Goal: Information Seeking & Learning: Learn about a topic

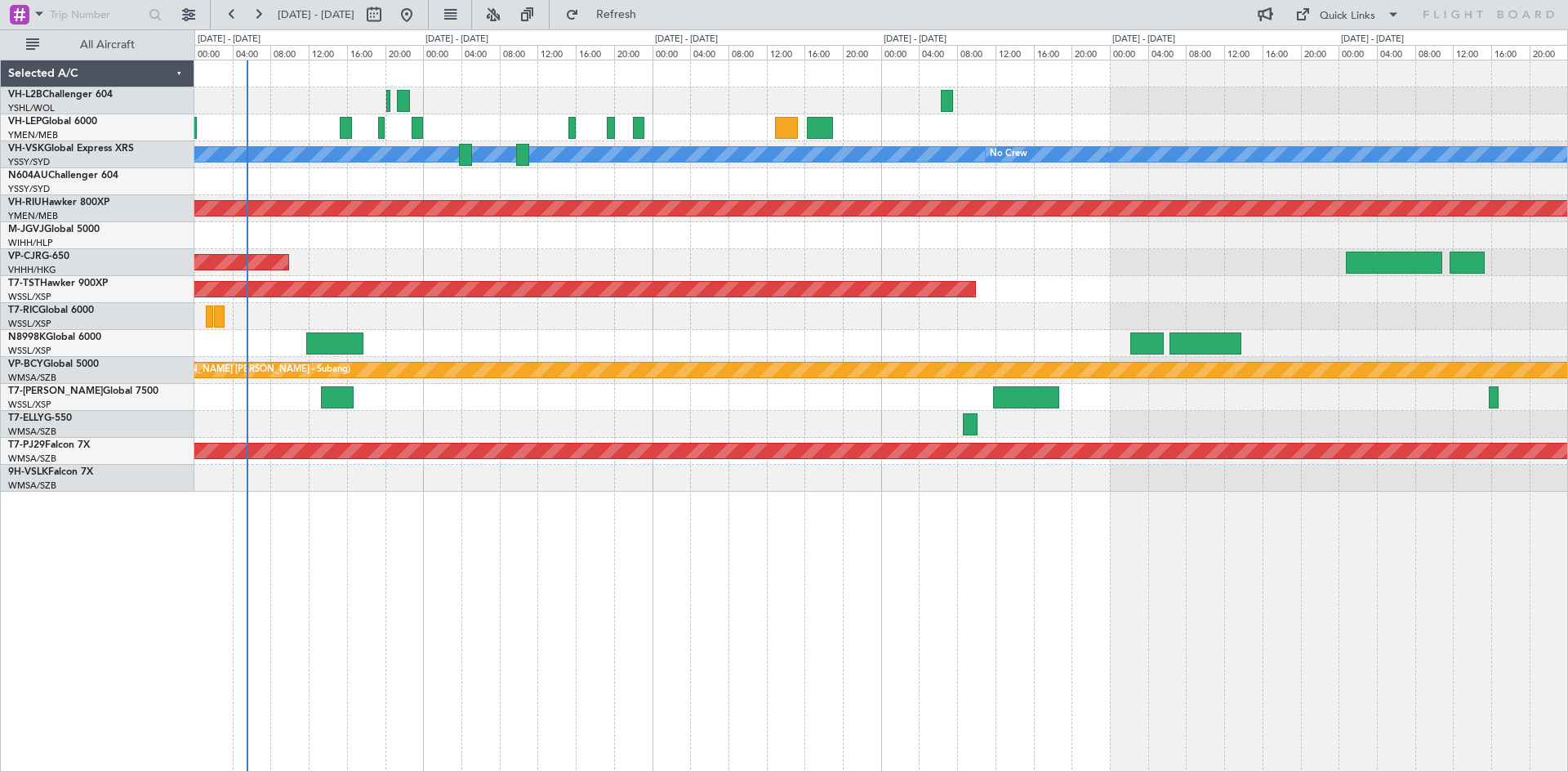
click at [533, 393] on div "Unplanned Maint Wichita (Wichita Mid-continent) [PERSON_NAME] No Crew Planned M…" at bounding box center [880, 275] width 1373 height 431
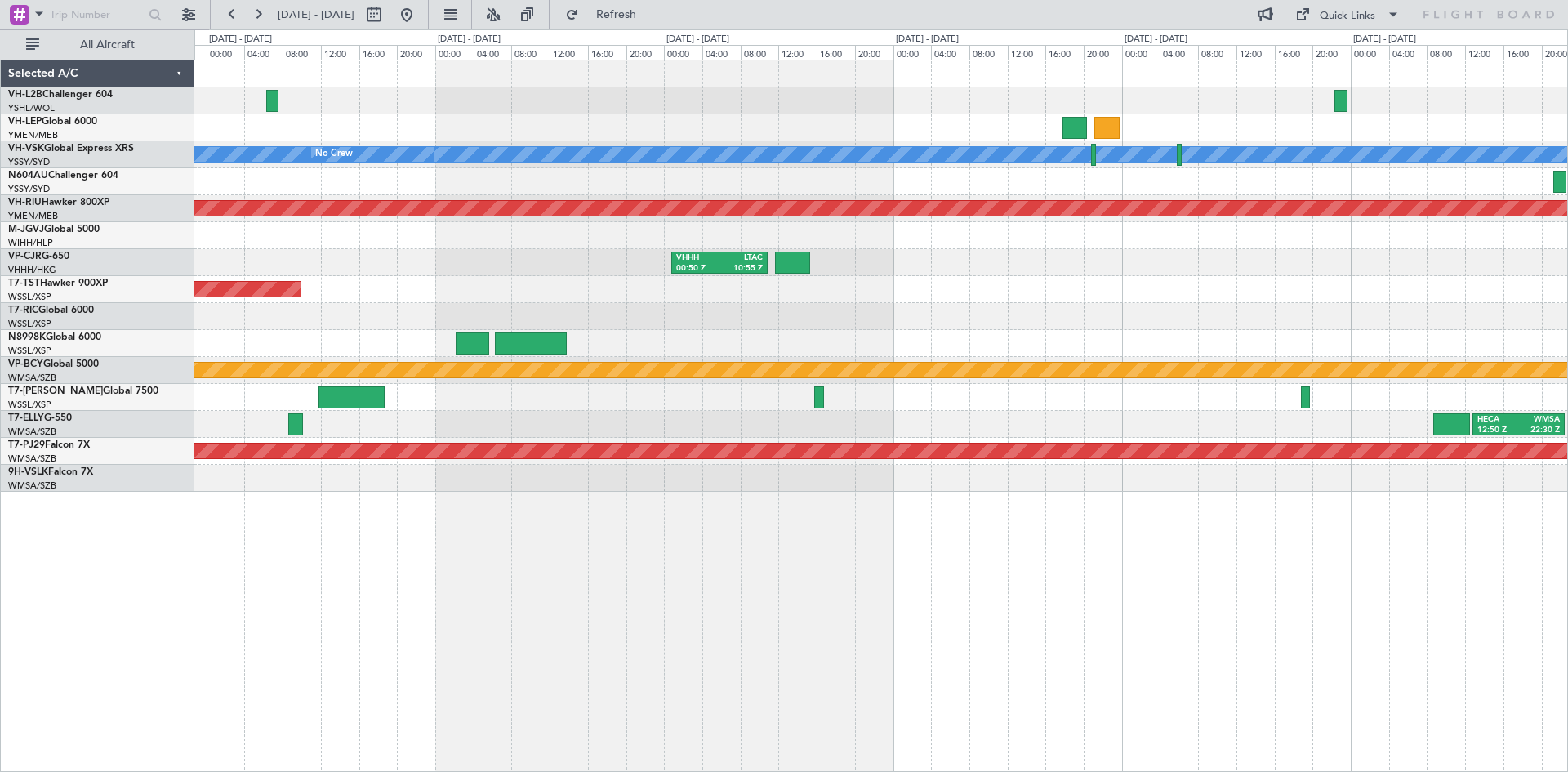
click at [569, 383] on div "[PERSON_NAME] No Crew Planned Maint [GEOGRAPHIC_DATA] ([GEOGRAPHIC_DATA]) VHHH …" at bounding box center [880, 275] width 1373 height 431
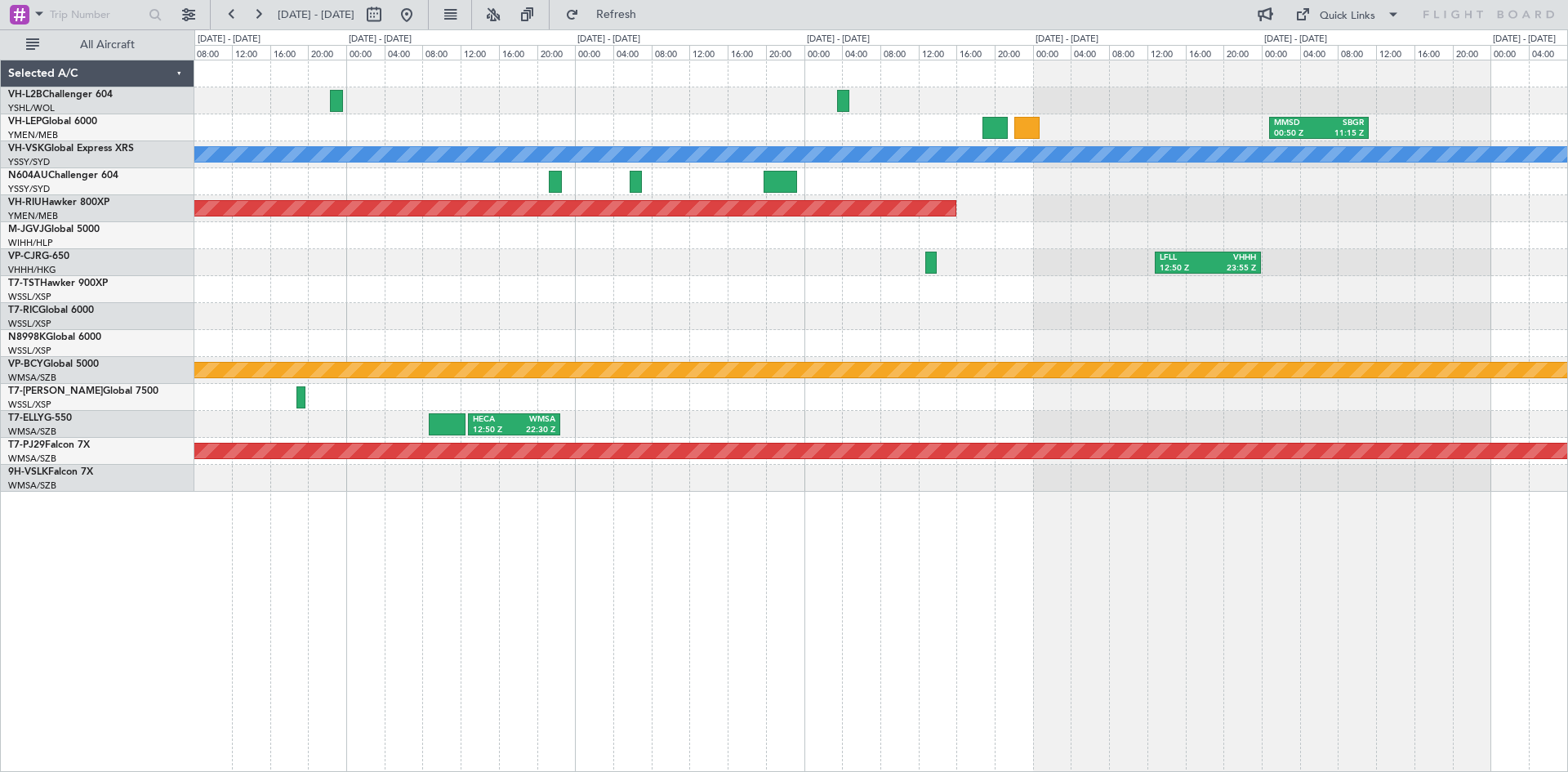
click at [689, 253] on div "MMSD 00:50 Z SBGR 11:15 Z [PERSON_NAME] Planned Maint [GEOGRAPHIC_DATA] ([GEOGR…" at bounding box center [880, 275] width 1373 height 431
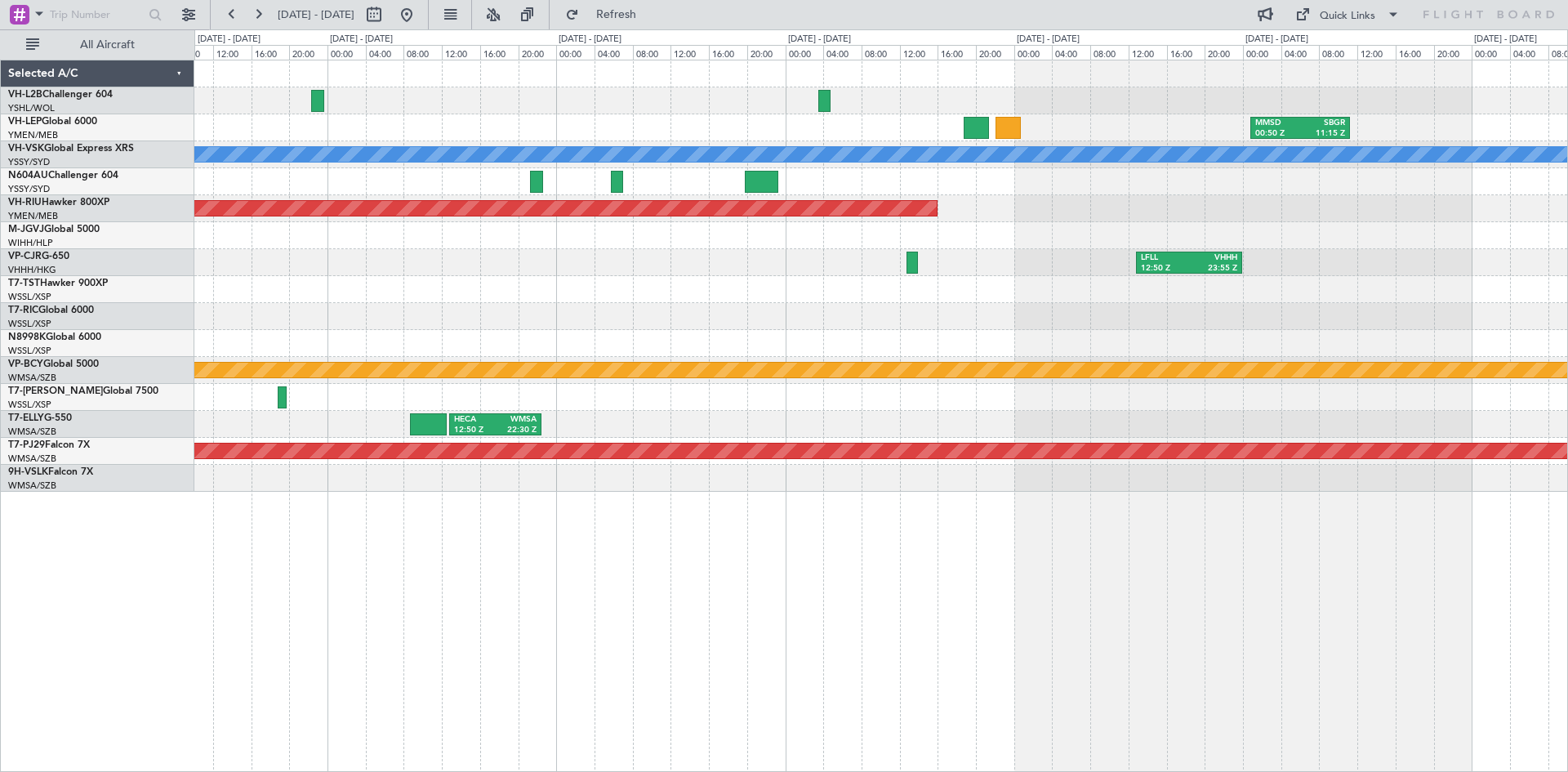
click at [683, 265] on div "LFLL 12:50 Z VHHH 23:55 Z" at bounding box center [880, 262] width 1373 height 27
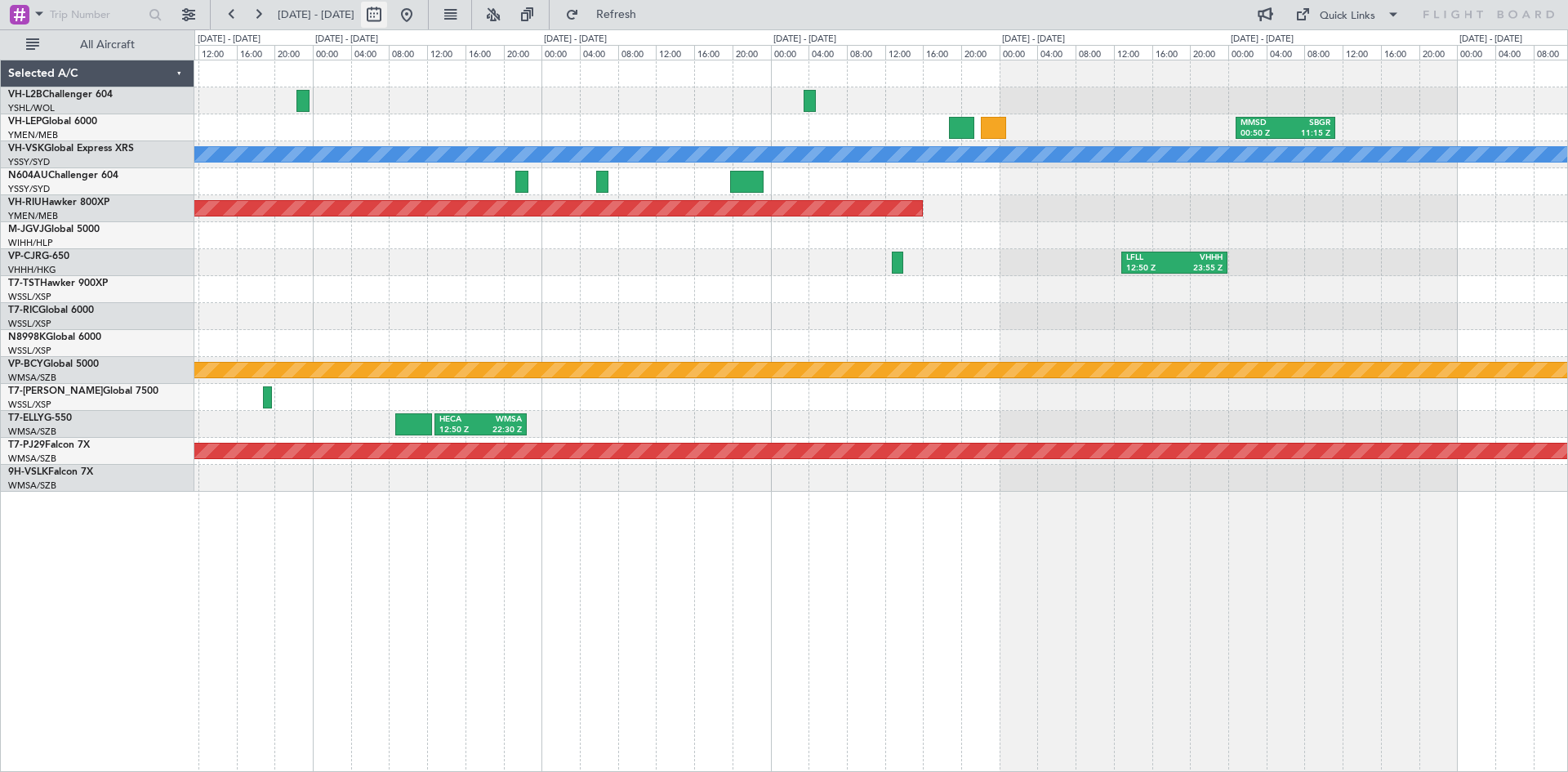
click at [387, 20] on button at bounding box center [374, 15] width 26 height 26
select select "10"
select select "2025"
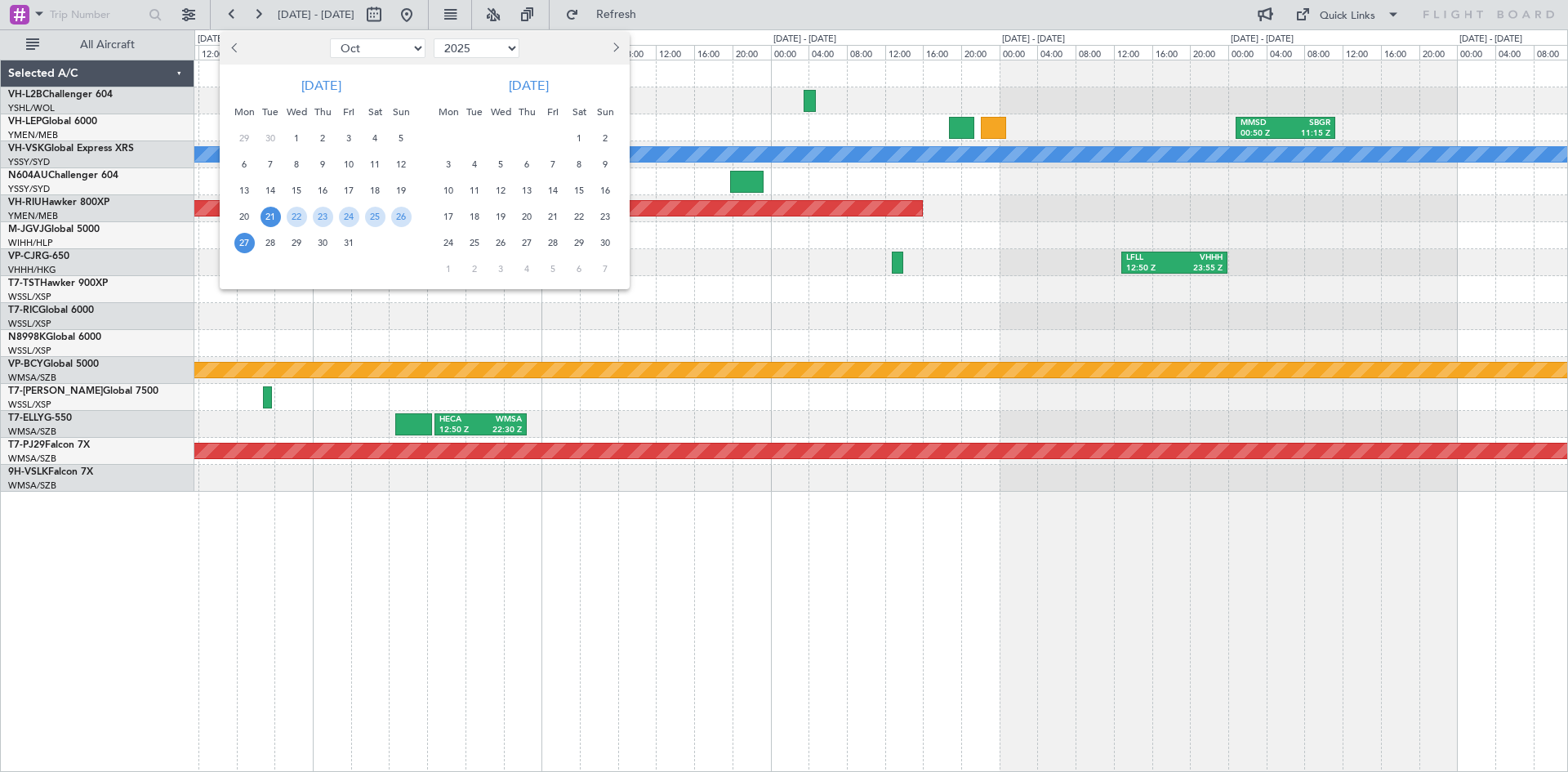
click at [607, 45] on button "Next month" at bounding box center [614, 48] width 18 height 26
click at [529, 142] on span "1" at bounding box center [526, 138] width 20 height 20
click at [582, 244] on span "31" at bounding box center [579, 242] width 20 height 20
click at [523, 148] on span "1" at bounding box center [526, 138] width 20 height 20
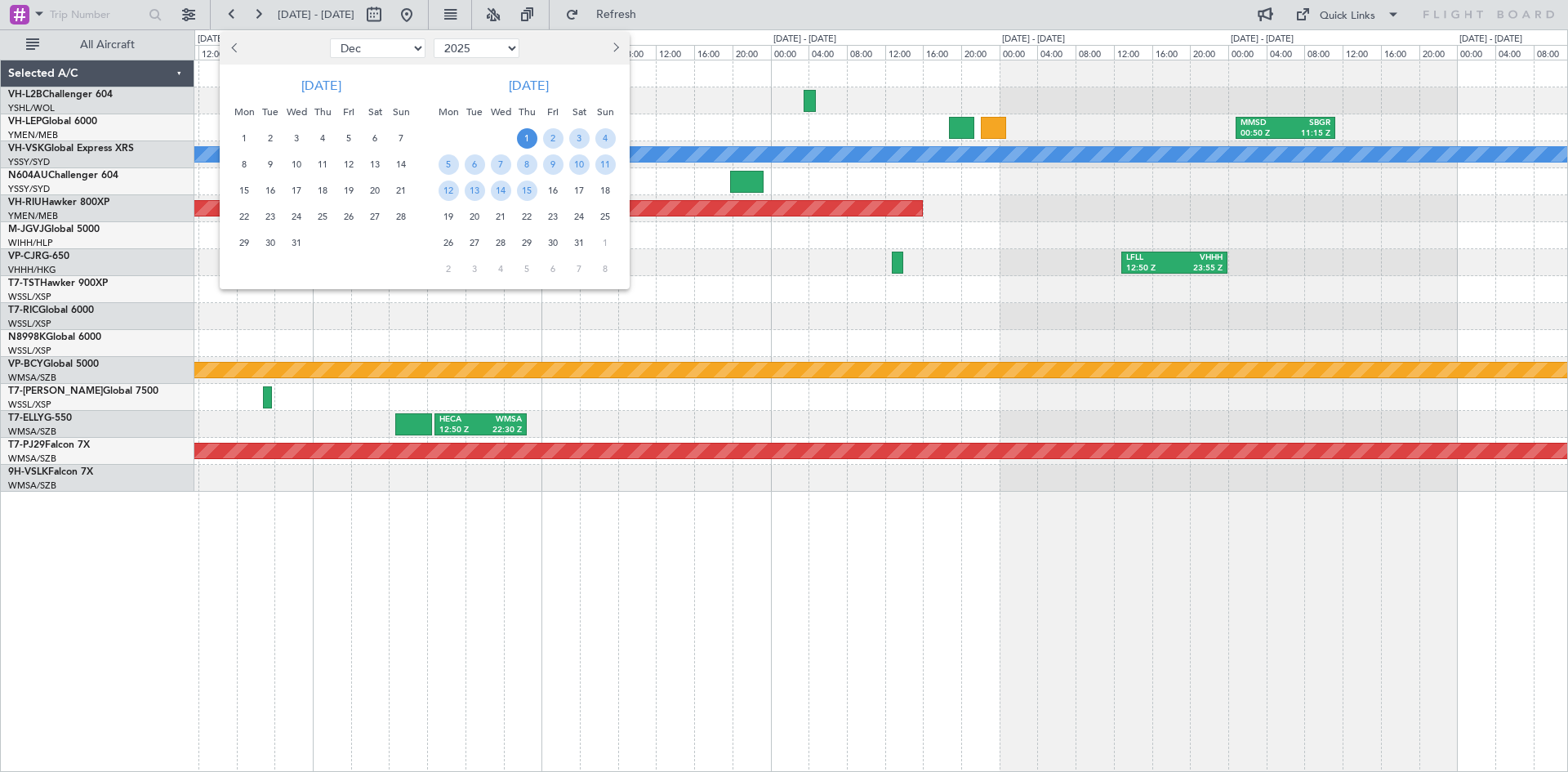
click at [551, 189] on span "16" at bounding box center [552, 191] width 20 height 20
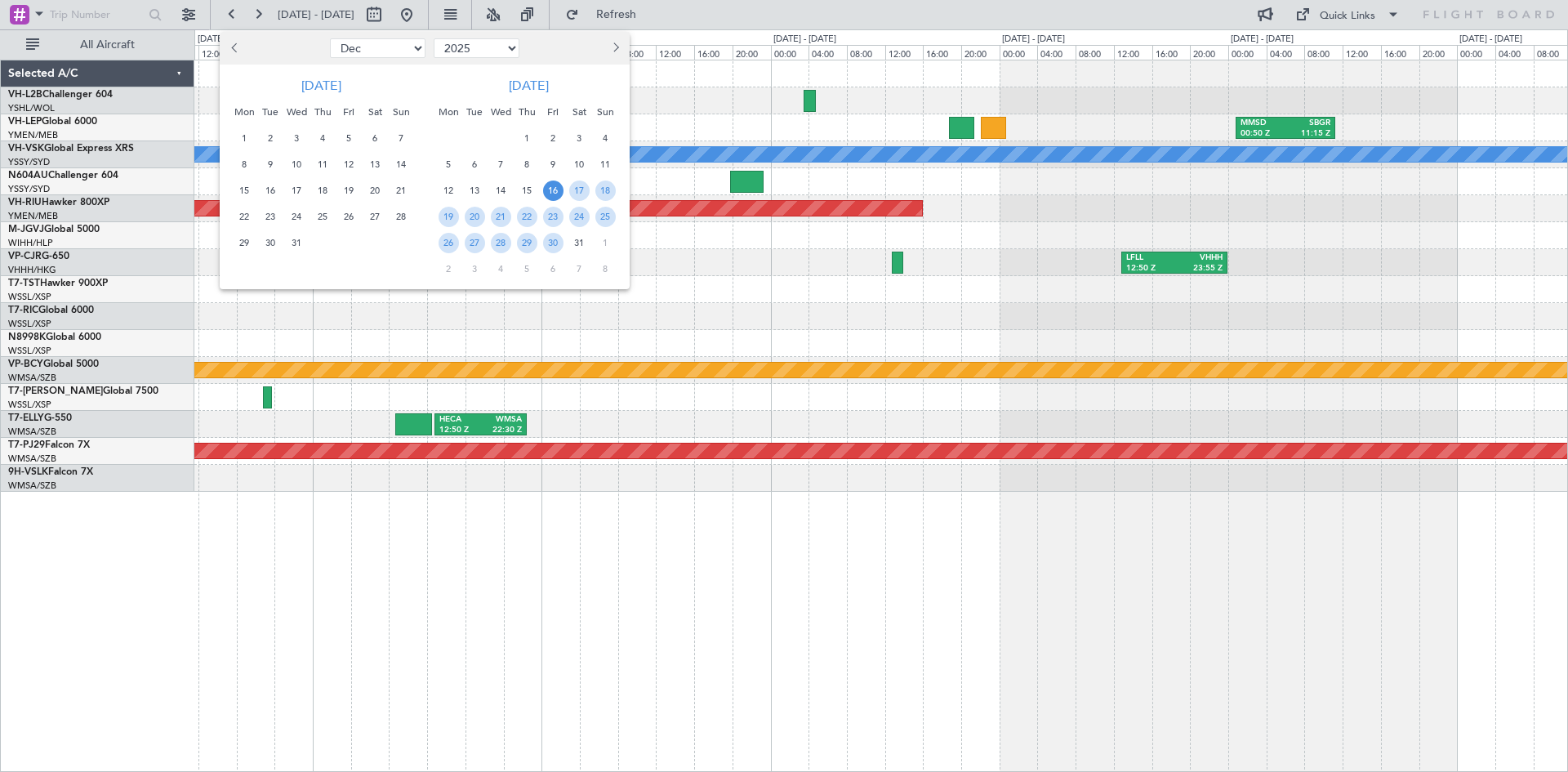
click at [540, 128] on div "2" at bounding box center [553, 138] width 26 height 26
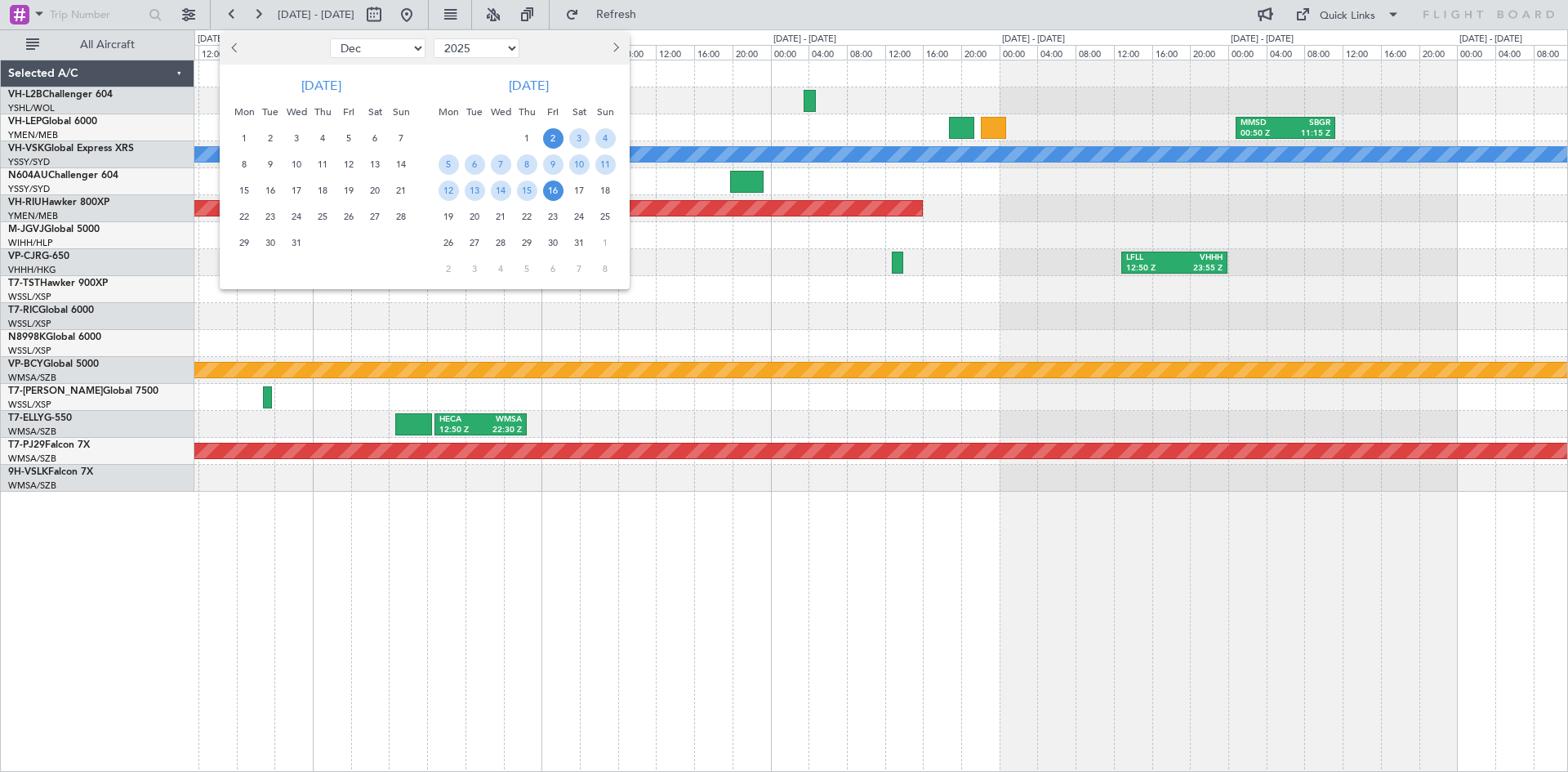
click at [552, 193] on span "16" at bounding box center [552, 191] width 20 height 20
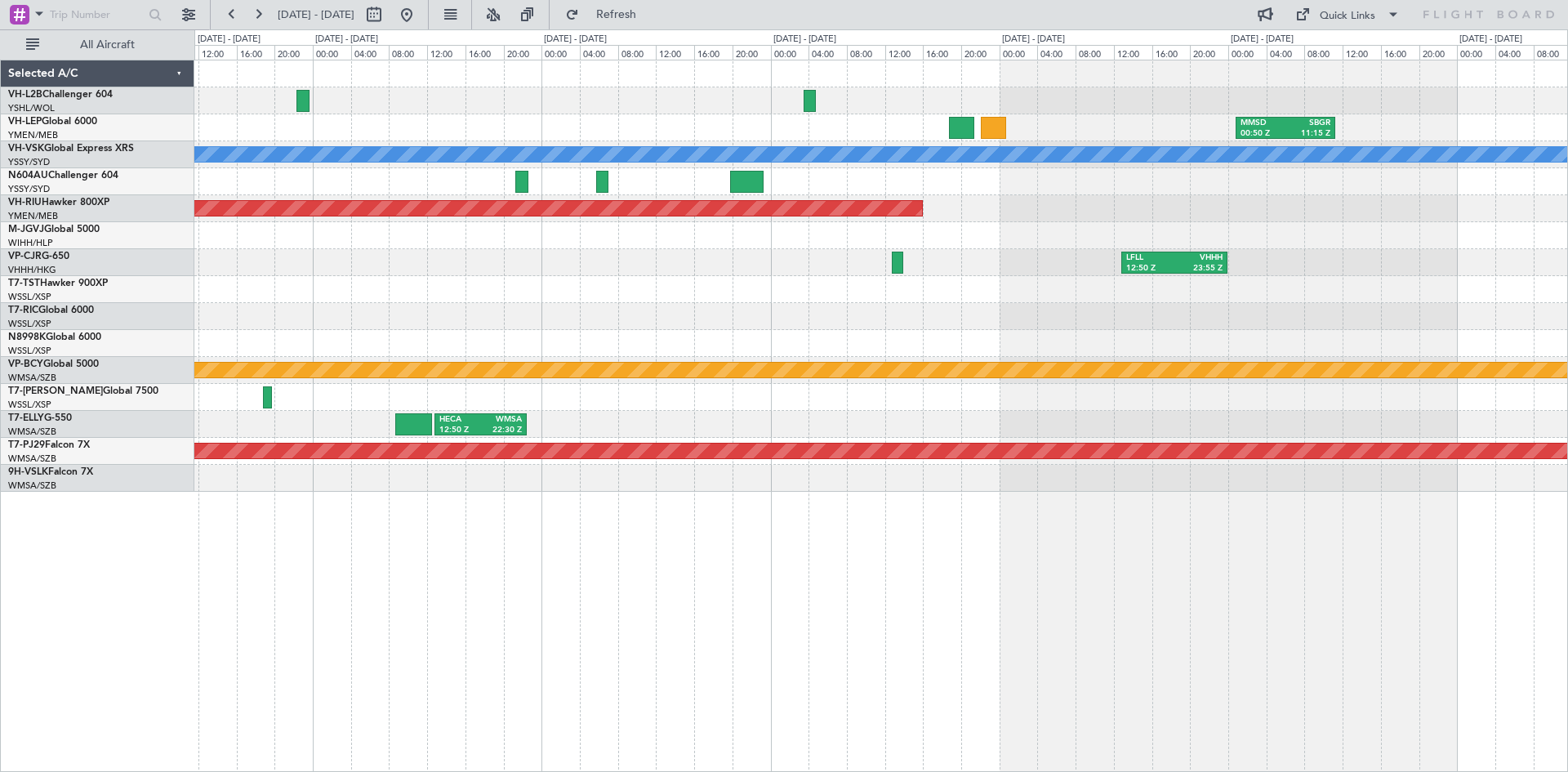
select select "1"
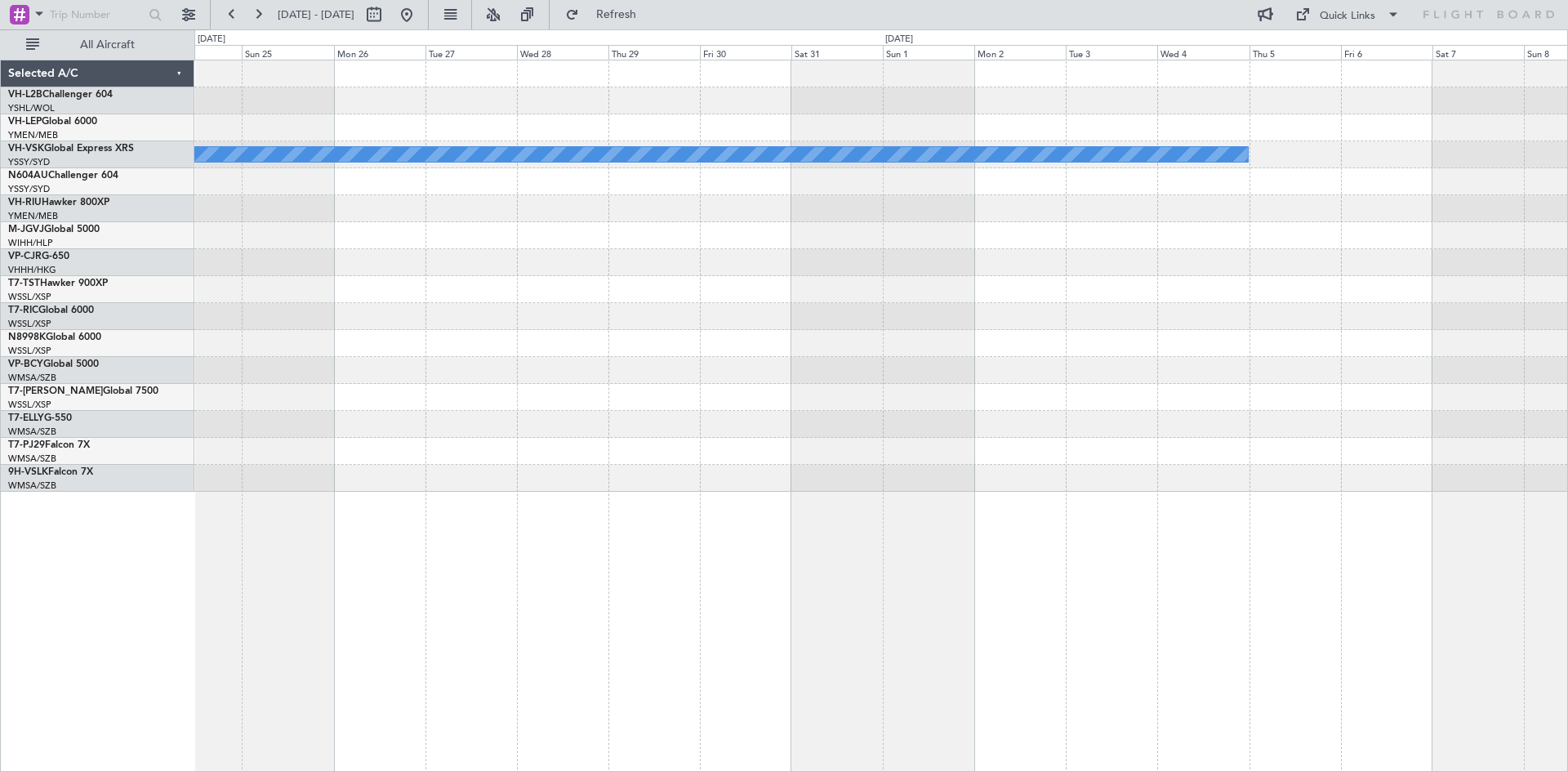
click at [378, 388] on div "MEL" at bounding box center [880, 275] width 1373 height 431
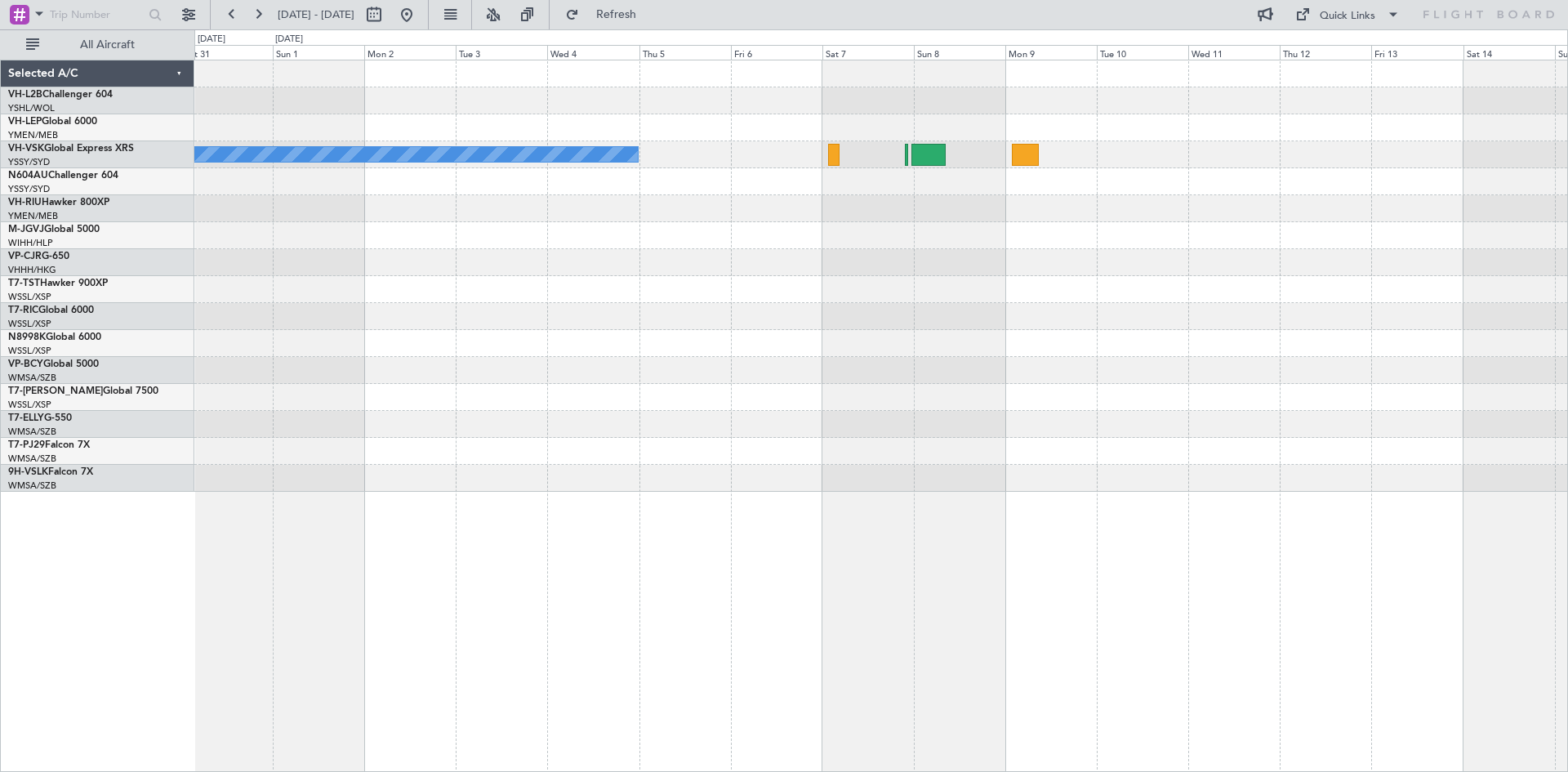
click at [748, 225] on div "MEL" at bounding box center [880, 275] width 1373 height 431
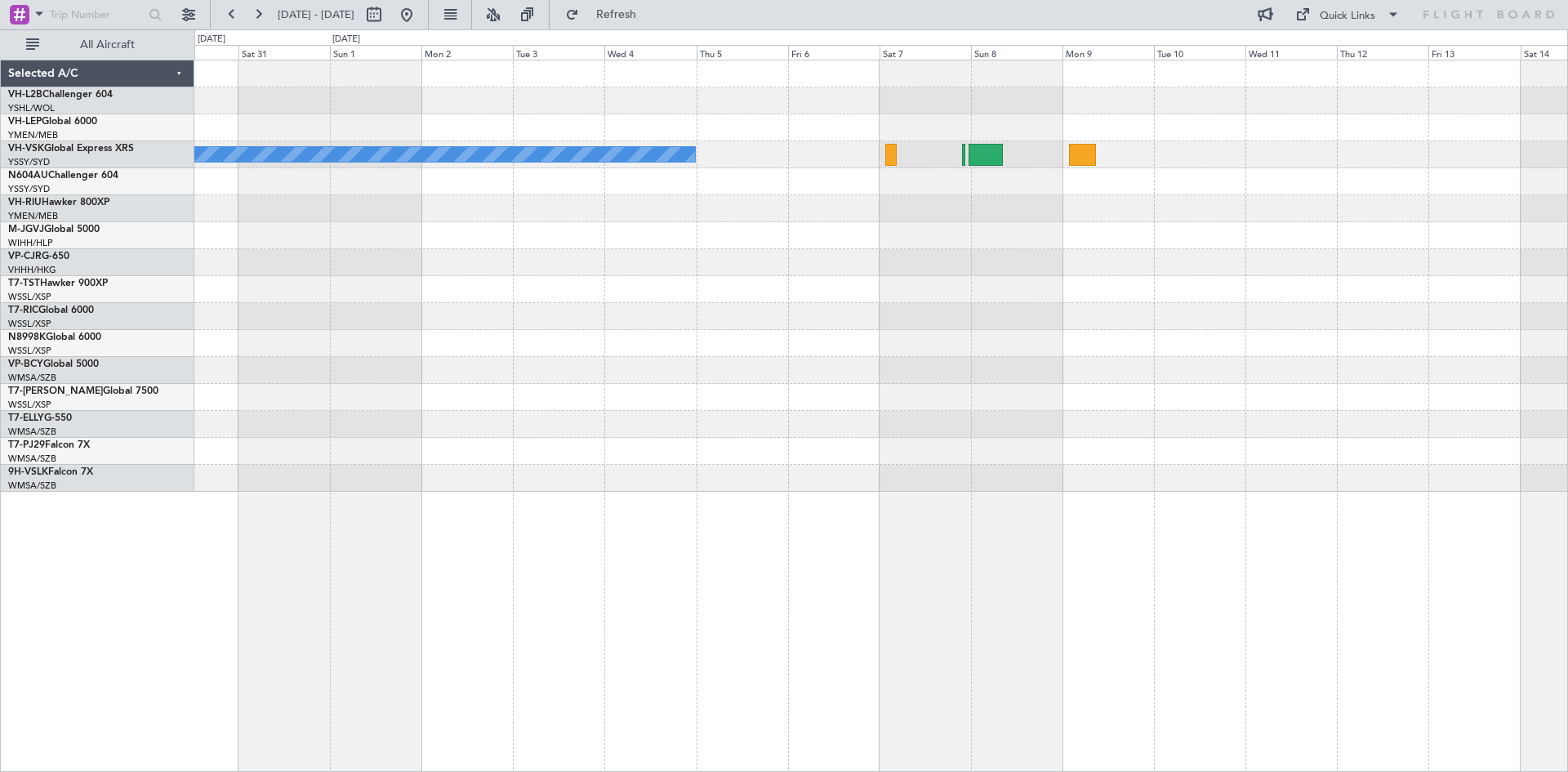
click at [310, 374] on div "MEL" at bounding box center [880, 275] width 1373 height 431
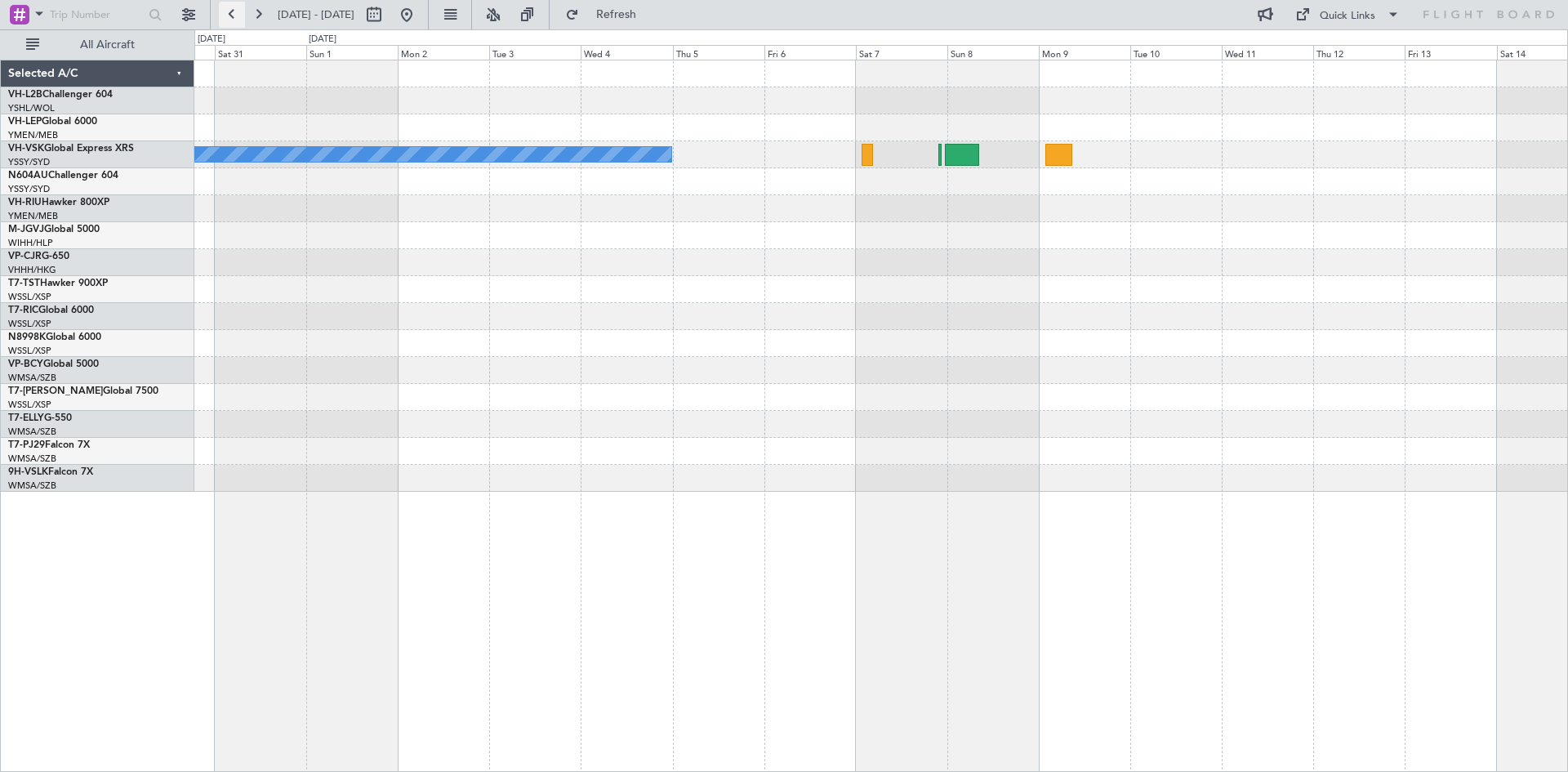
click at [243, 17] on button at bounding box center [232, 15] width 26 height 26
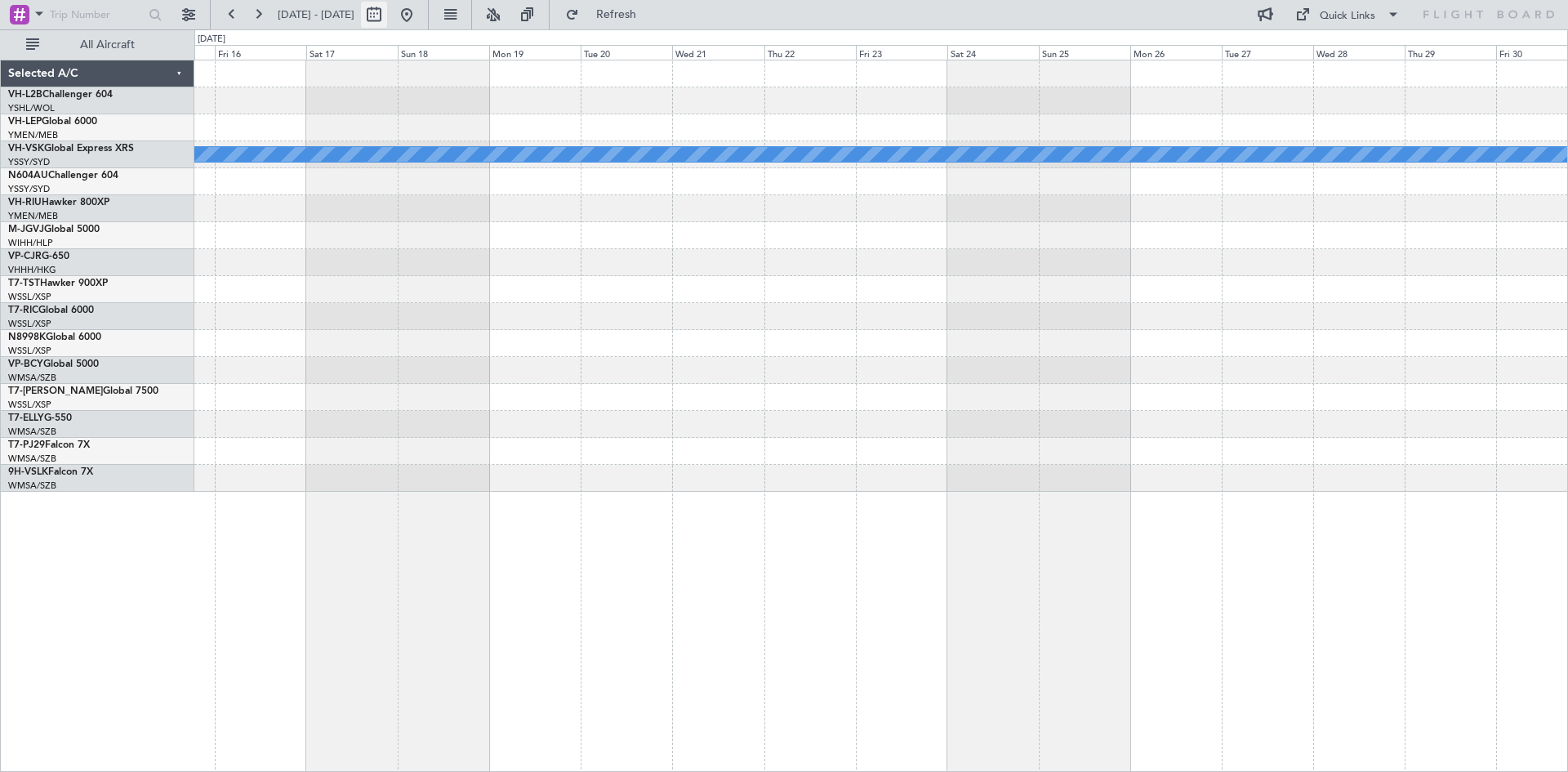
click at [387, 11] on button at bounding box center [374, 15] width 26 height 26
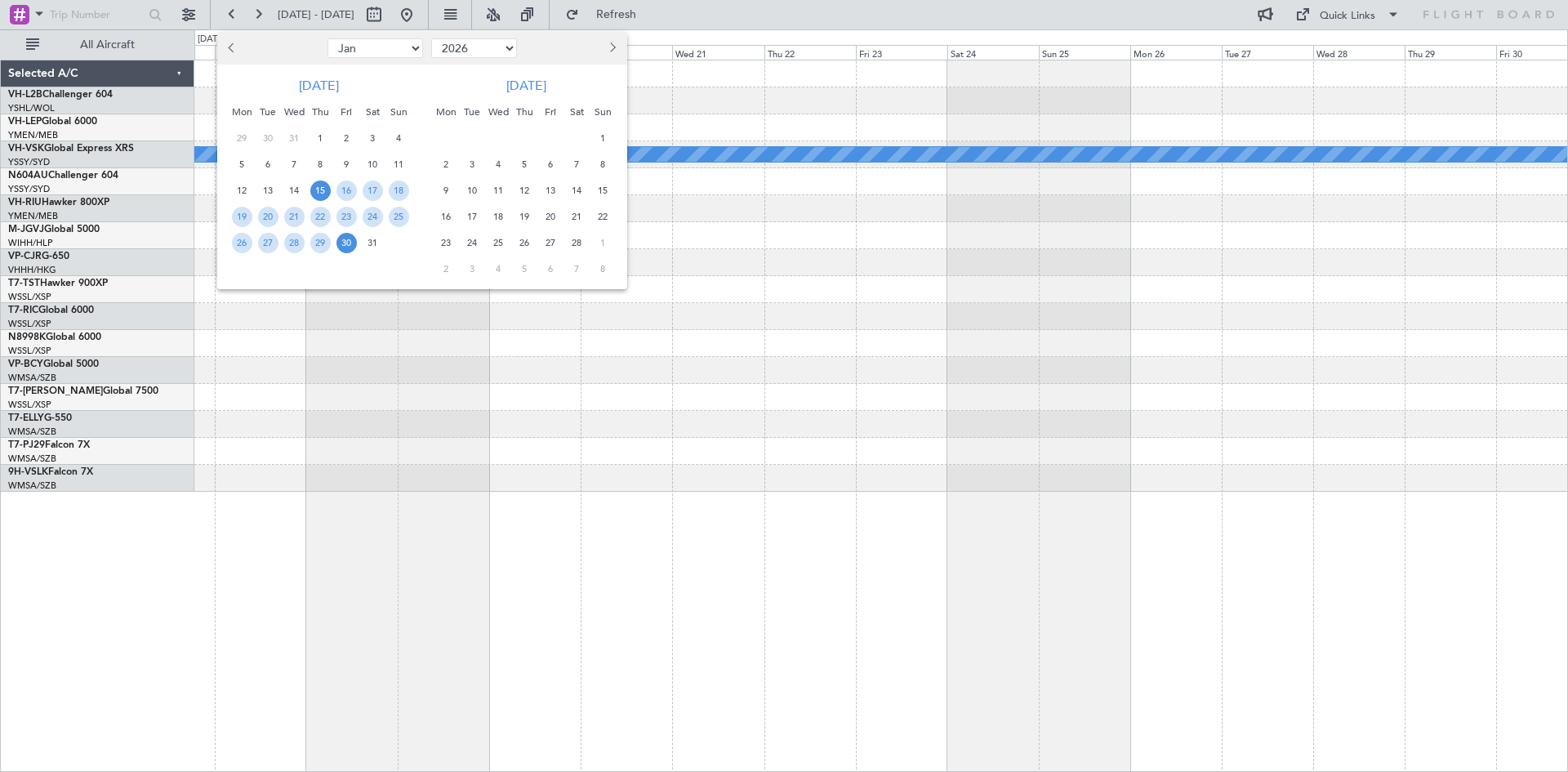
click at [447, 55] on select "2016 2017 2018 2019 2020 2021 2022 2023 2024 2025 2026 2027 2028 2029 2030 2031…" at bounding box center [474, 48] width 86 height 19
select select "2025"
click at [431, 38] on select "2016 2017 2018 2019 2020 2021 2022 2023 2024 2025 2026 2027 2028 2029 2030 2031…" at bounding box center [474, 48] width 86 height 19
click at [392, 141] on span "5" at bounding box center [399, 138] width 20 height 20
click at [389, 181] on div "19" at bounding box center [399, 191] width 26 height 26
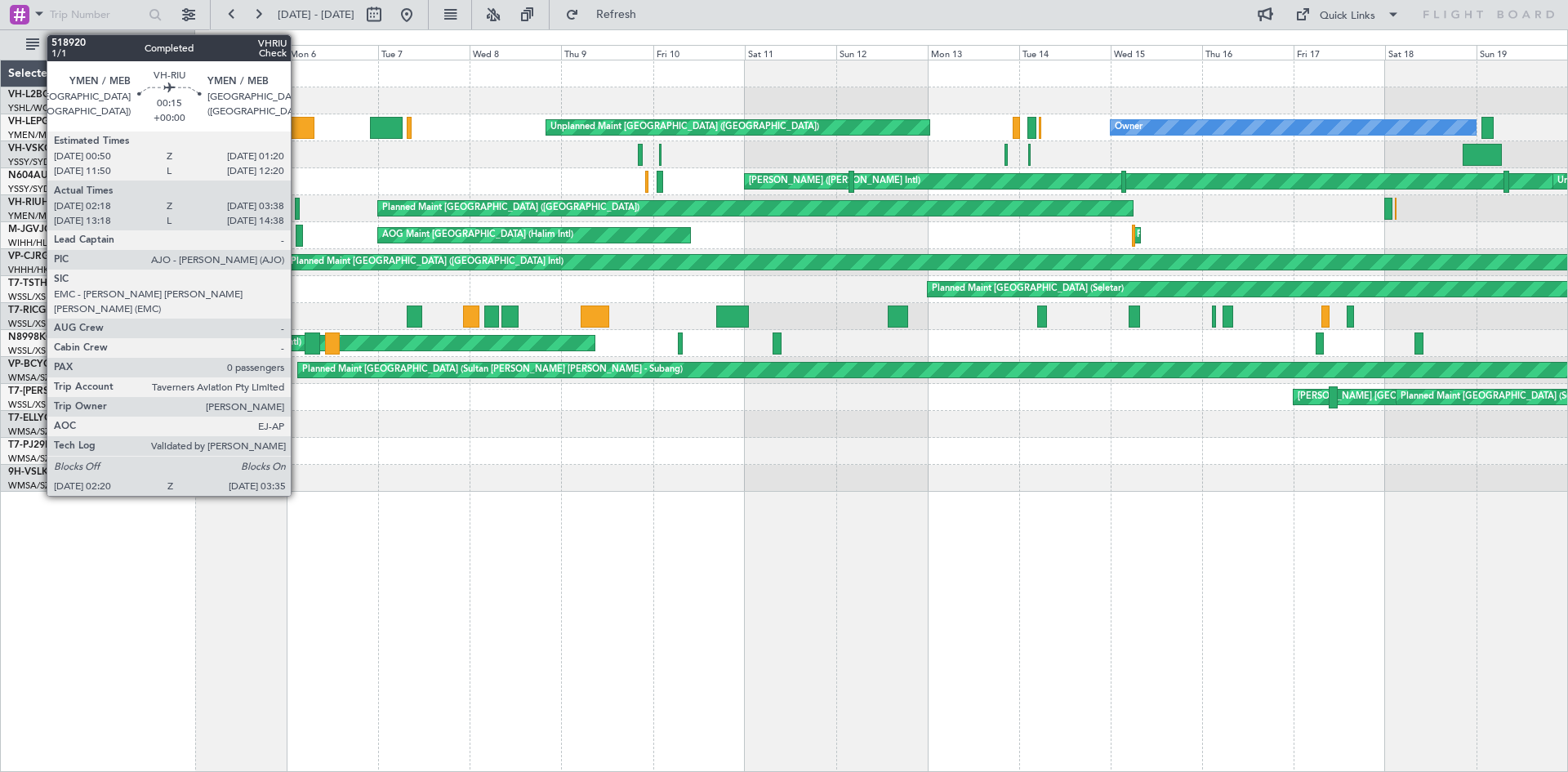
click at [298, 214] on div at bounding box center [297, 208] width 5 height 22
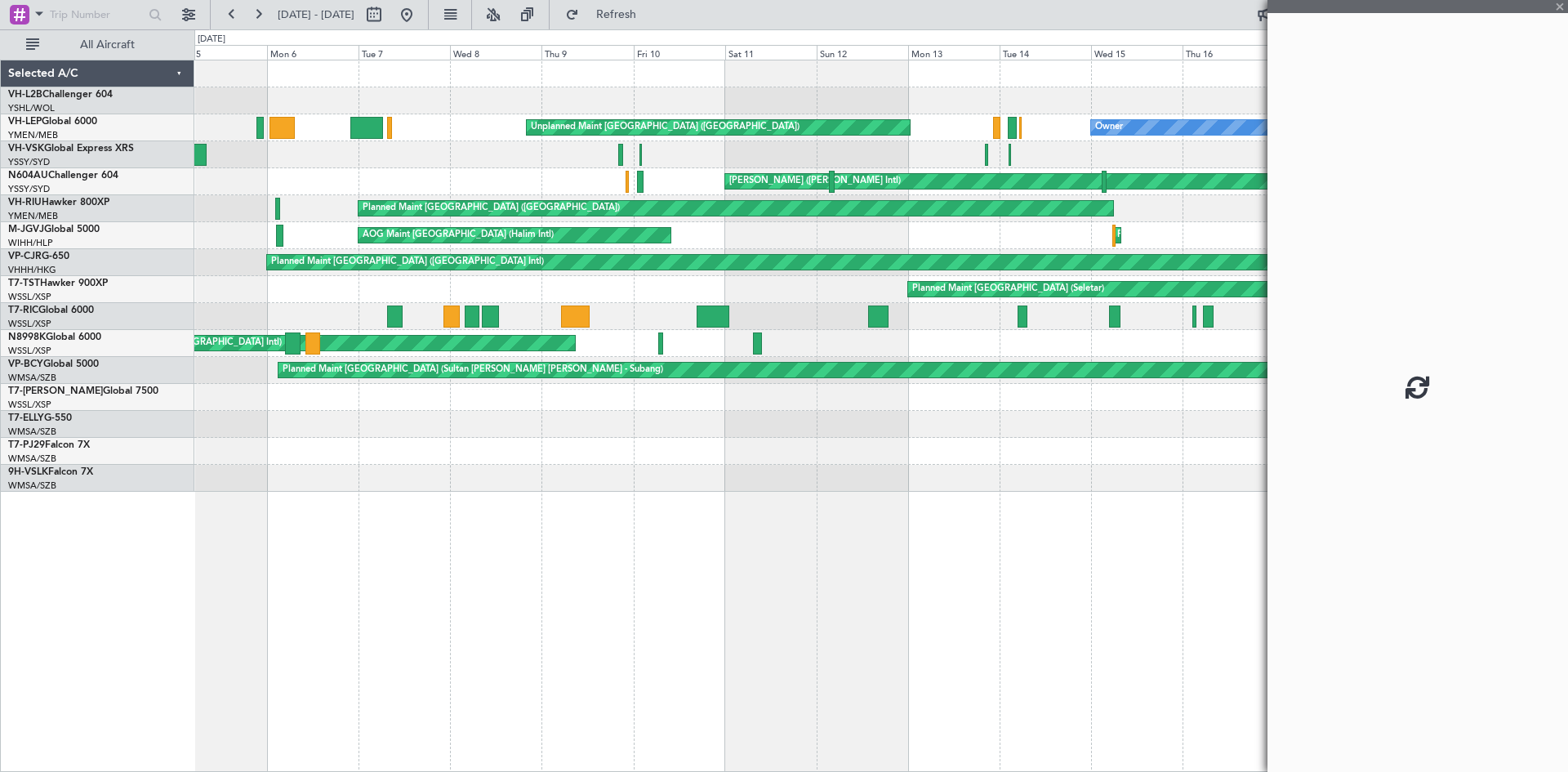
click at [921, 480] on div at bounding box center [880, 478] width 1373 height 27
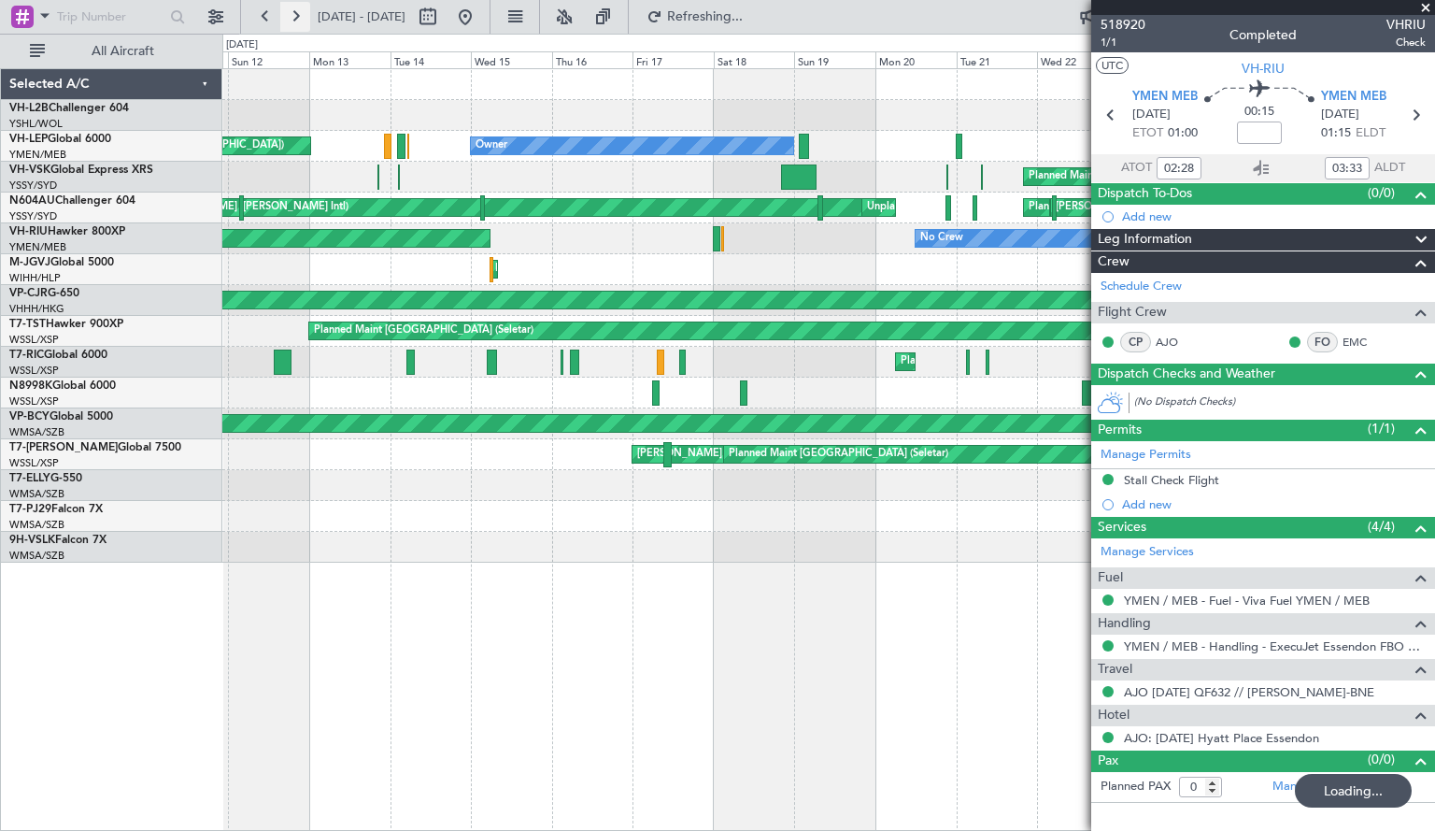
click at [290, 15] on button at bounding box center [295, 17] width 30 height 30
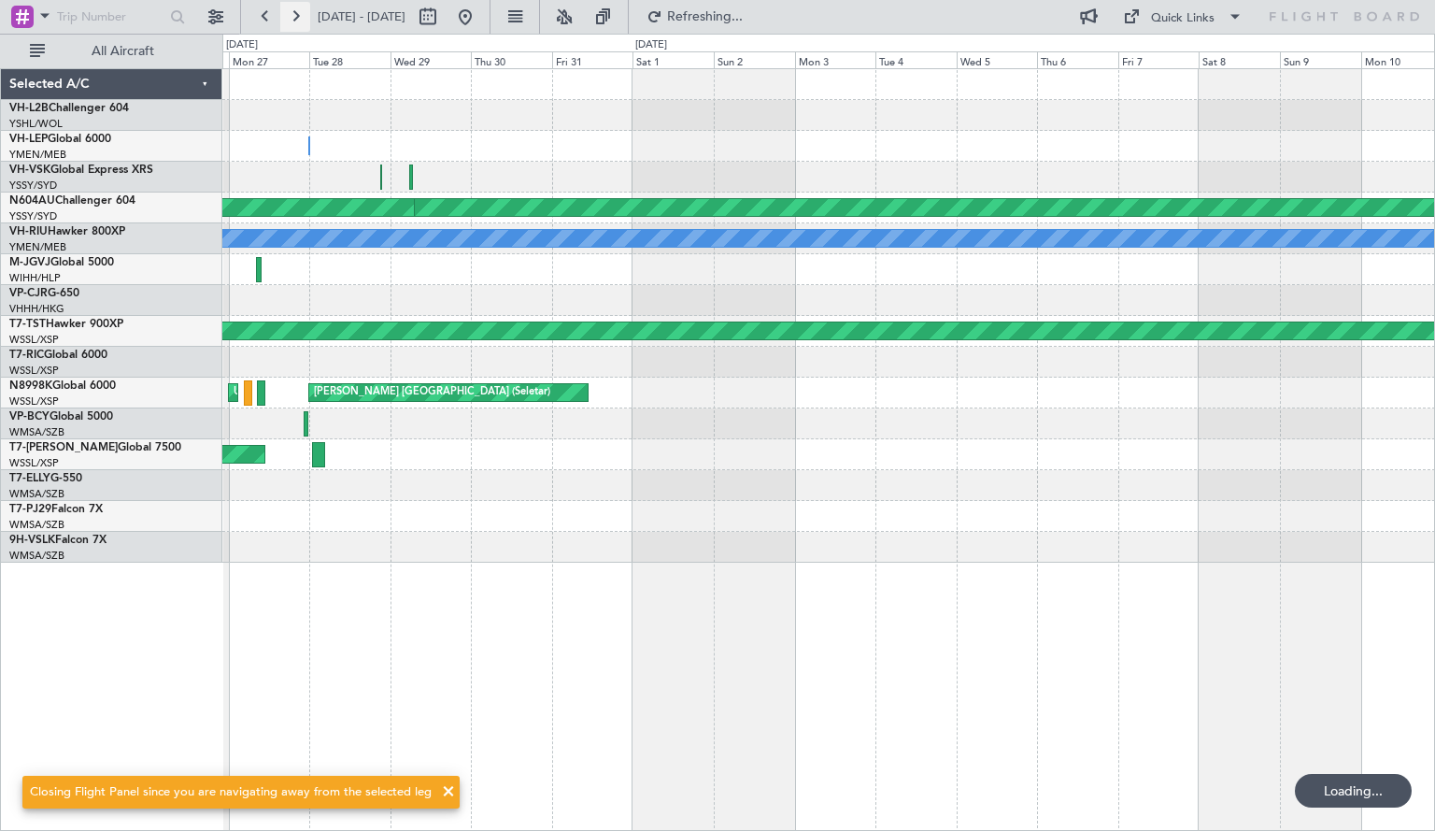
click at [290, 15] on button at bounding box center [295, 17] width 30 height 30
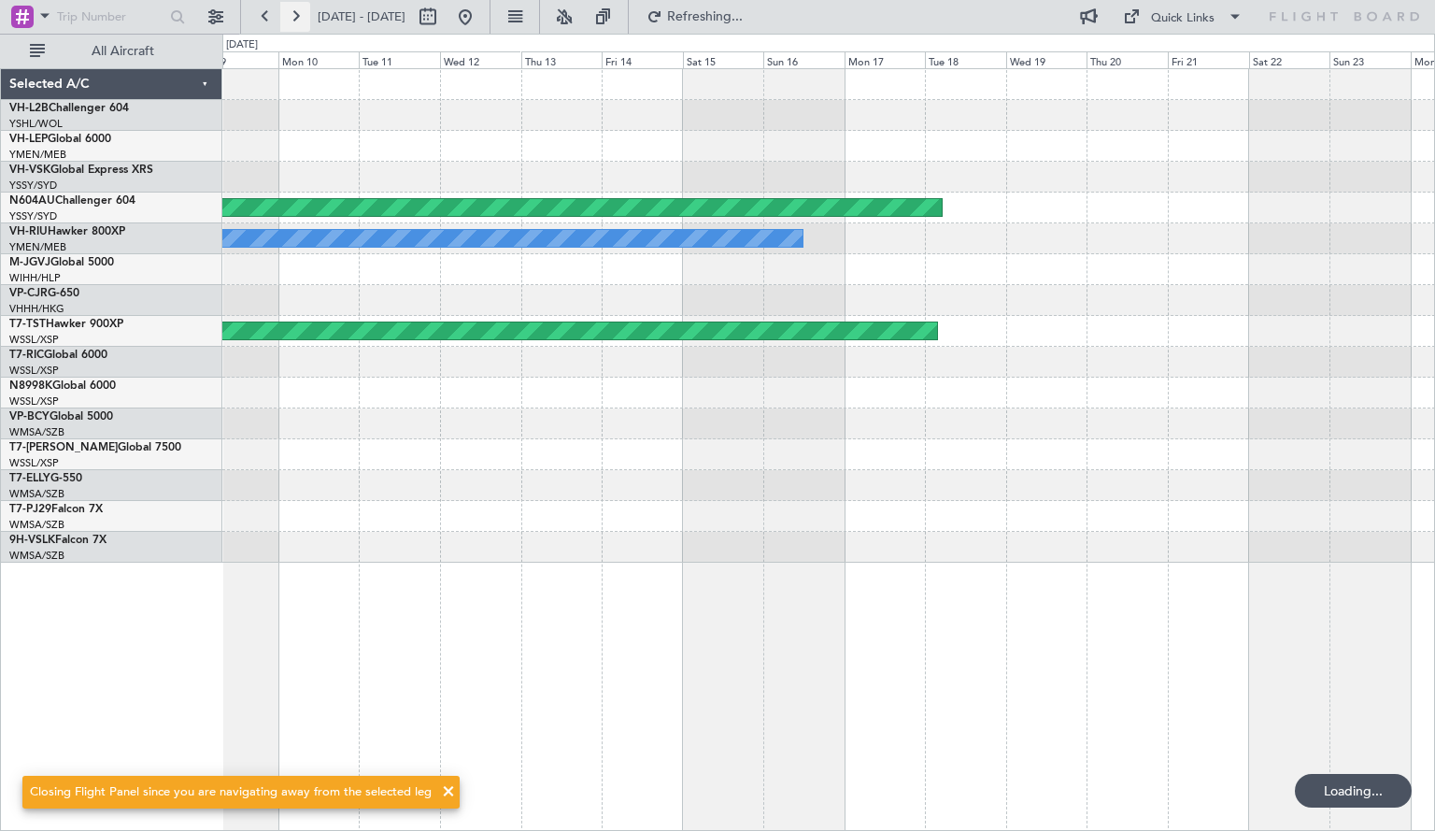
click at [290, 15] on button at bounding box center [295, 17] width 30 height 30
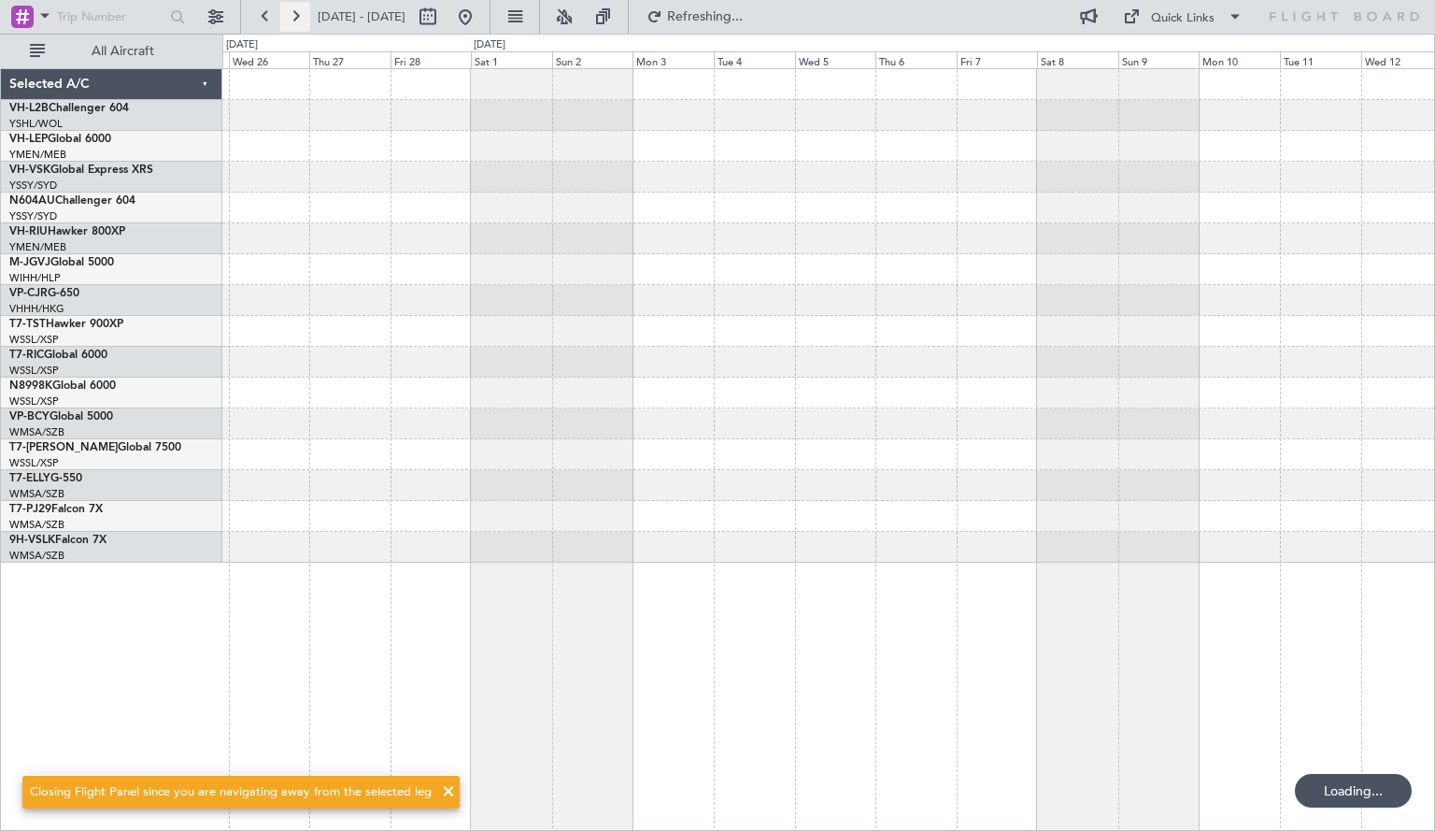
click at [290, 15] on button at bounding box center [295, 17] width 30 height 30
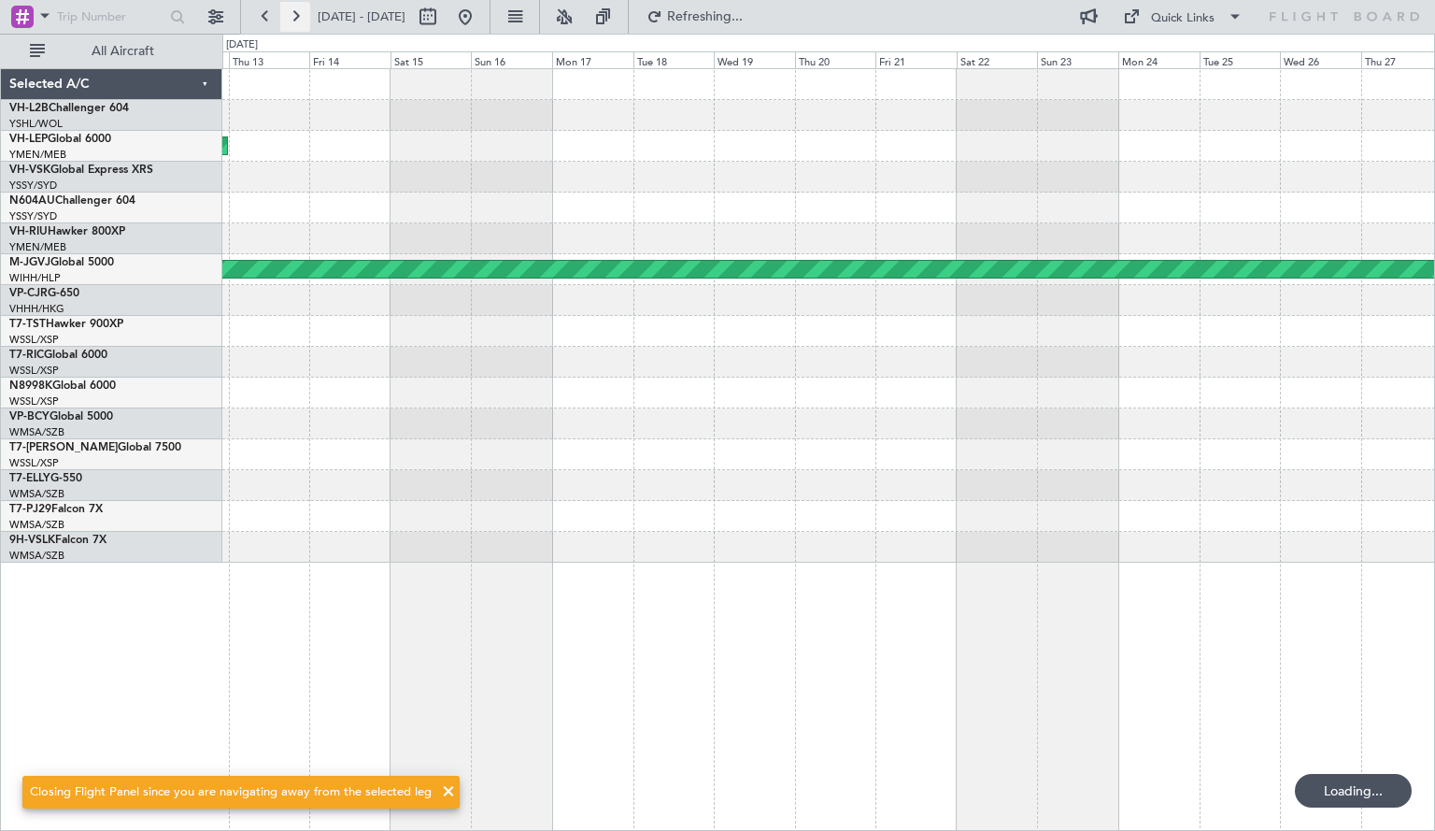
click at [290, 15] on button at bounding box center [295, 17] width 30 height 30
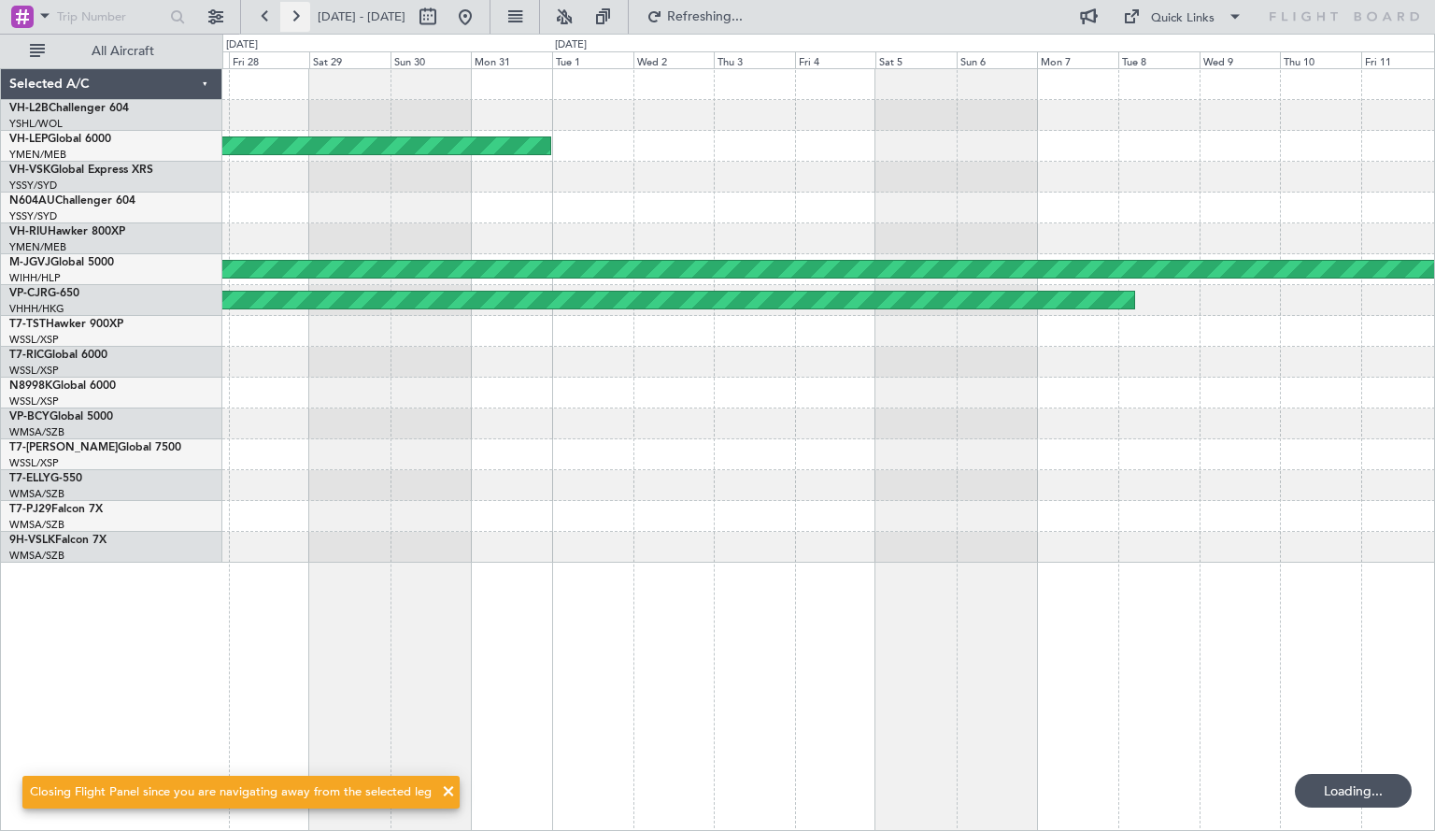
click at [290, 15] on button at bounding box center [295, 17] width 30 height 30
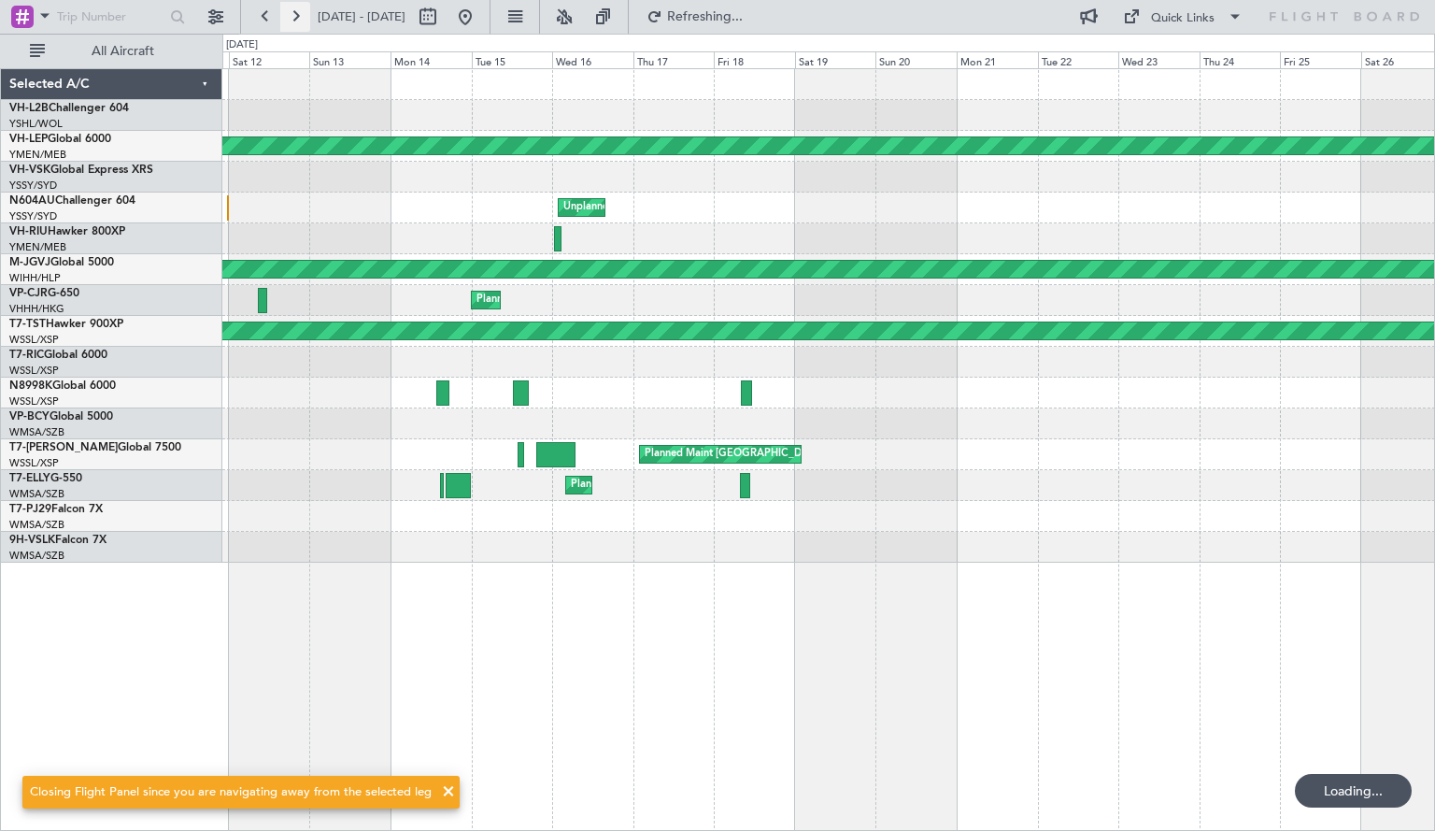
click at [290, 15] on button at bounding box center [295, 17] width 30 height 30
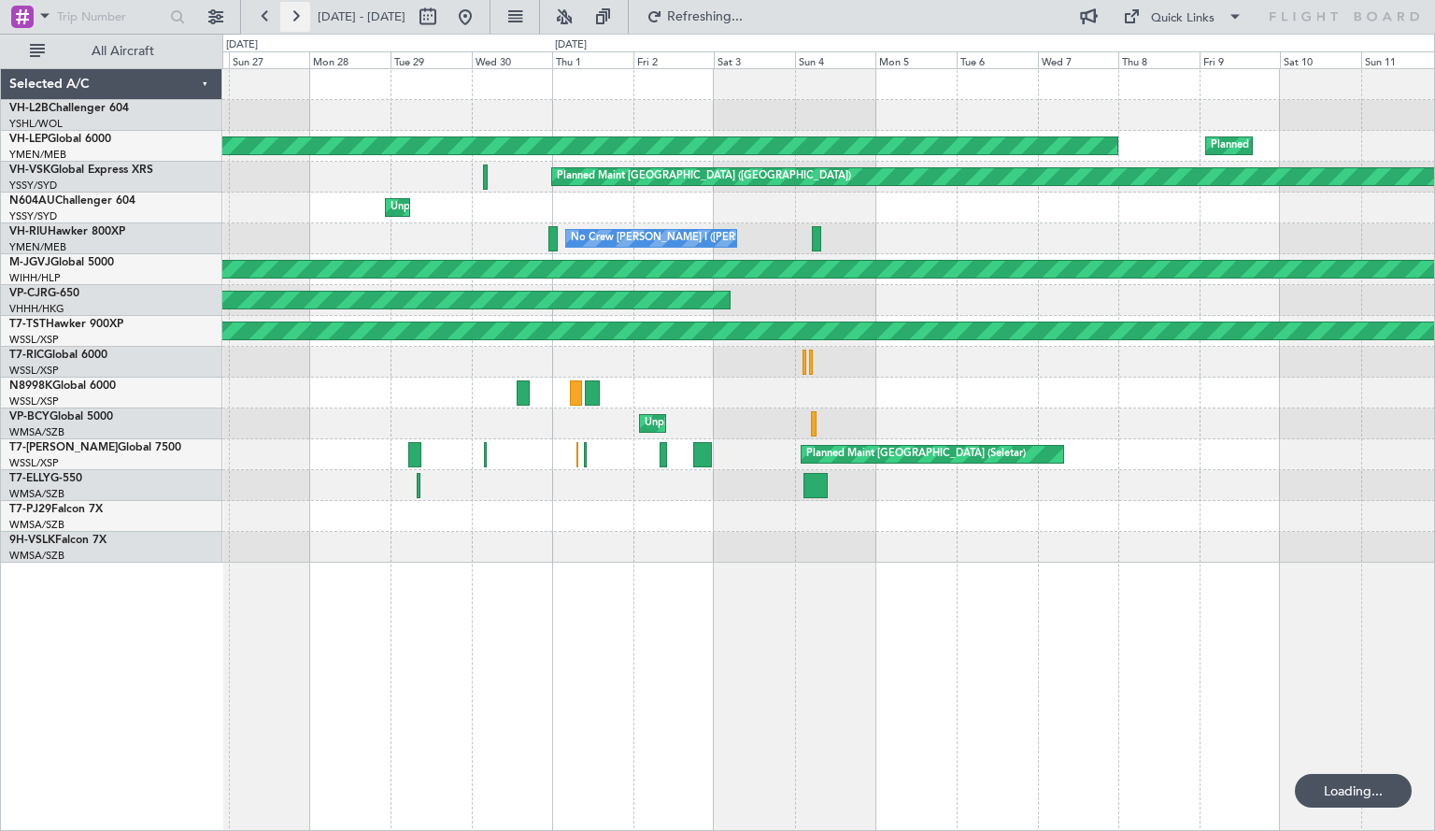
click at [290, 15] on button at bounding box center [295, 17] width 30 height 30
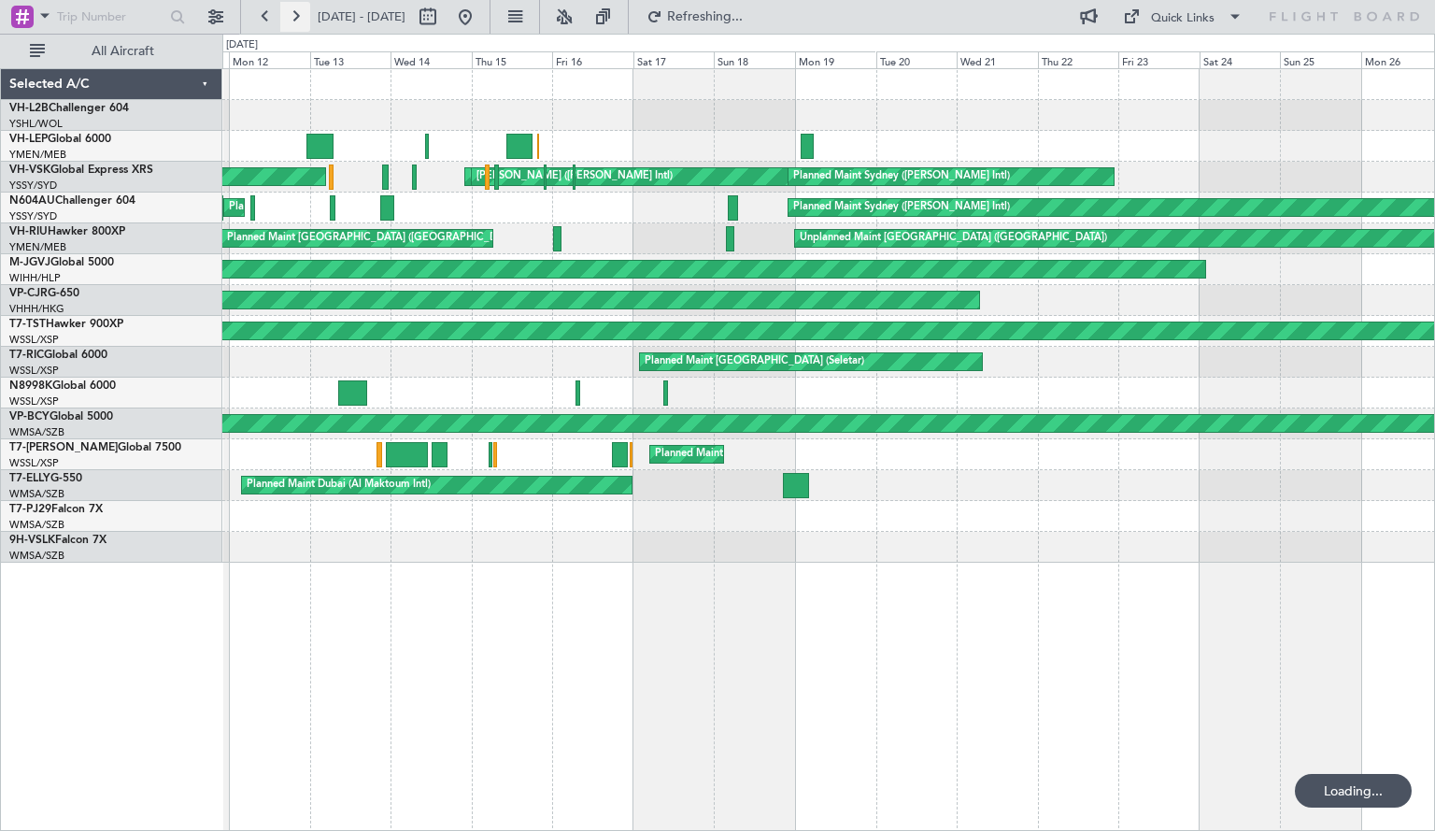
click at [290, 15] on button at bounding box center [295, 17] width 30 height 30
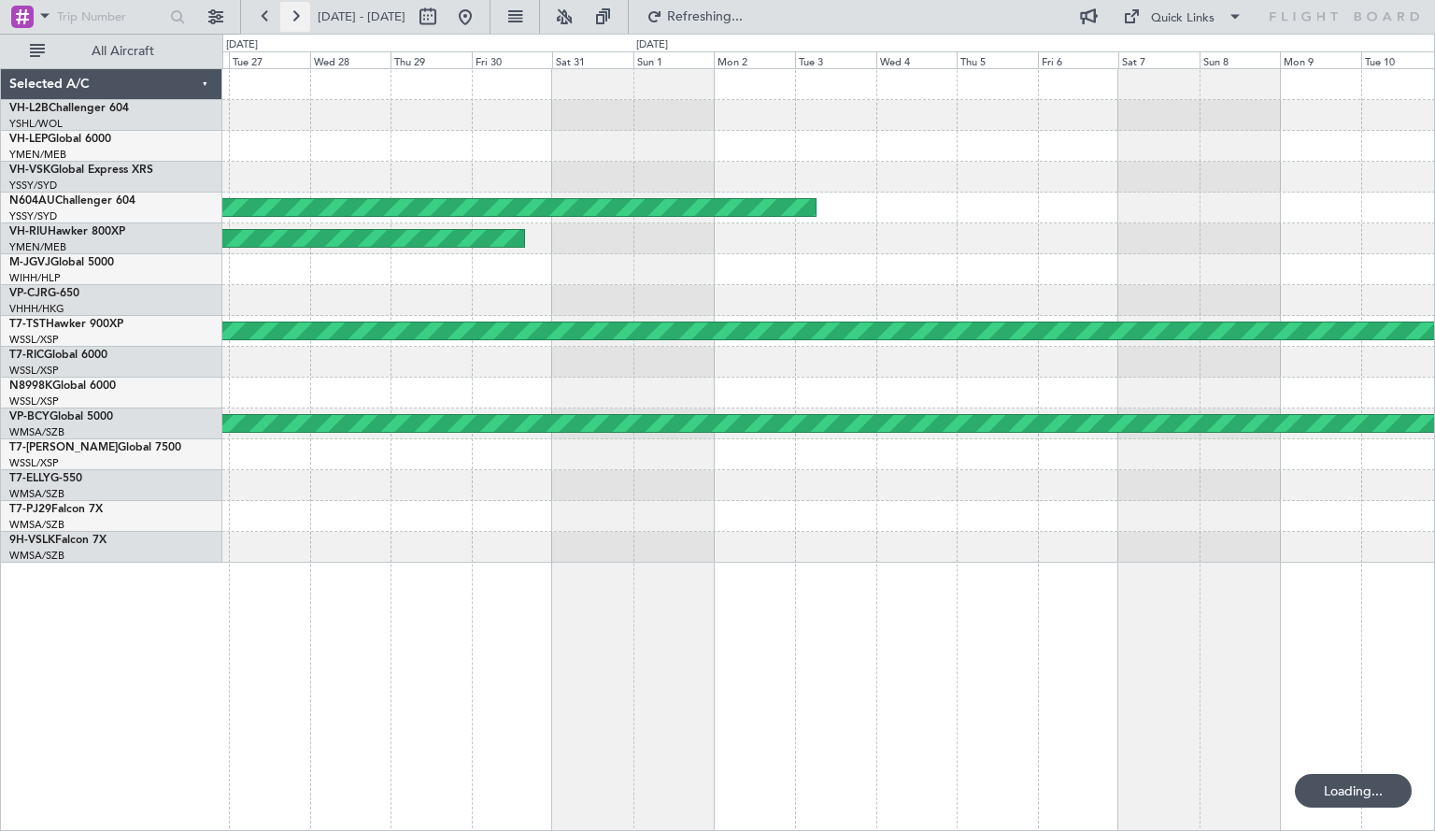
click at [290, 15] on button at bounding box center [295, 17] width 30 height 30
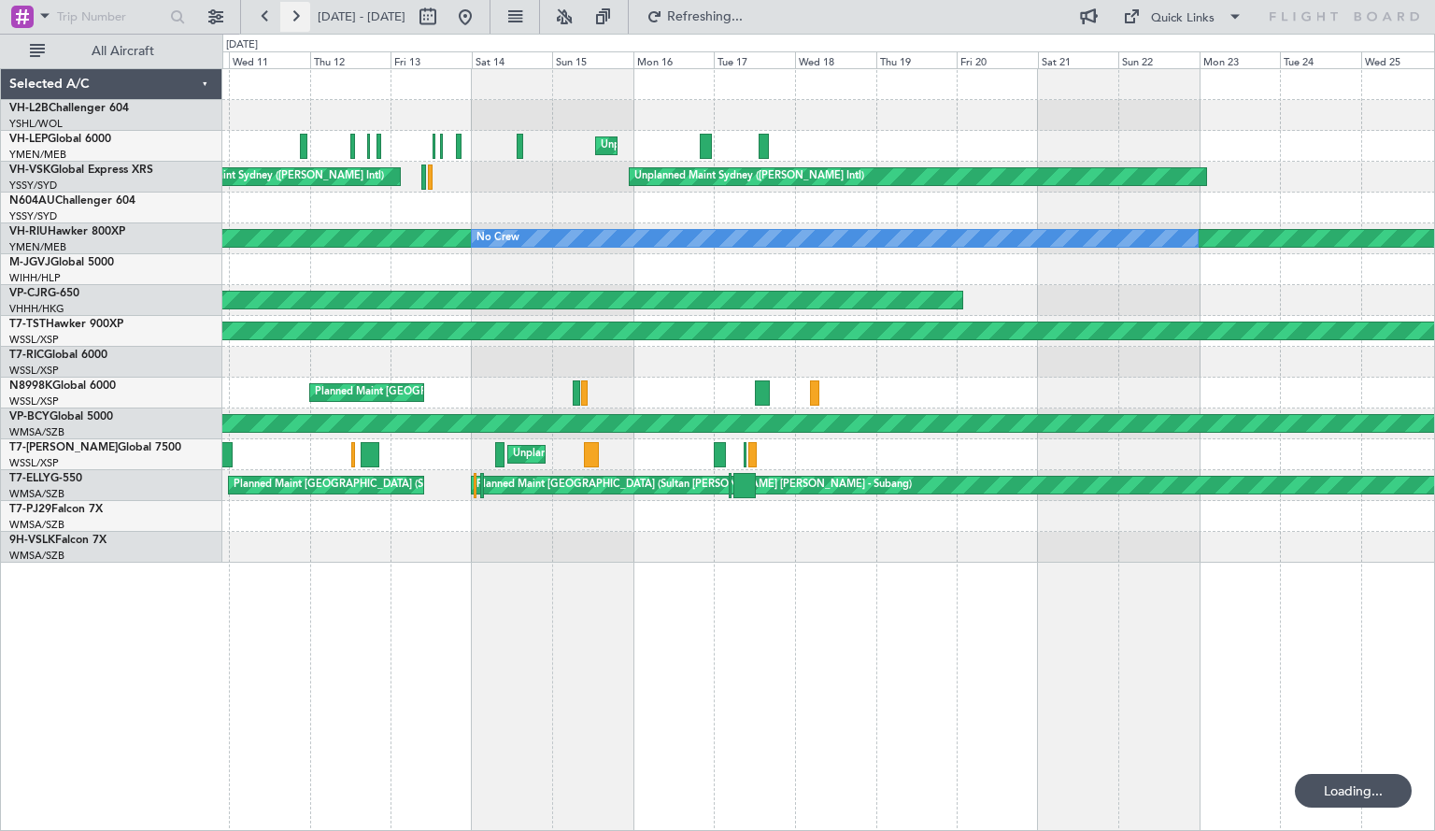
click at [290, 15] on button at bounding box center [295, 17] width 30 height 30
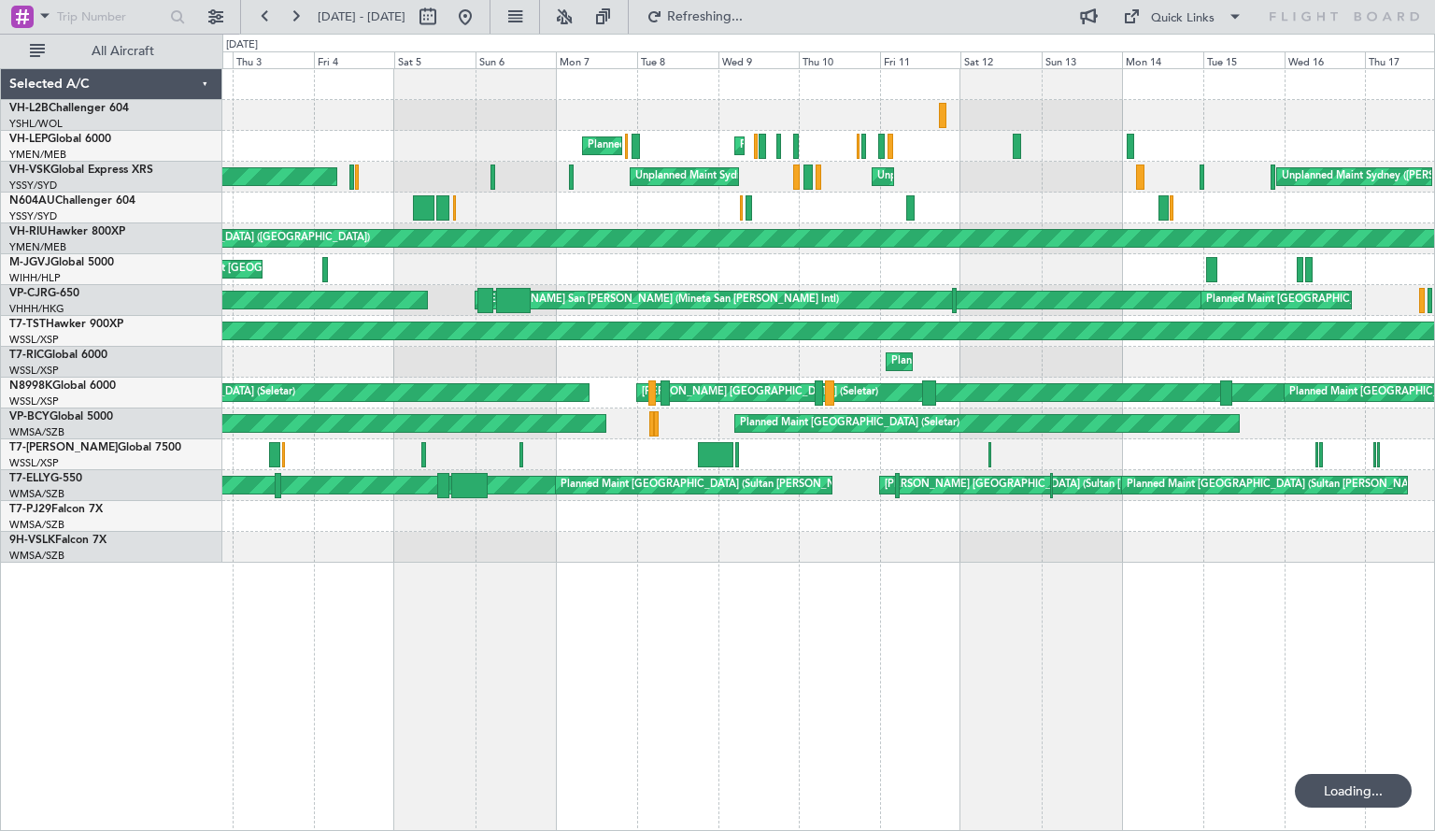
click at [379, 200] on div "Planned Maint Camarillo Planned Maint [US_STATE][GEOGRAPHIC_DATA] ([PERSON_NAME…" at bounding box center [828, 315] width 1213 height 493
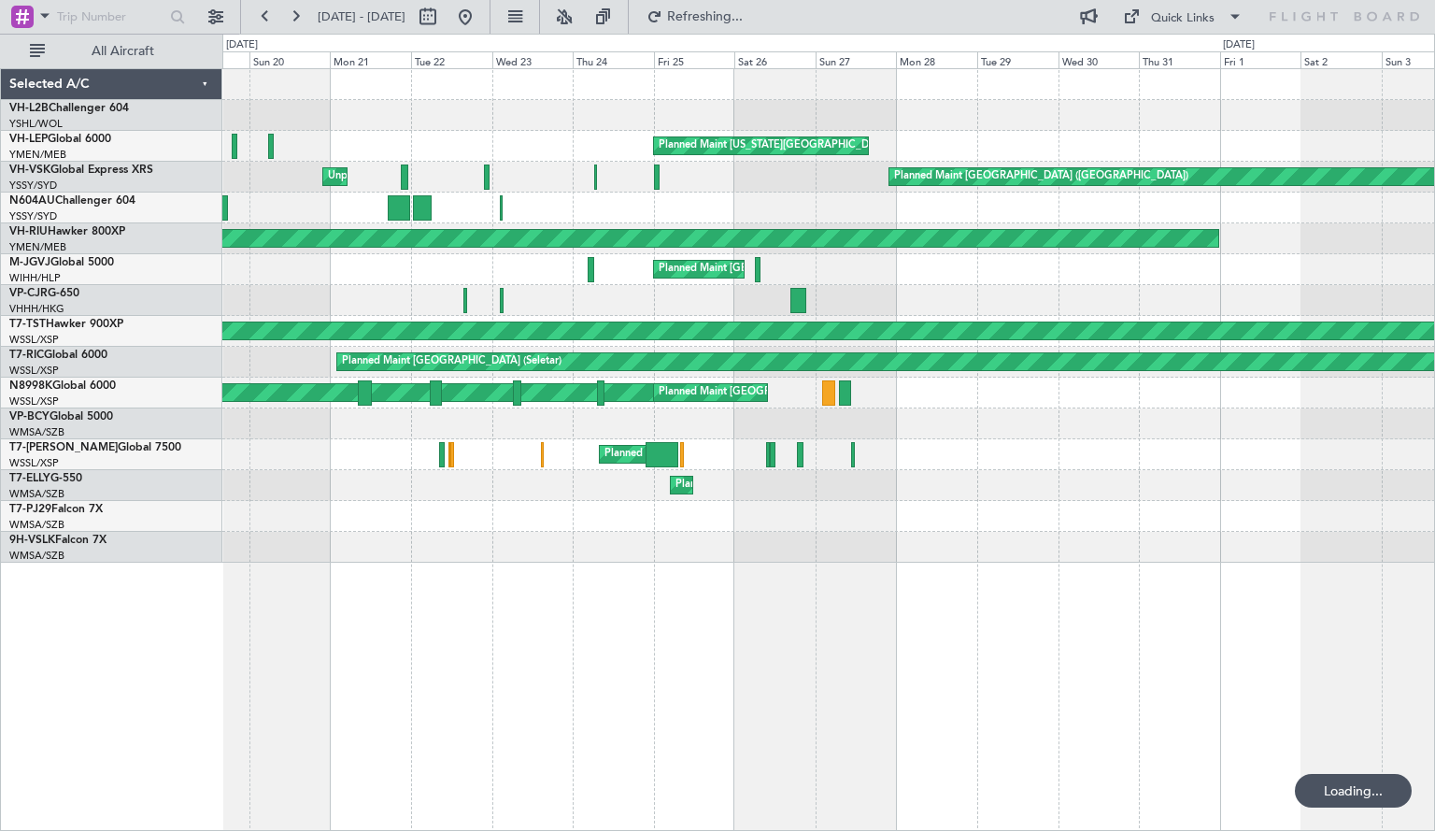
click at [308, 450] on div "Planned Maint [US_STATE][GEOGRAPHIC_DATA] ([PERSON_NAME] World) Unplanned Maint…" at bounding box center [828, 315] width 1213 height 493
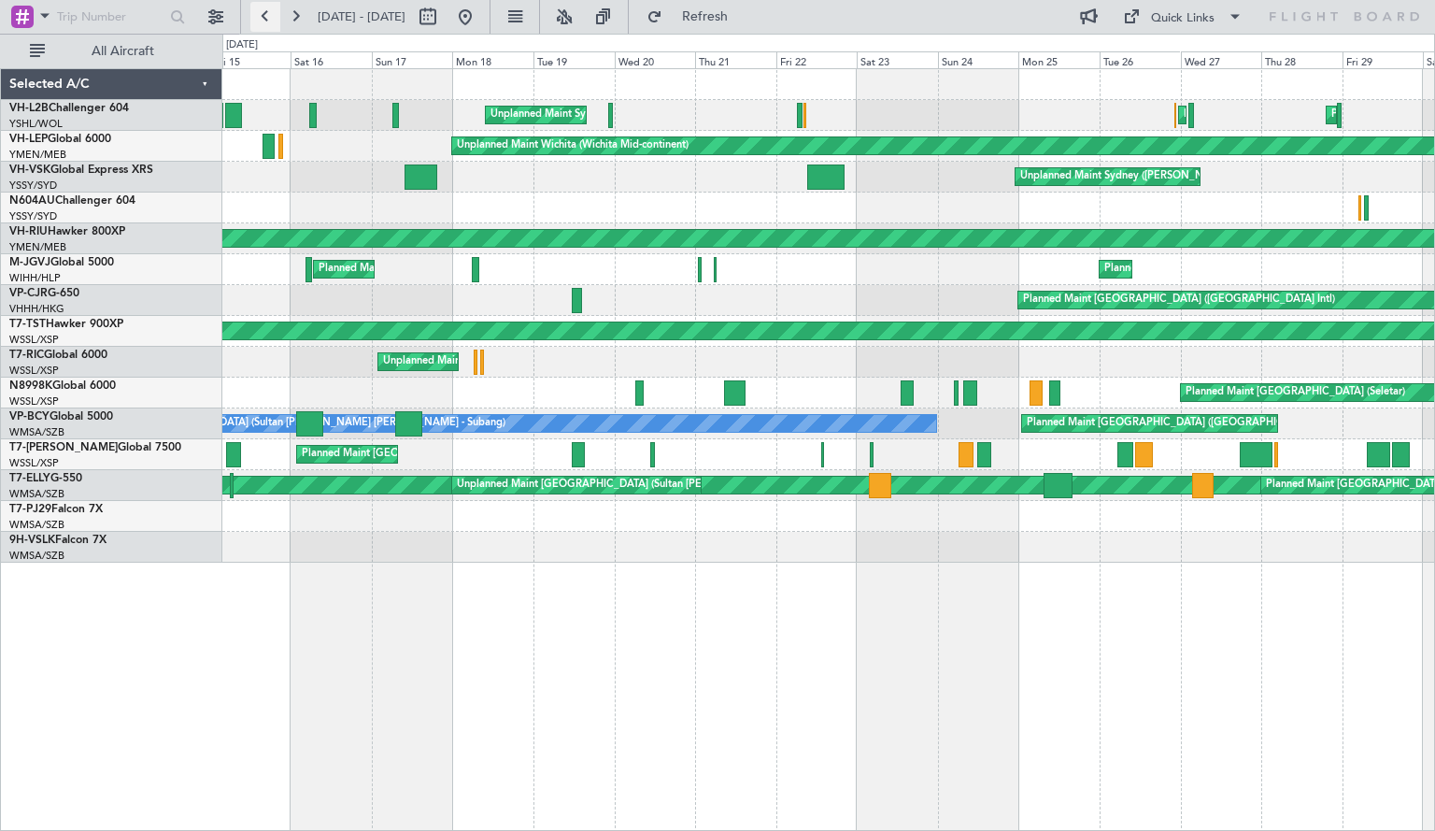
click at [264, 20] on button at bounding box center [265, 17] width 30 height 30
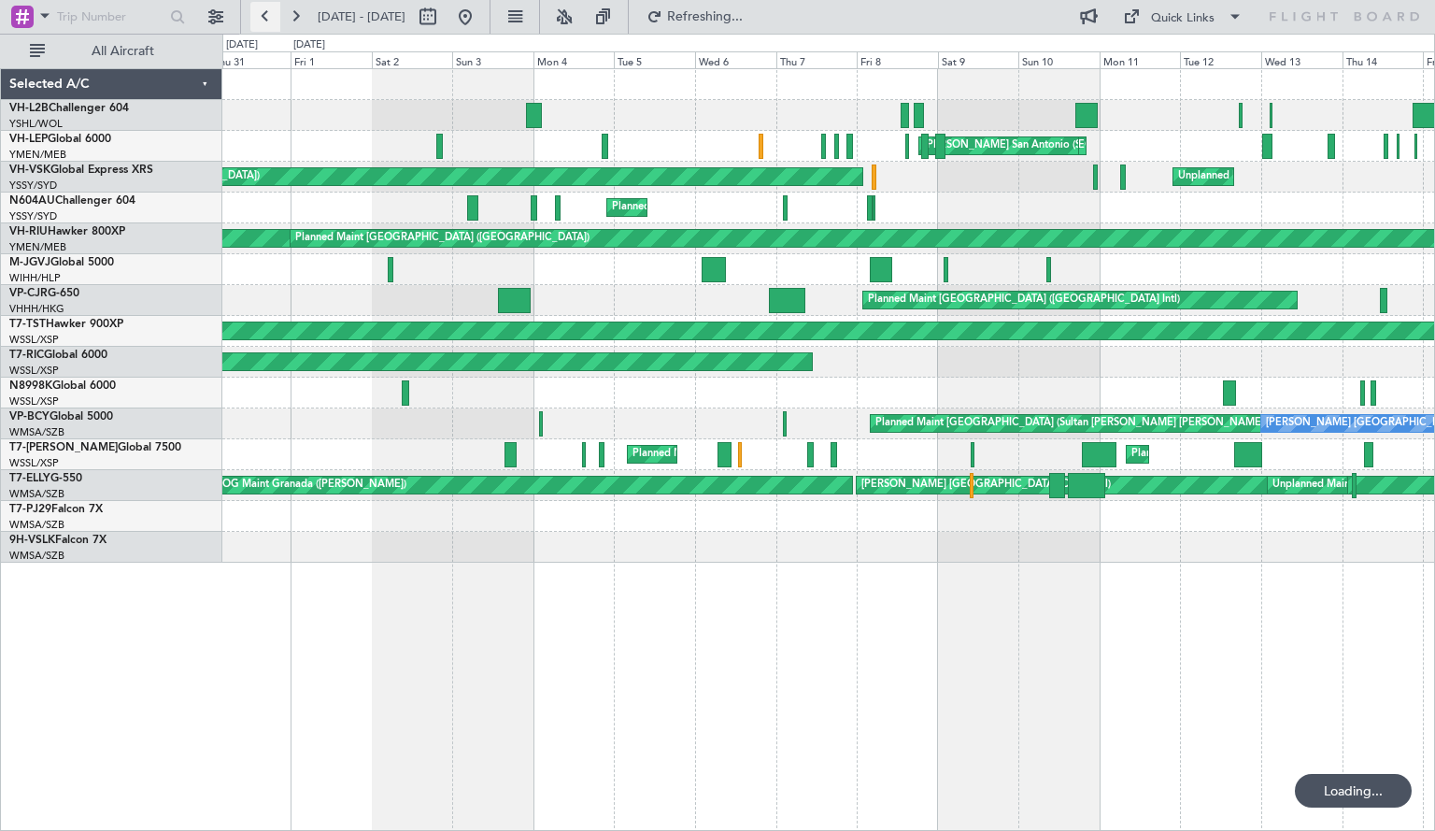
click at [264, 20] on button at bounding box center [265, 17] width 30 height 30
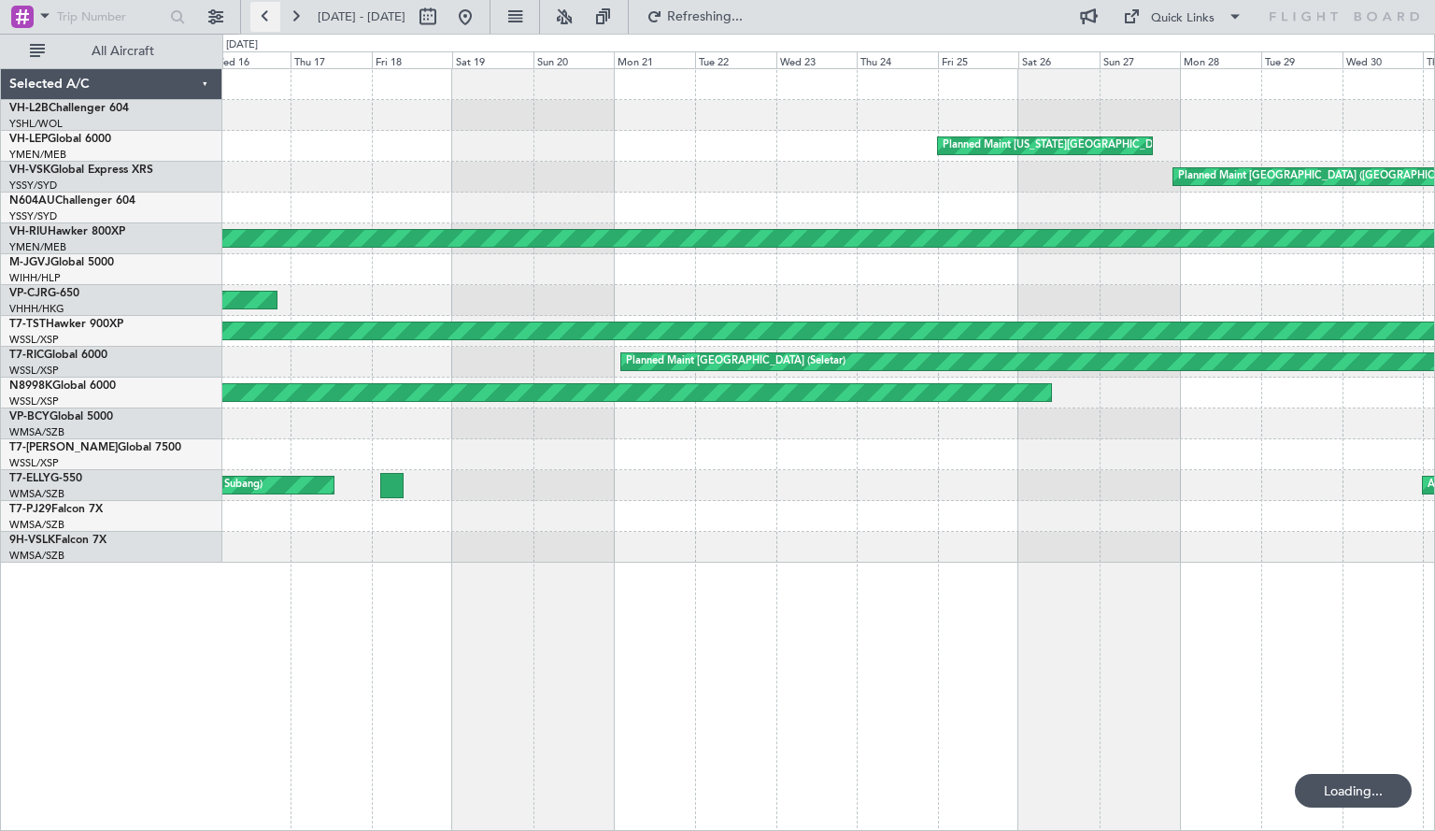
click at [264, 20] on button at bounding box center [265, 17] width 30 height 30
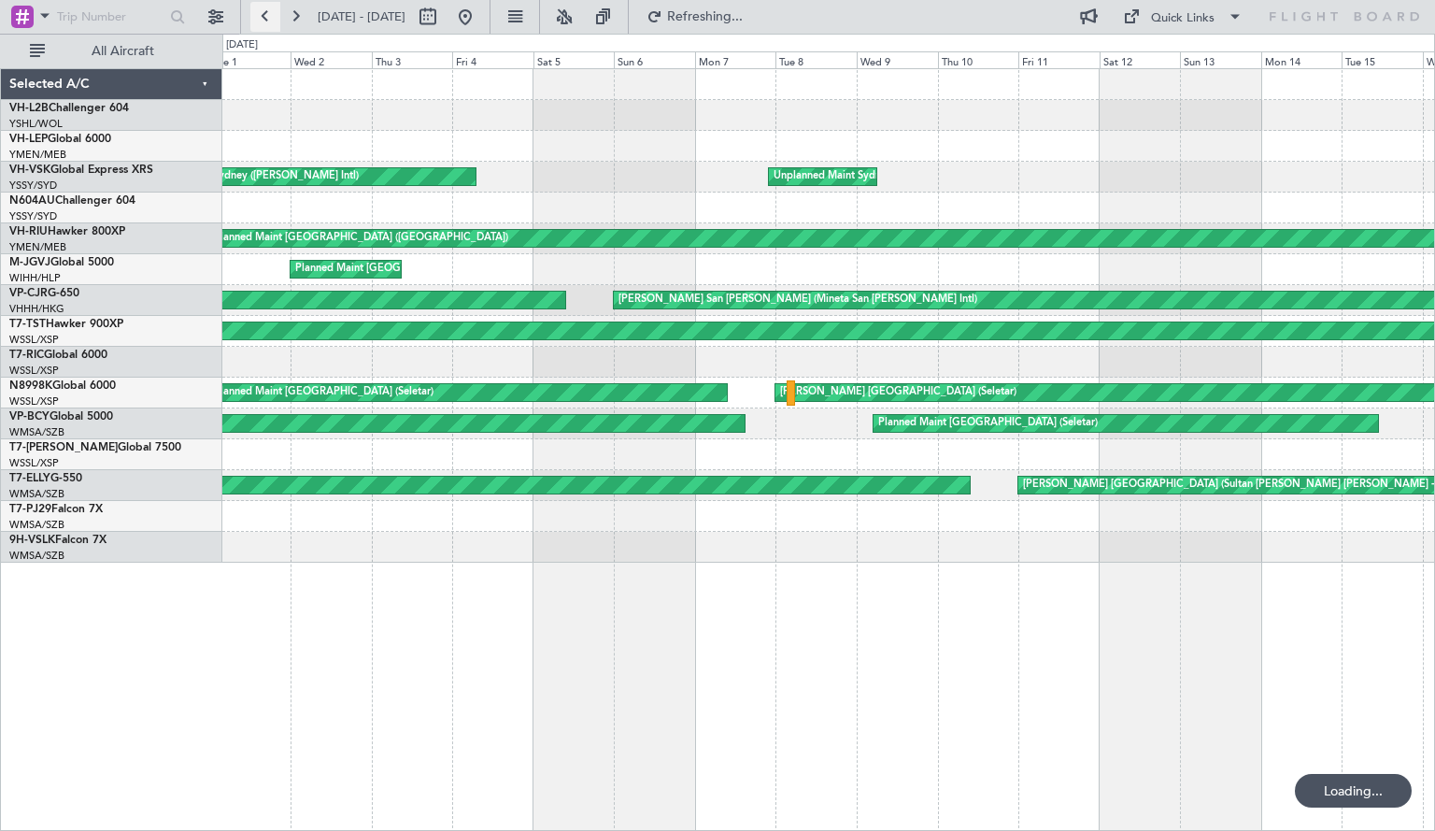
click at [264, 20] on button at bounding box center [265, 17] width 30 height 30
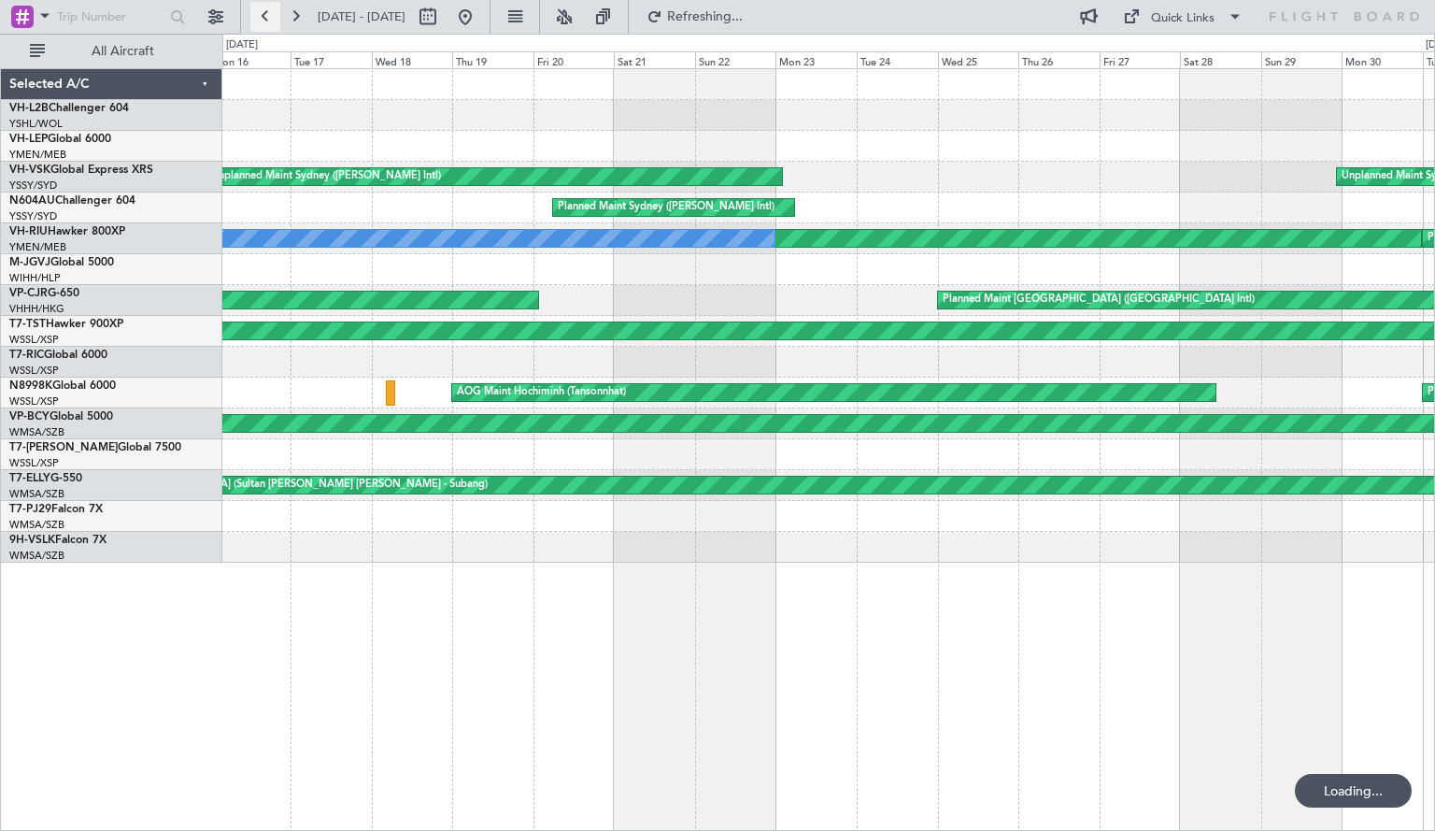
click at [264, 20] on button at bounding box center [265, 17] width 30 height 30
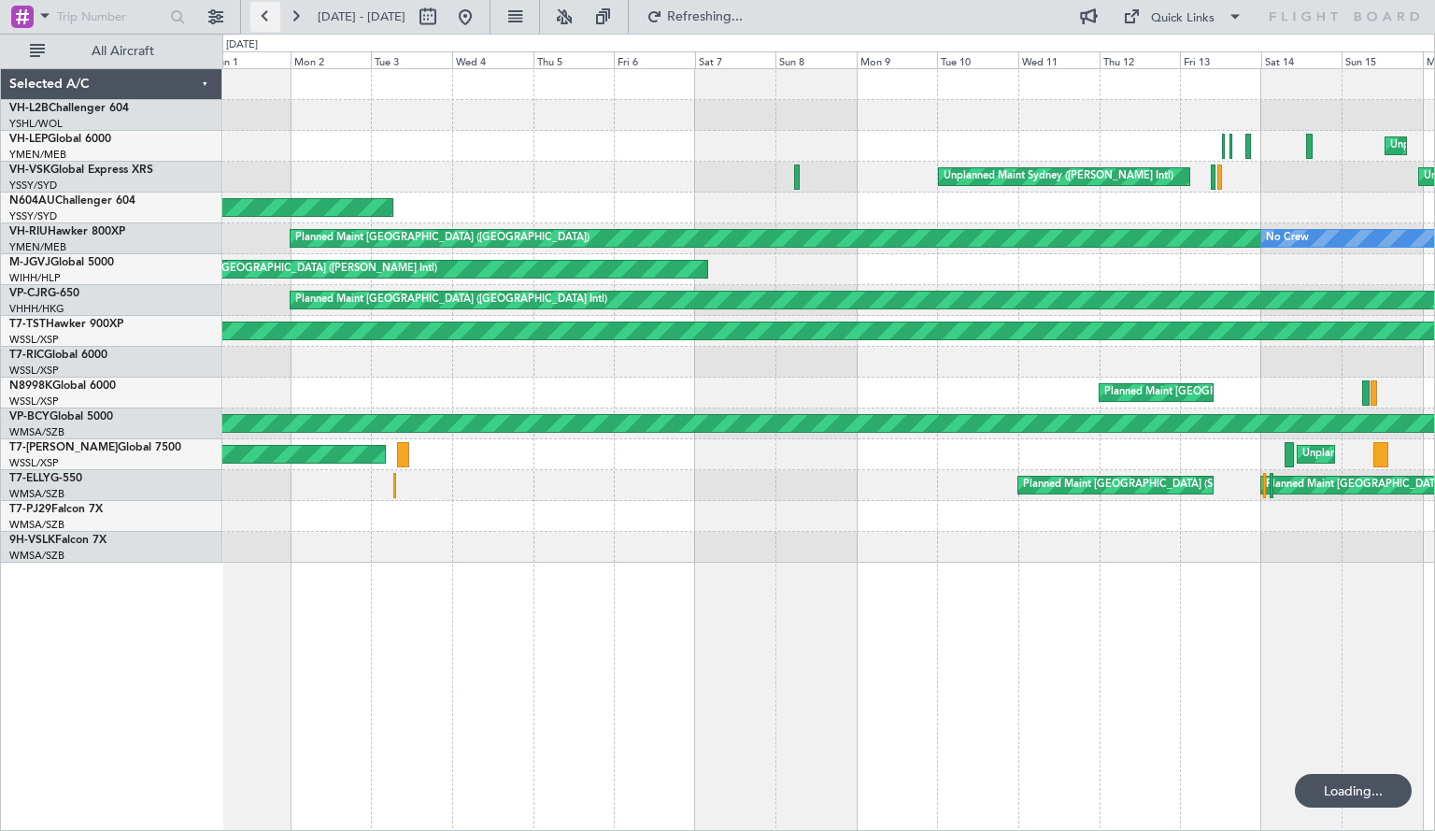
click at [264, 20] on button at bounding box center [265, 17] width 30 height 30
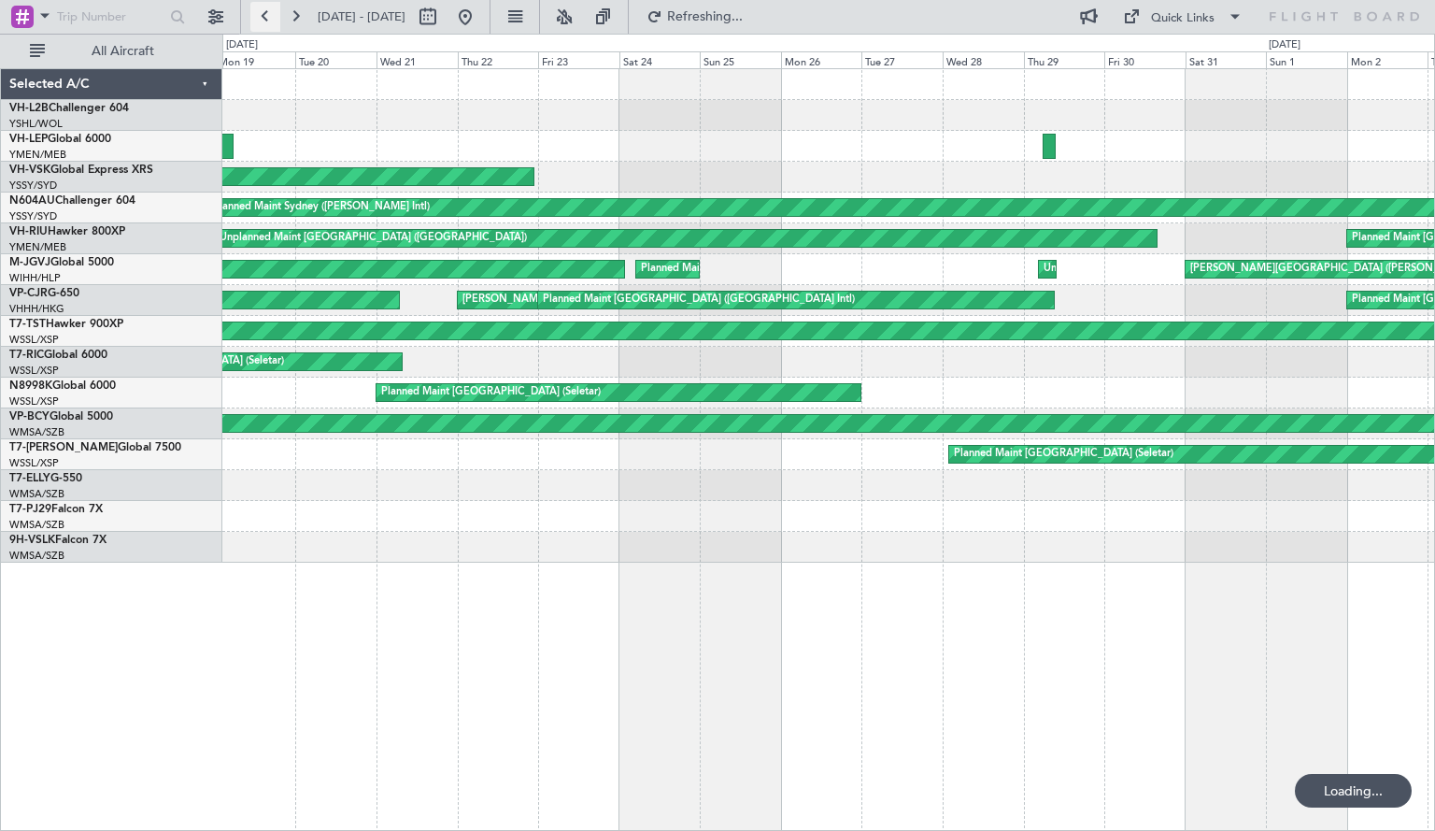
click at [264, 20] on button at bounding box center [265, 17] width 30 height 30
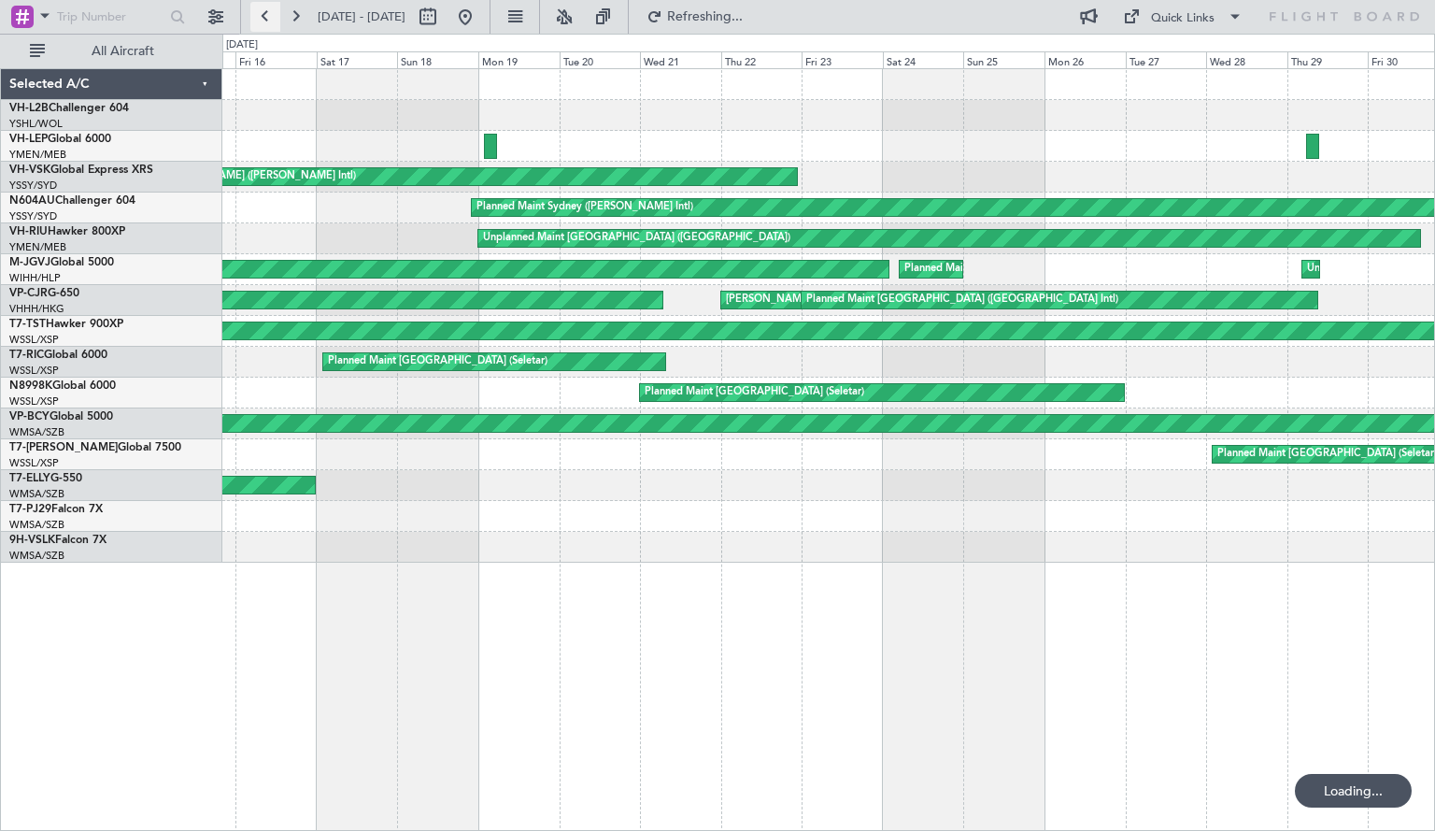
click at [264, 20] on button at bounding box center [265, 17] width 30 height 30
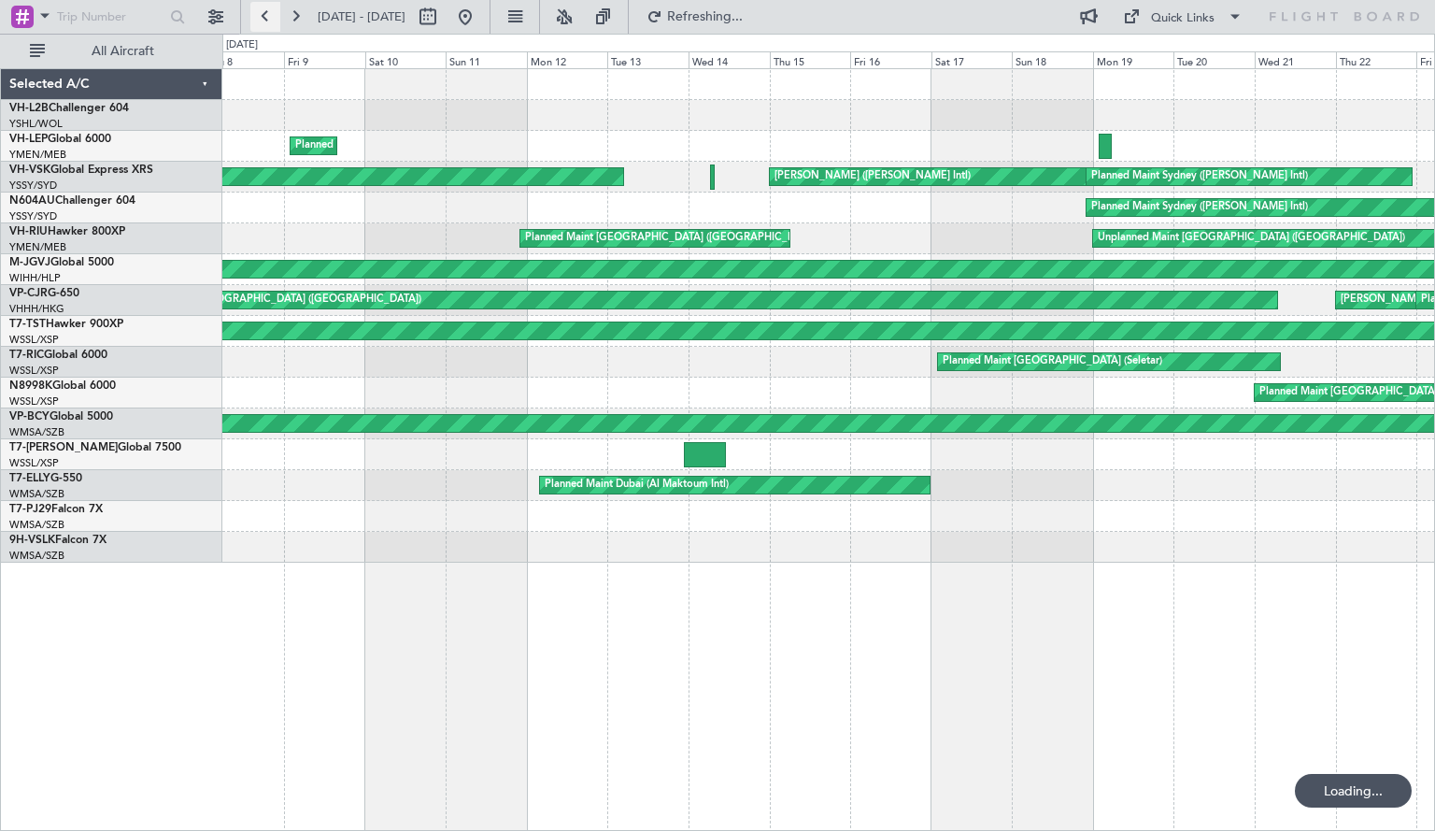
click at [264, 20] on button at bounding box center [265, 17] width 30 height 30
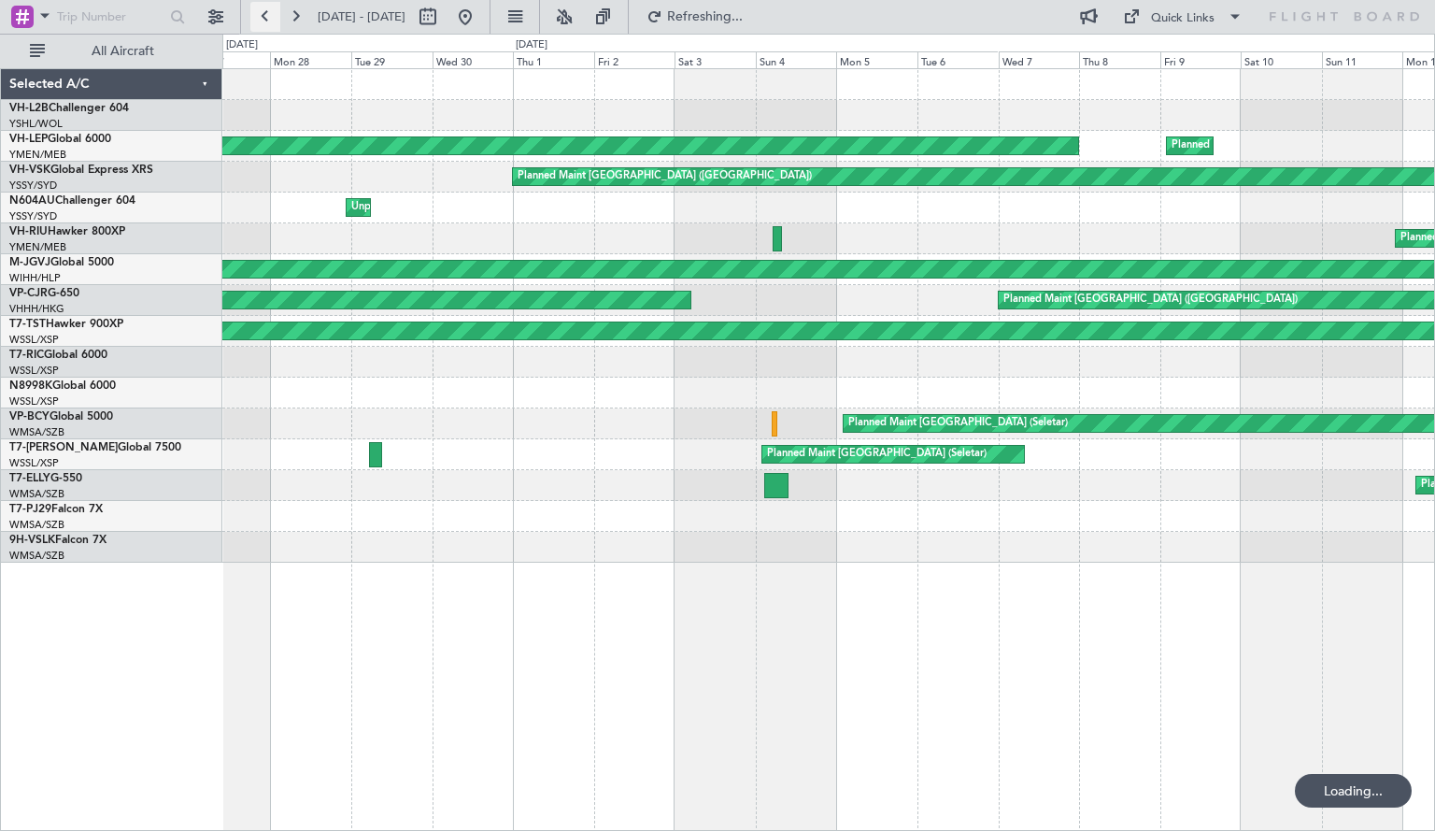
click at [264, 20] on button at bounding box center [265, 17] width 30 height 30
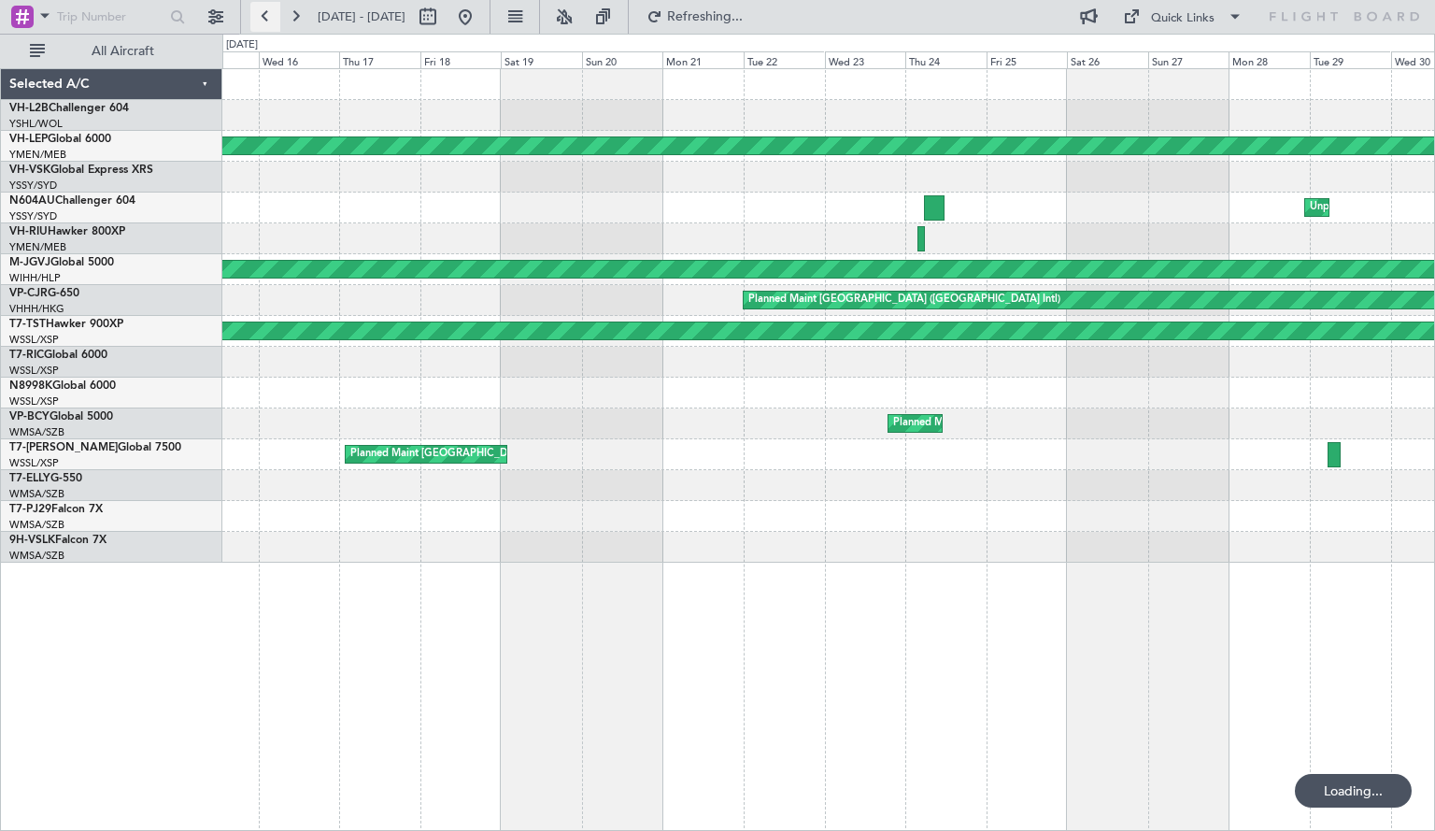
click at [264, 20] on button at bounding box center [265, 17] width 30 height 30
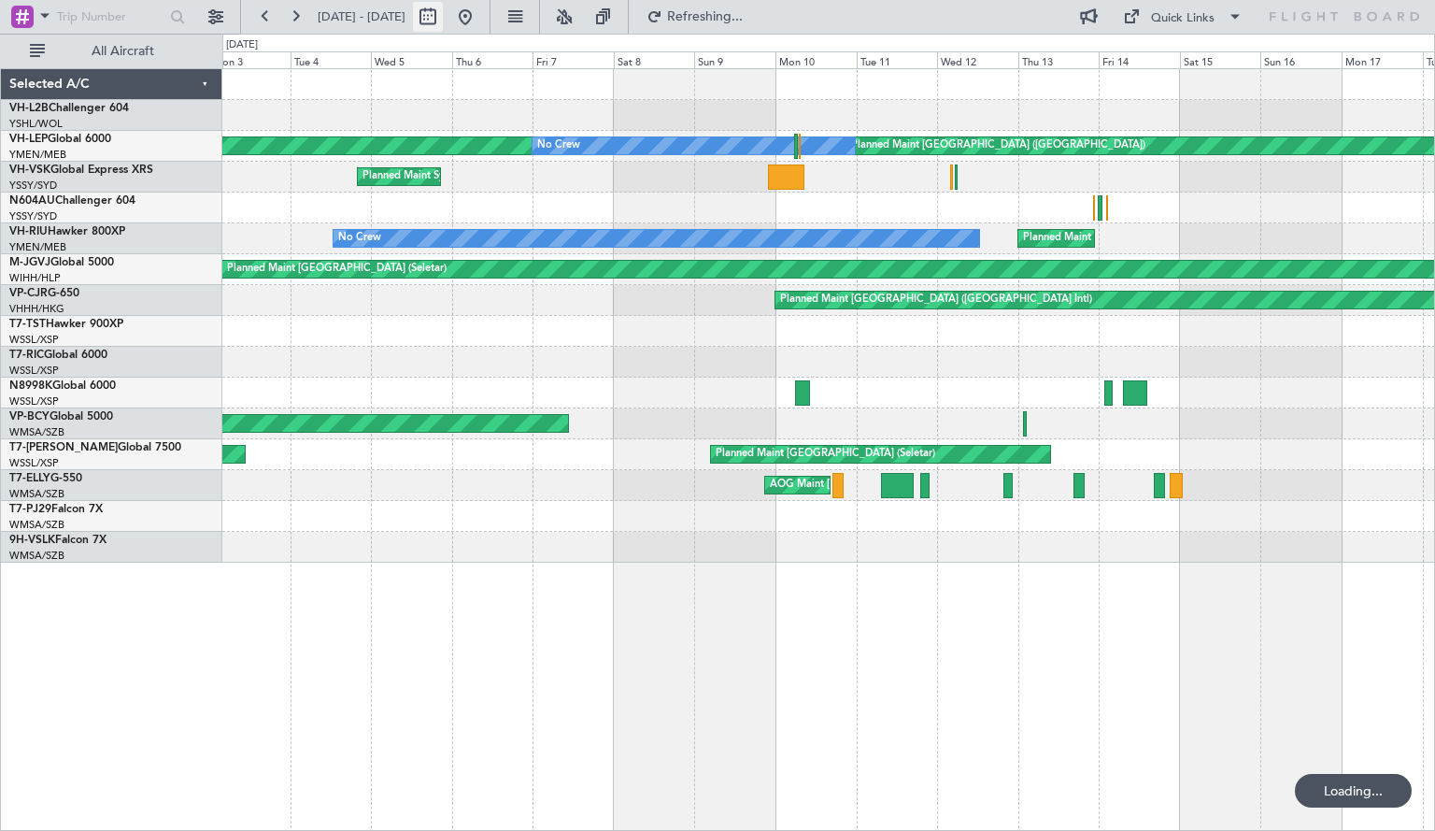
click at [443, 11] on button at bounding box center [428, 17] width 30 height 30
select select "3"
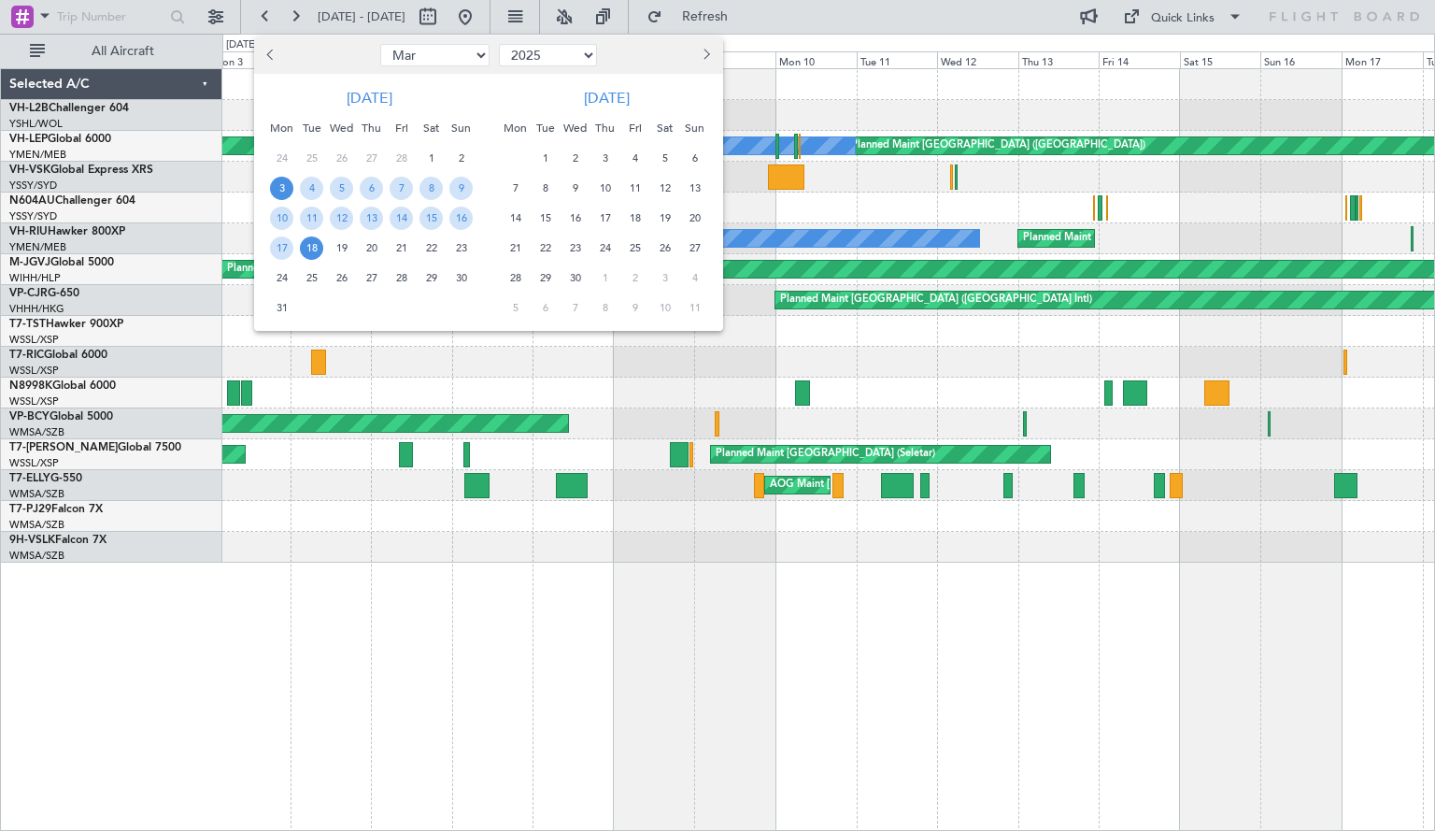
click at [443, 61] on select "Jan Feb Mar Apr May Jun [DATE] Aug Sep Oct Nov Dec" at bounding box center [434, 55] width 109 height 22
click at [526, 65] on select "2015 2016 2017 2018 2019 2020 2021 2022 2023 2024 2025 2026 2027 2028 2029 2030…" at bounding box center [548, 55] width 98 height 22
select select "2024"
click at [499, 44] on select "2015 2016 2017 2018 2019 2020 2021 2022 2023 2024 2025 2026 2027 2028 2029 2030…" at bounding box center [548, 55] width 98 height 22
click at [711, 55] on button "Next month" at bounding box center [705, 55] width 21 height 30
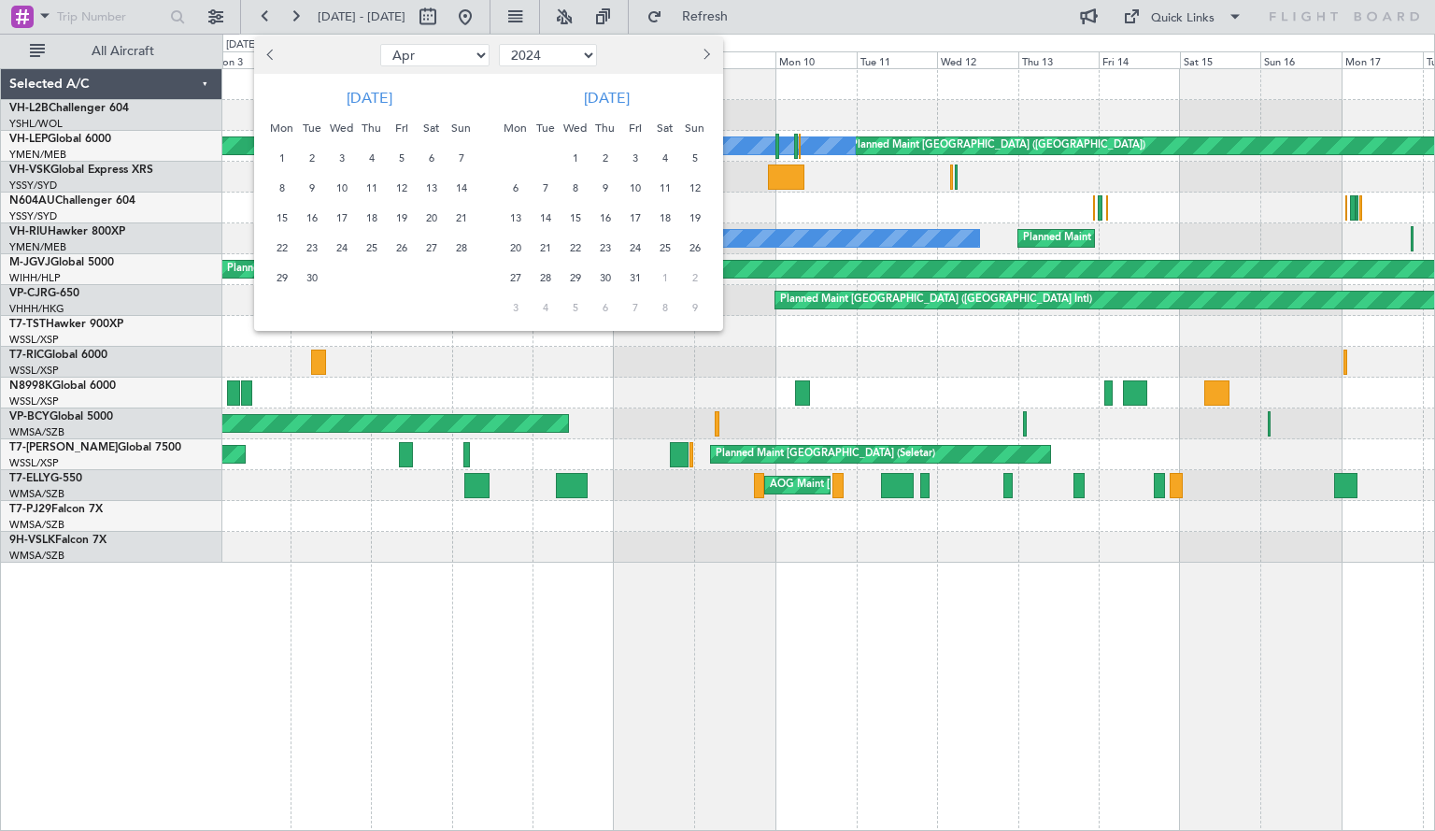
click at [703, 56] on span "Next month" at bounding box center [704, 54] width 11 height 11
click at [709, 59] on button "Next month" at bounding box center [705, 55] width 21 height 30
click at [522, 149] on span "1" at bounding box center [515, 158] width 23 height 23
click at [519, 214] on span "15" at bounding box center [515, 218] width 23 height 23
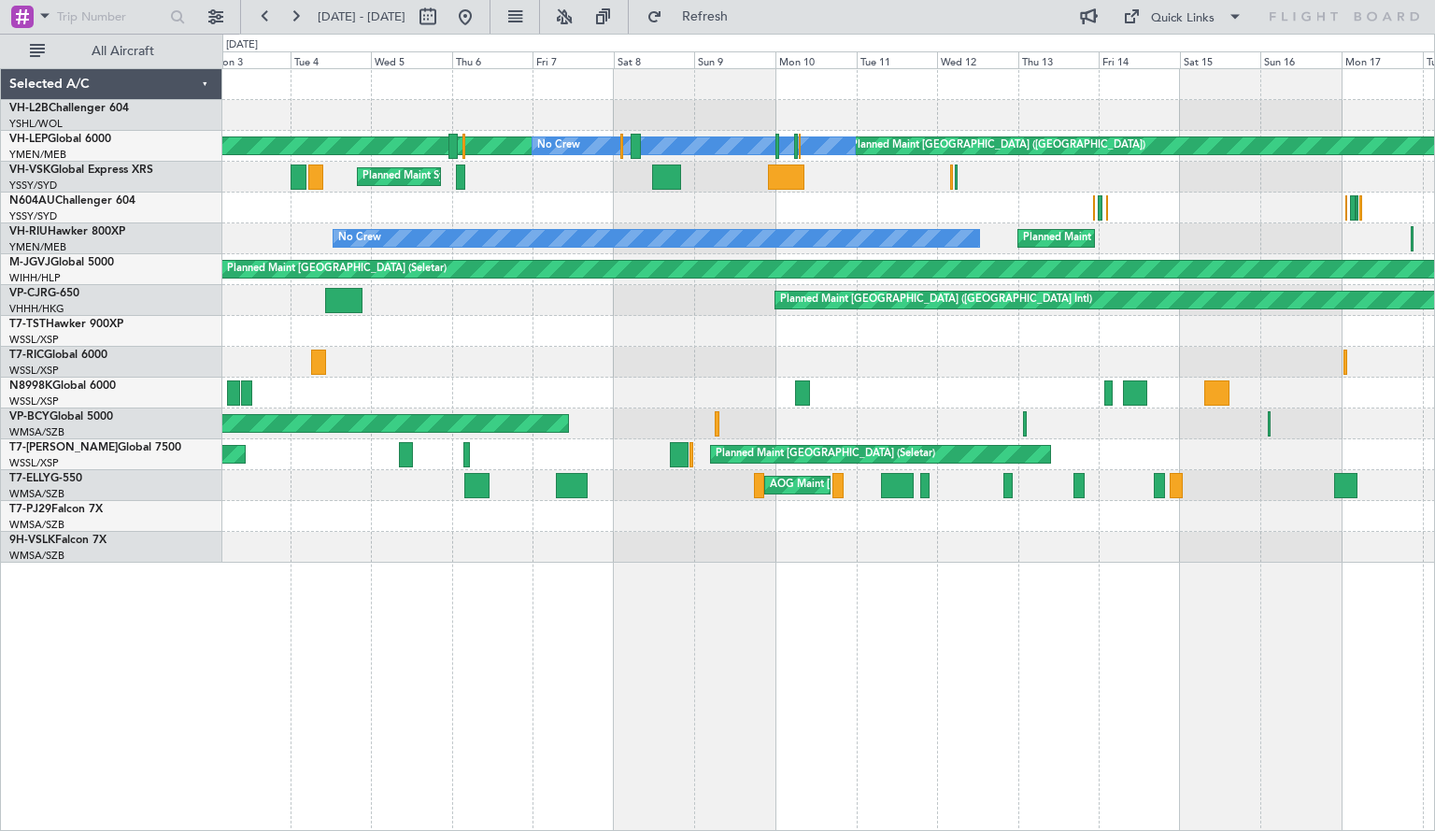
select select "7"
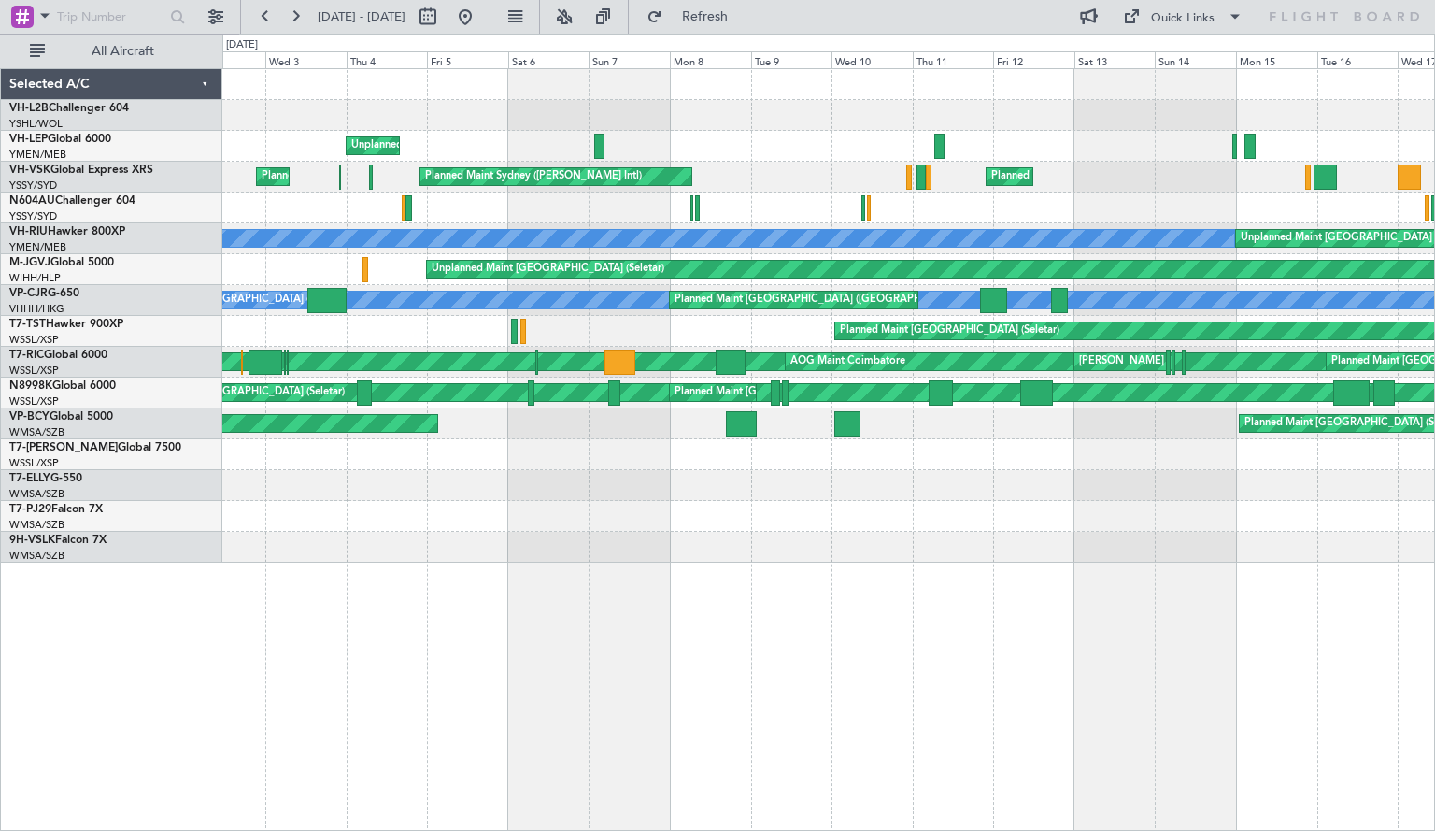
click at [237, 212] on div "AOG Maint London ([GEOGRAPHIC_DATA])" at bounding box center [828, 207] width 1213 height 31
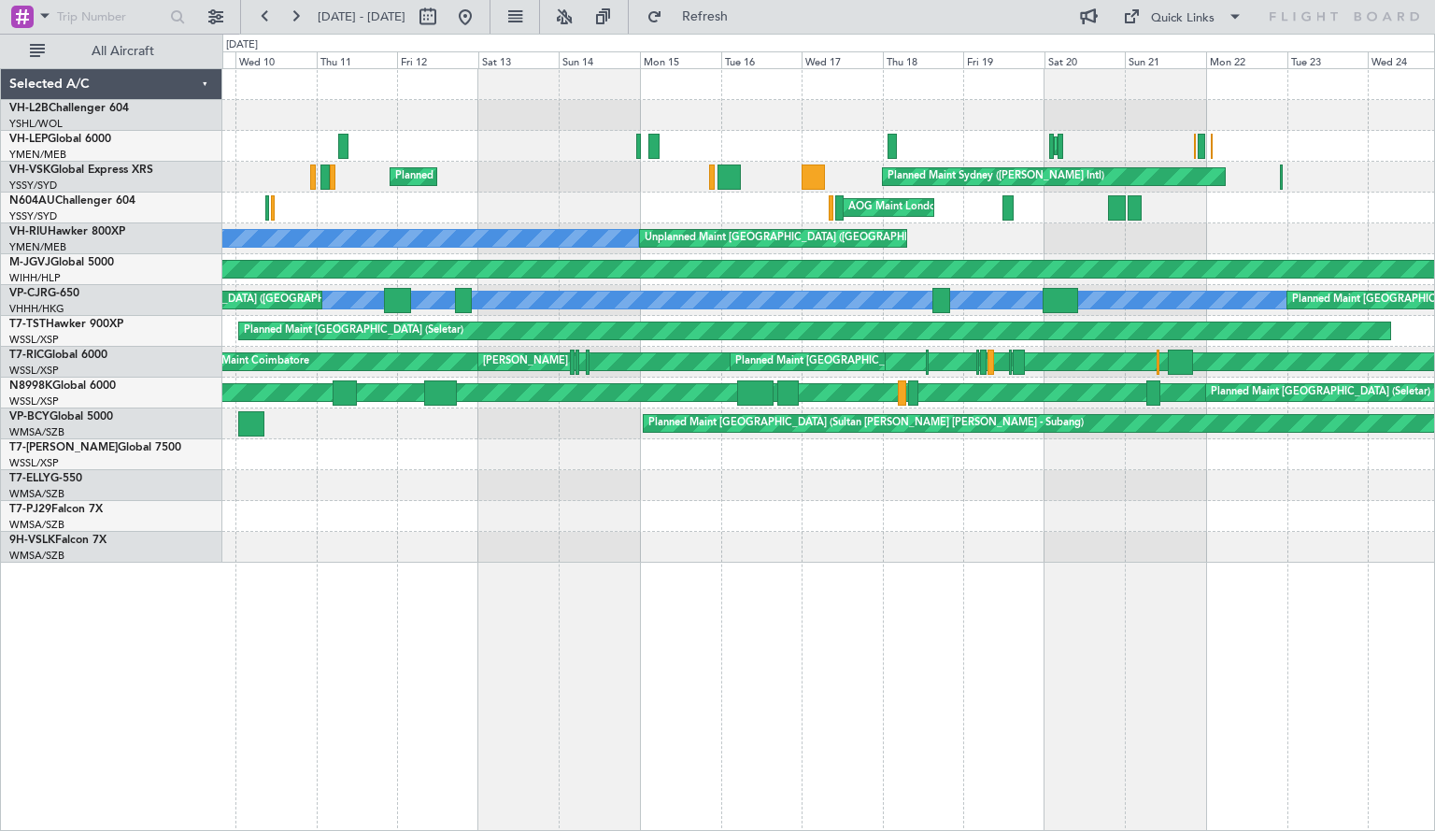
click at [538, 248] on div "Planned Maint Sydney ([PERSON_NAME] Intl) Planned Maint Sydney ([PERSON_NAME] I…" at bounding box center [828, 315] width 1213 height 493
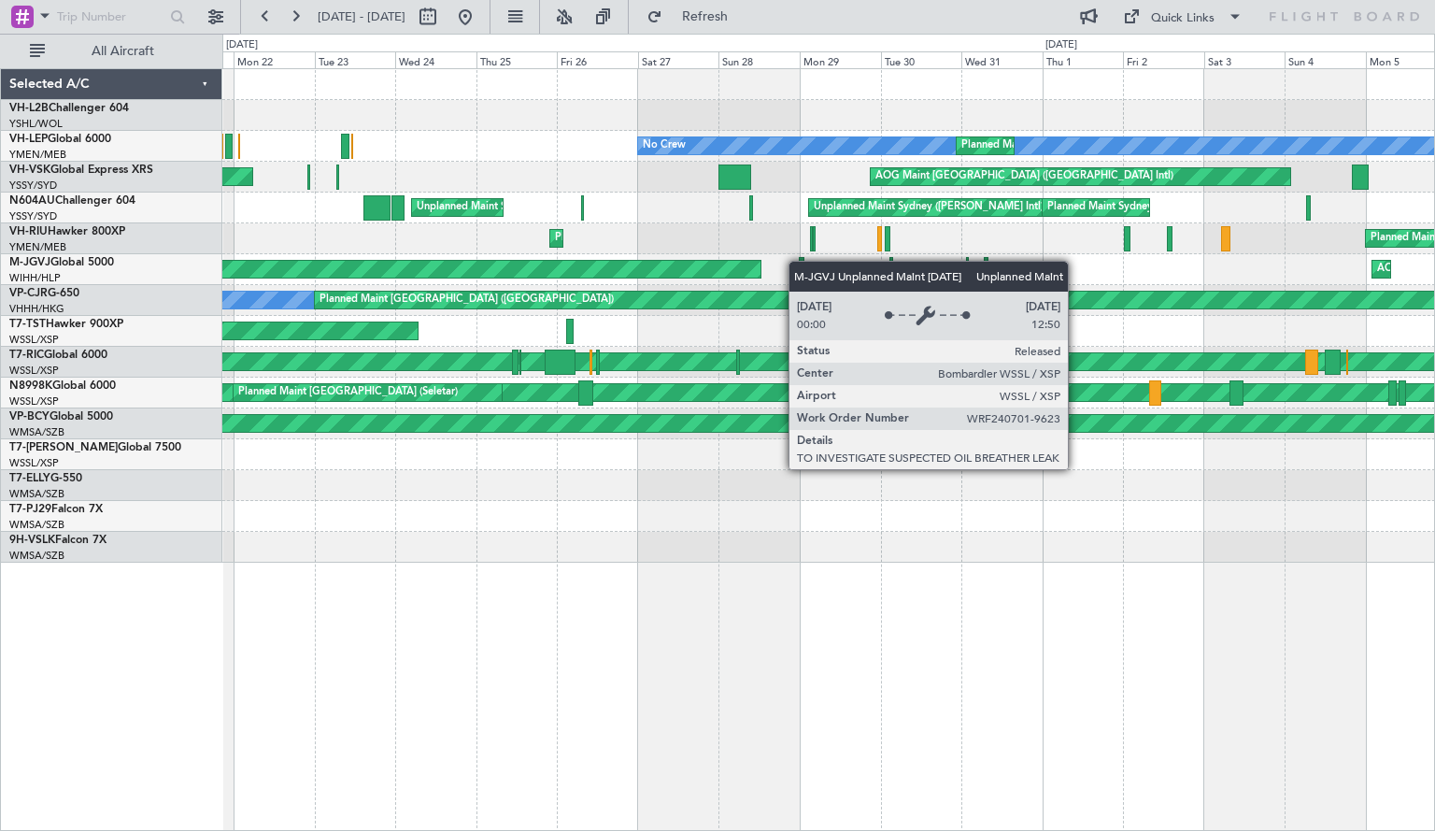
click at [637, 272] on div "No Crew Planned Maint [GEOGRAPHIC_DATA] ([GEOGRAPHIC_DATA]) Planned Maint Sydne…" at bounding box center [828, 315] width 1213 height 493
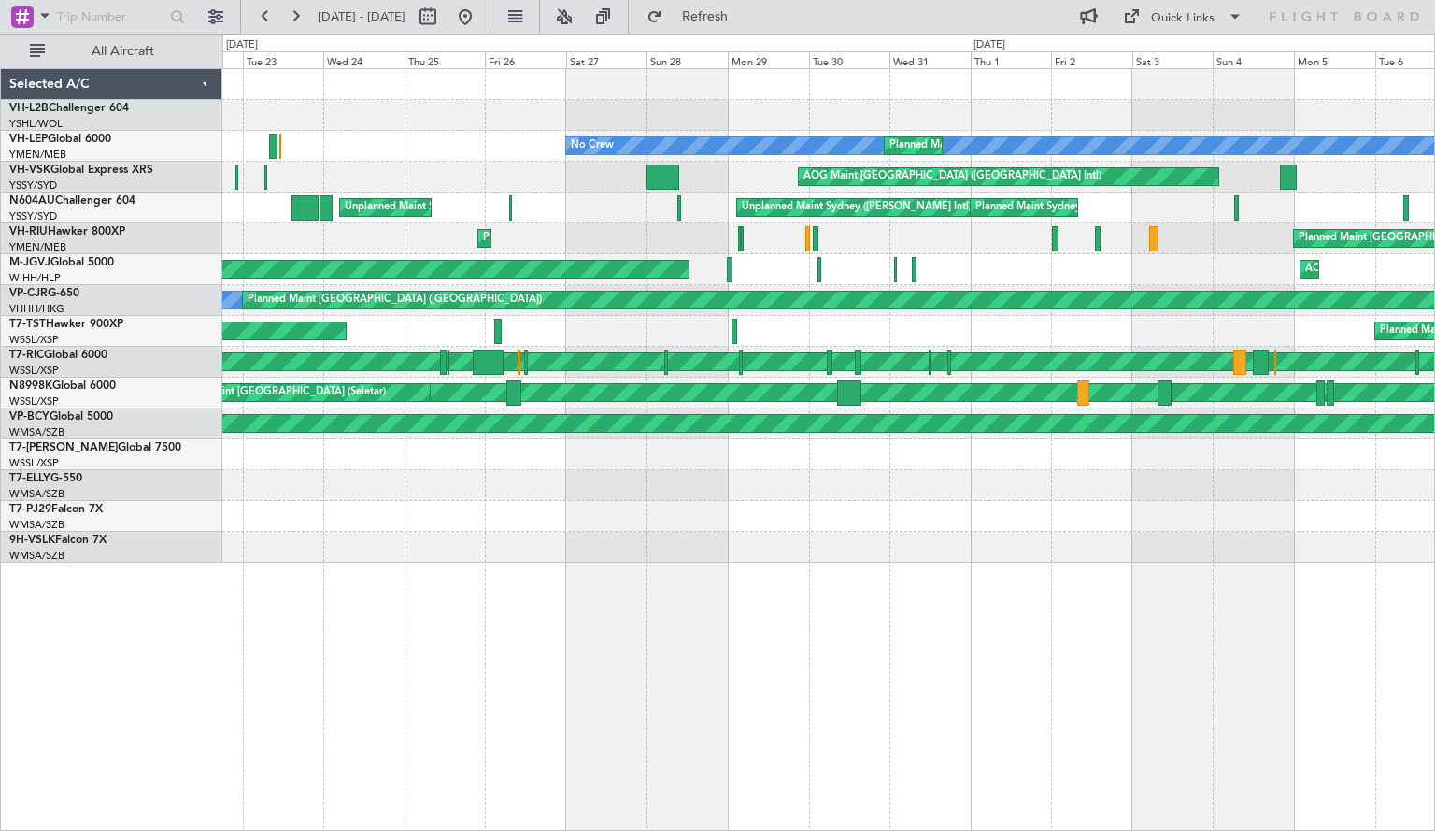
click at [478, 278] on div "No Crew Planned Maint [GEOGRAPHIC_DATA] ([GEOGRAPHIC_DATA]) Planned Maint Sydne…" at bounding box center [828, 315] width 1213 height 493
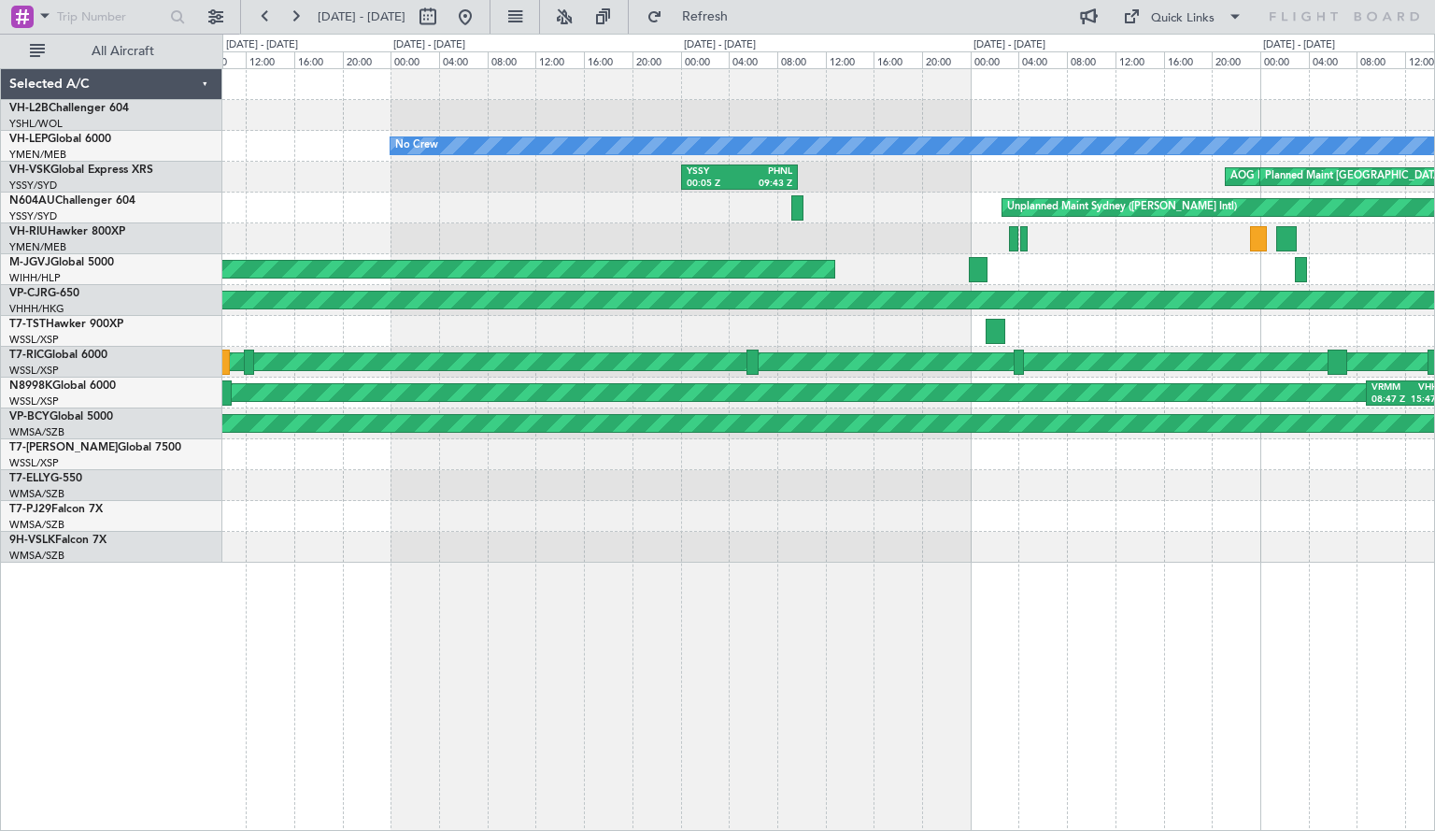
click at [1060, 221] on div "Unplanned Maint Sydney ([PERSON_NAME] Intl)" at bounding box center [828, 207] width 1213 height 31
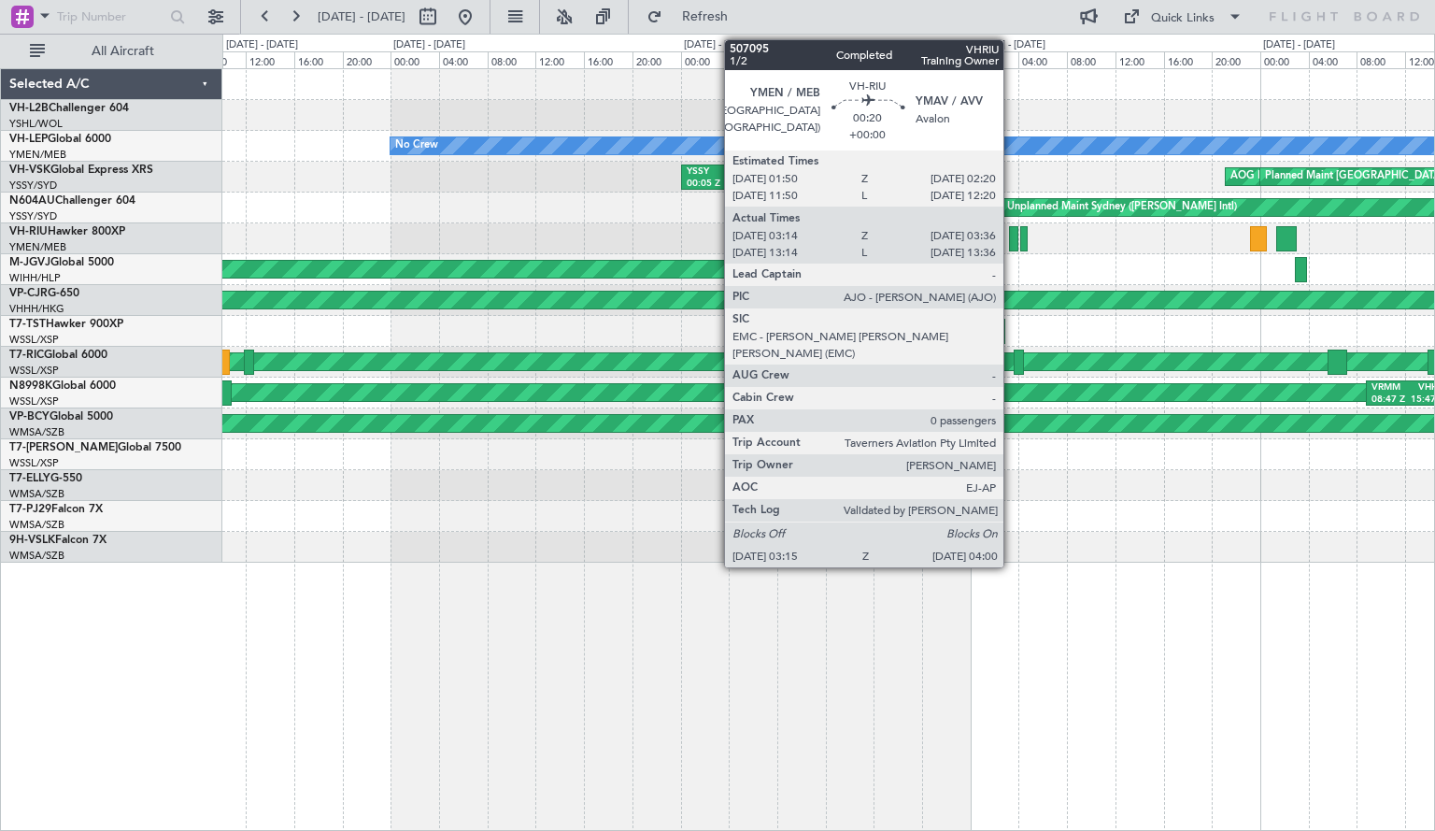
click at [1013, 226] on div at bounding box center [1013, 238] width 9 height 25
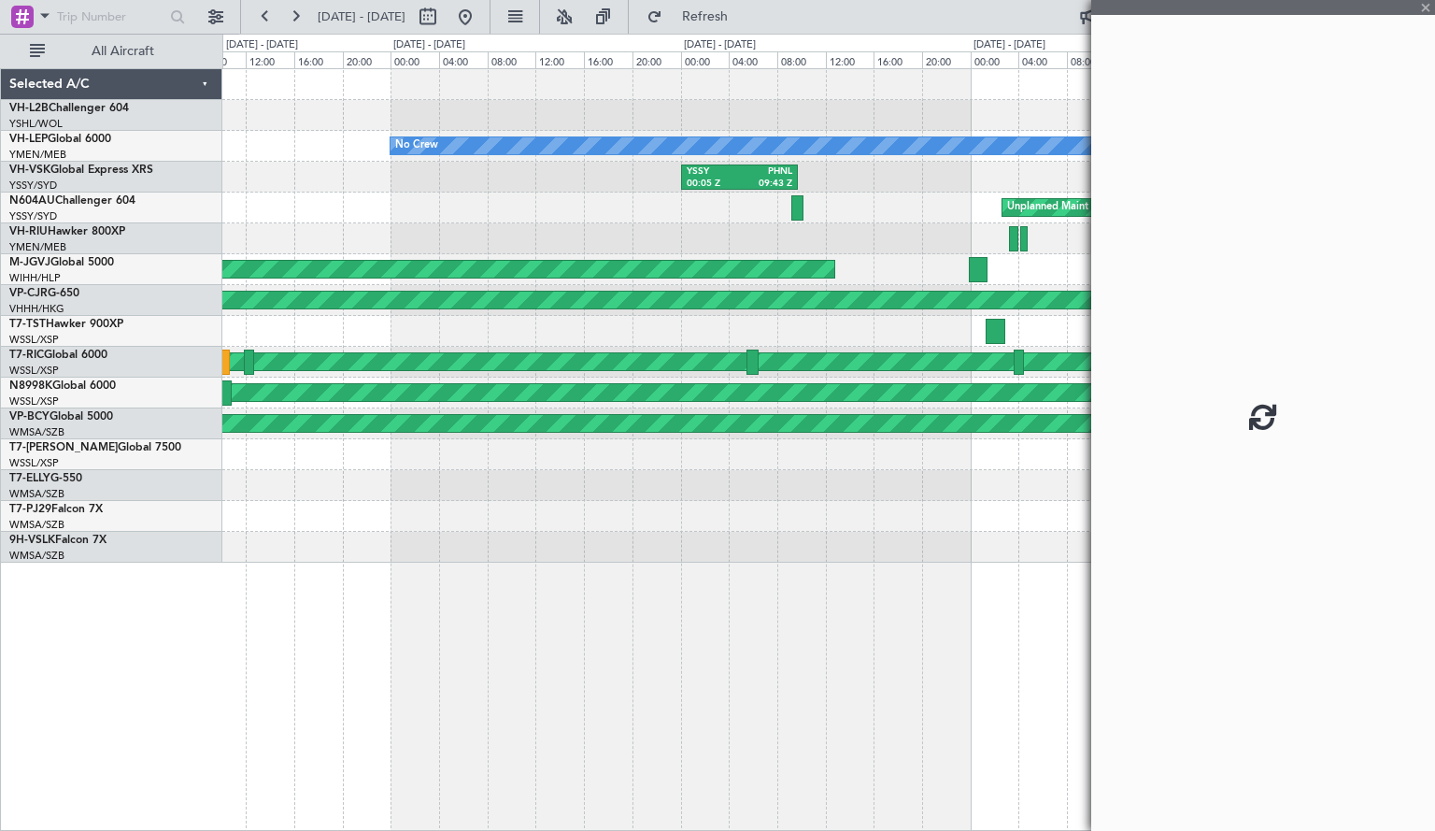
drag, startPoint x: 1086, startPoint y: 236, endPoint x: 899, endPoint y: 226, distance: 187.2
click at [899, 226] on fb-app "[DATE] - [DATE] Refresh Quick Links All Aircraft No Crew Planned Maint [GEOGRAP…" at bounding box center [717, 422] width 1435 height 817
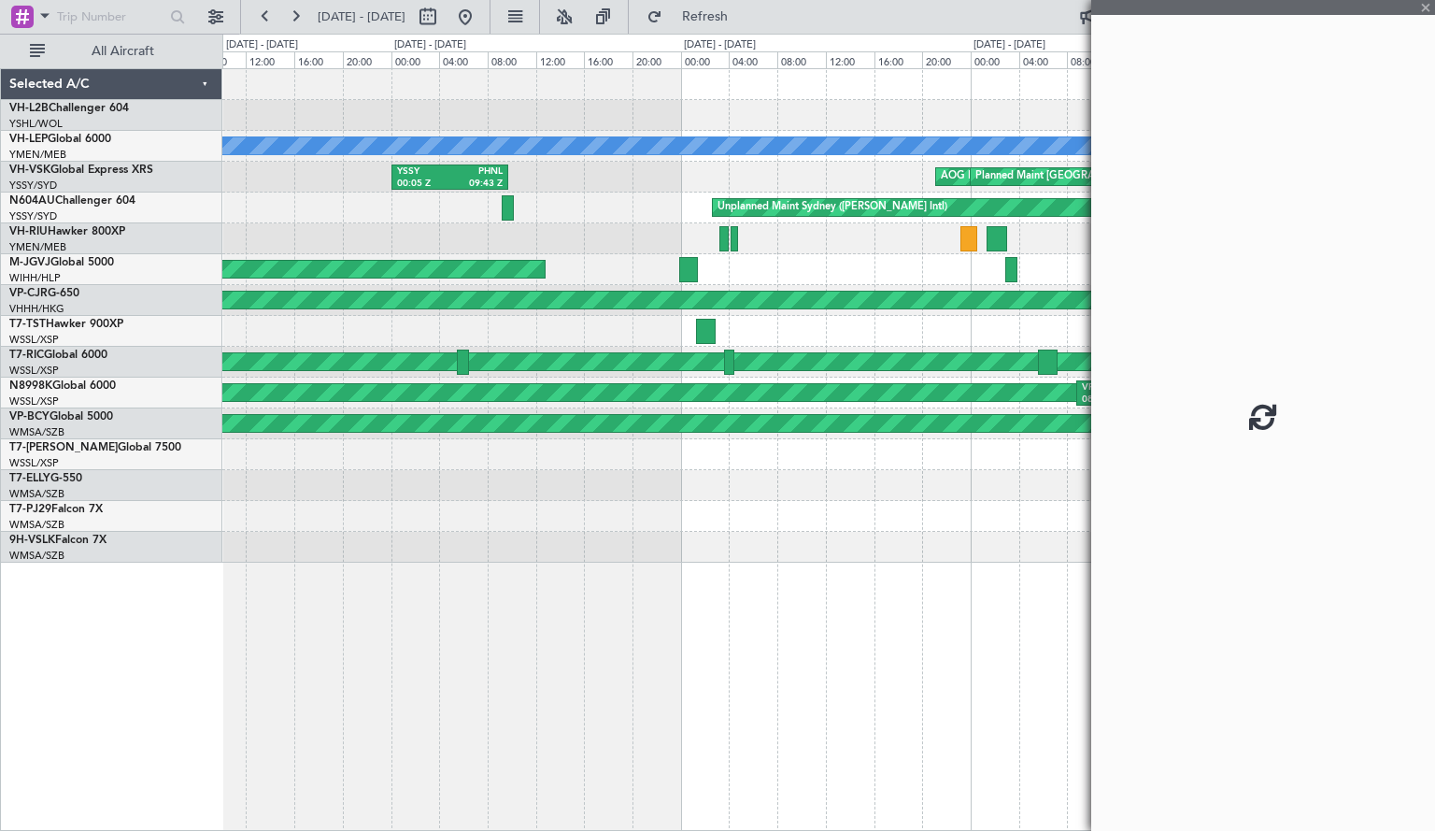
click at [580, 242] on div "No Crew Planned Maint [GEOGRAPHIC_DATA] ([GEOGRAPHIC_DATA]) YSSY 00:05 Z PHNL 0…" at bounding box center [828, 315] width 1213 height 493
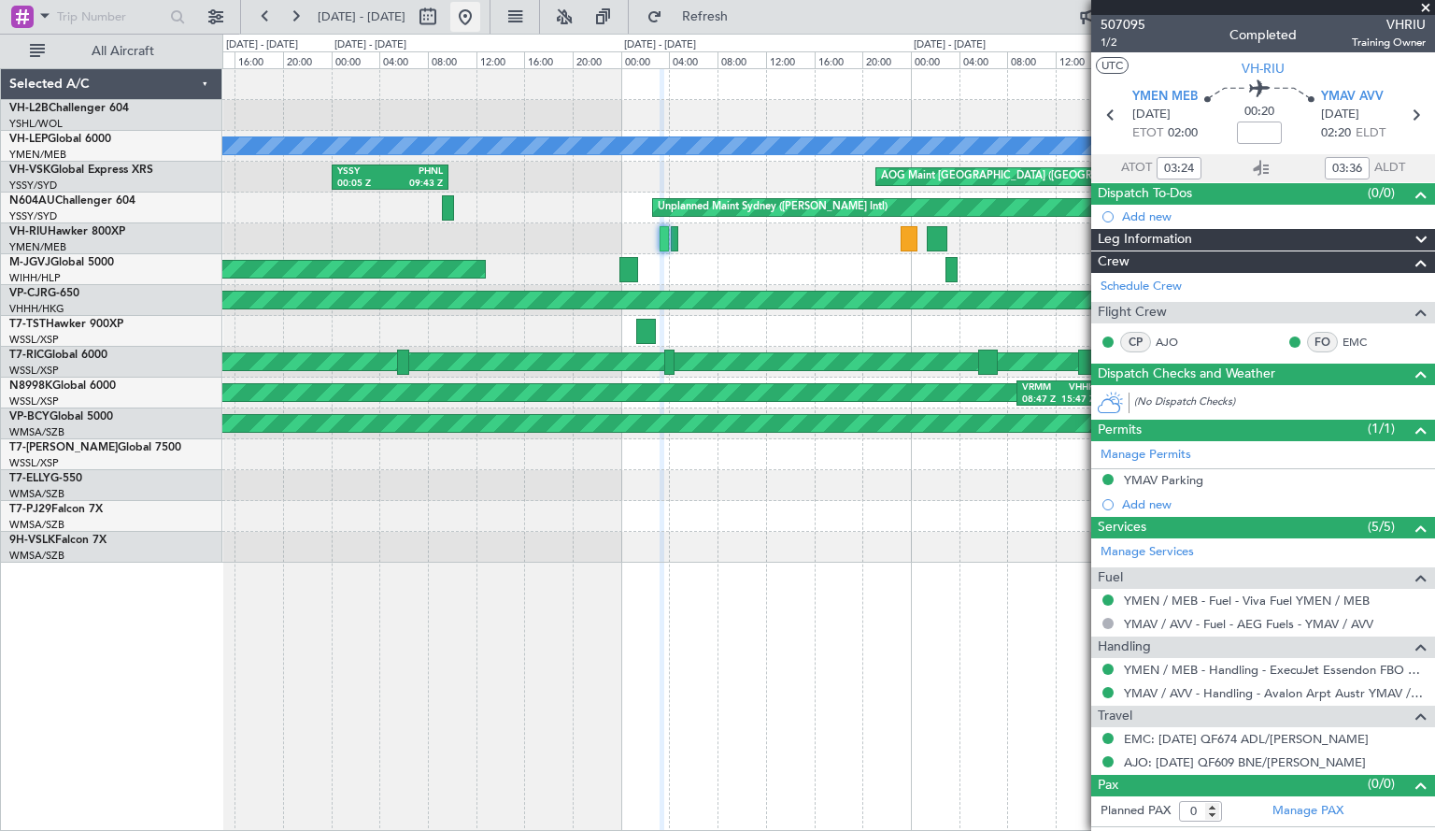
click at [480, 30] on button at bounding box center [465, 17] width 30 height 30
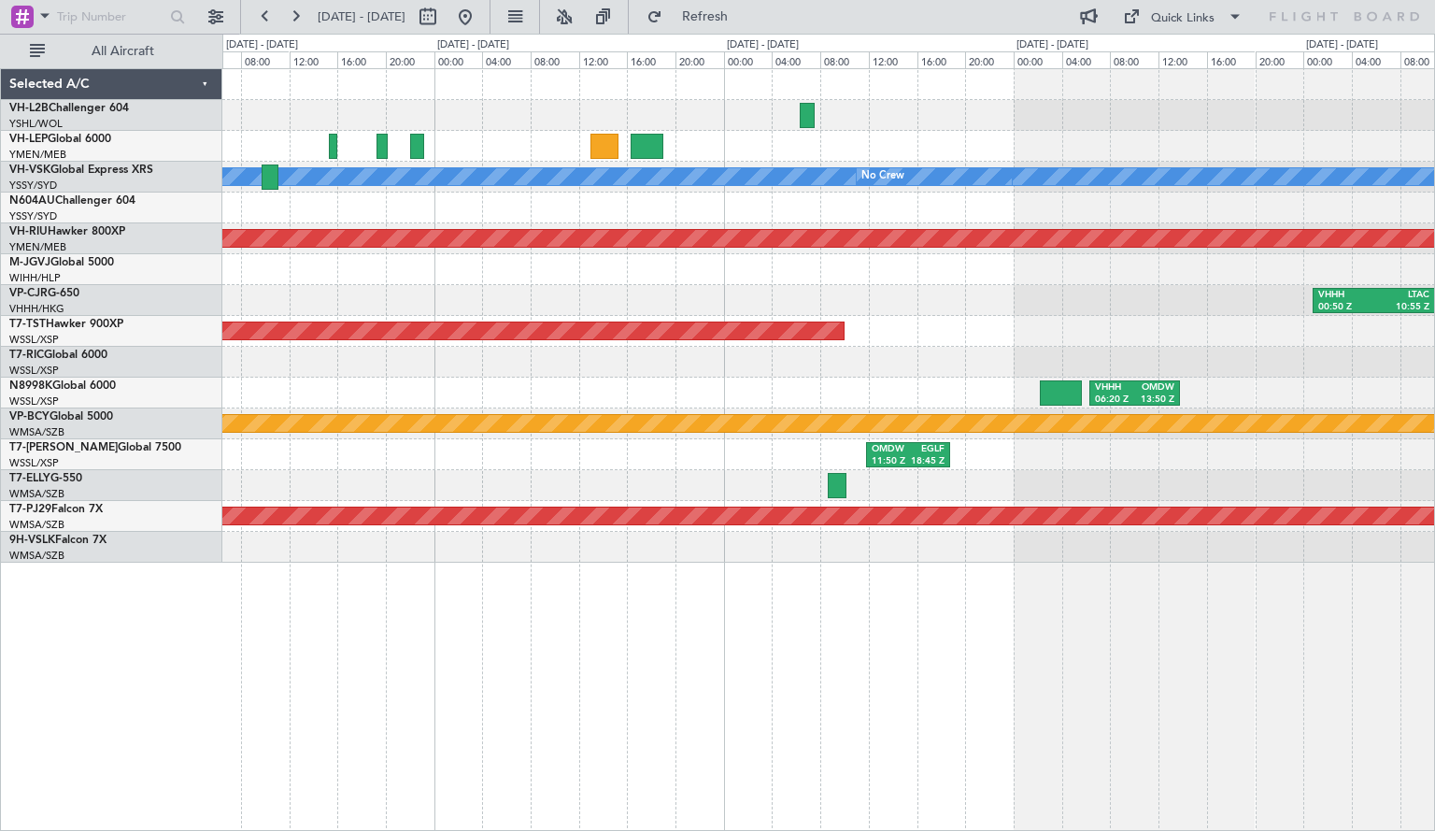
click at [910, 319] on div "[PERSON_NAME] No Crew Planned Maint [GEOGRAPHIC_DATA] ([GEOGRAPHIC_DATA]) VHHH …" at bounding box center [828, 315] width 1213 height 493
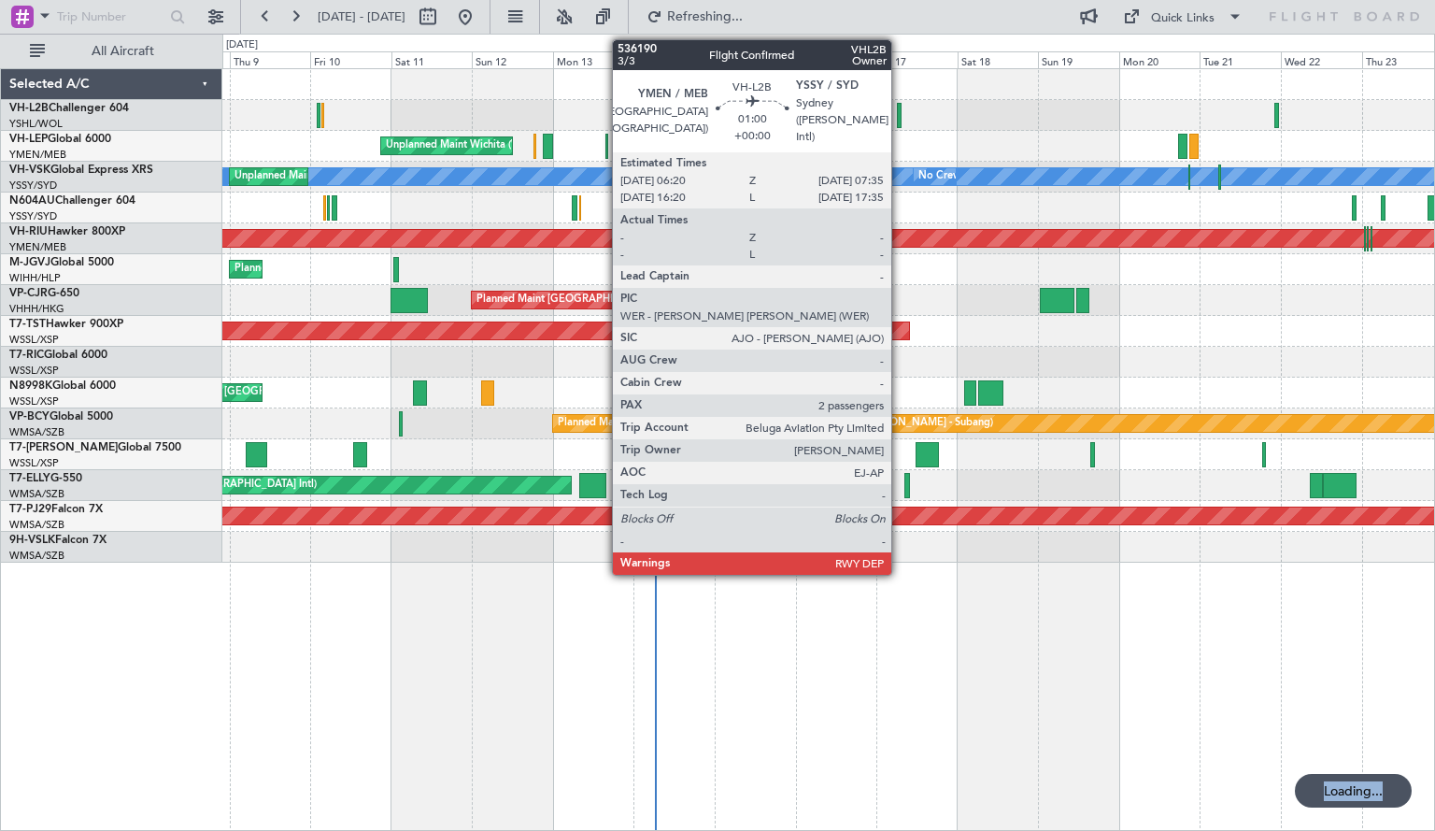
click at [901, 120] on div at bounding box center [899, 115] width 5 height 25
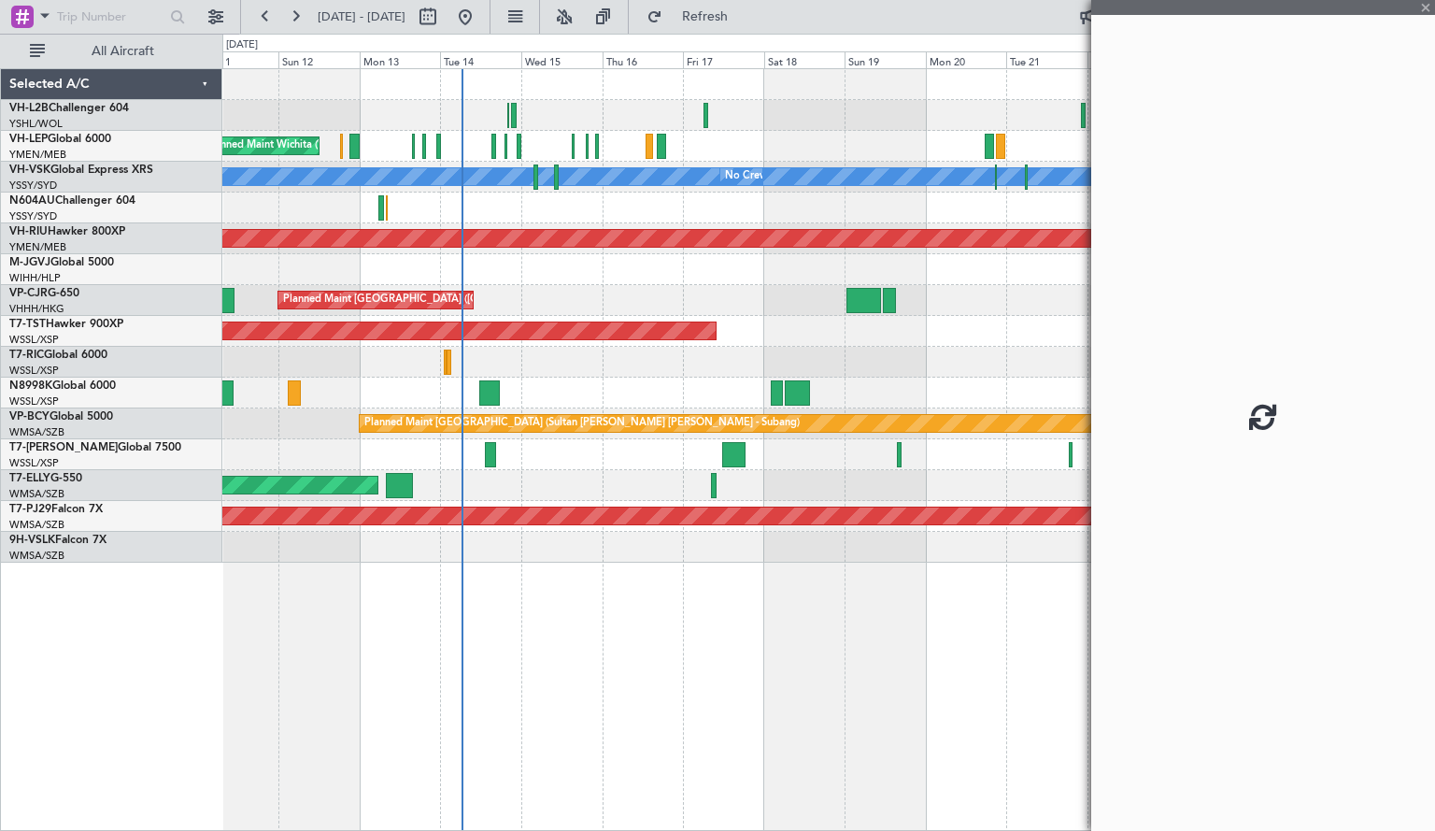
click at [772, 134] on div "Unplanned Maint Wichita (Wichita Mid-continent)" at bounding box center [828, 146] width 1213 height 31
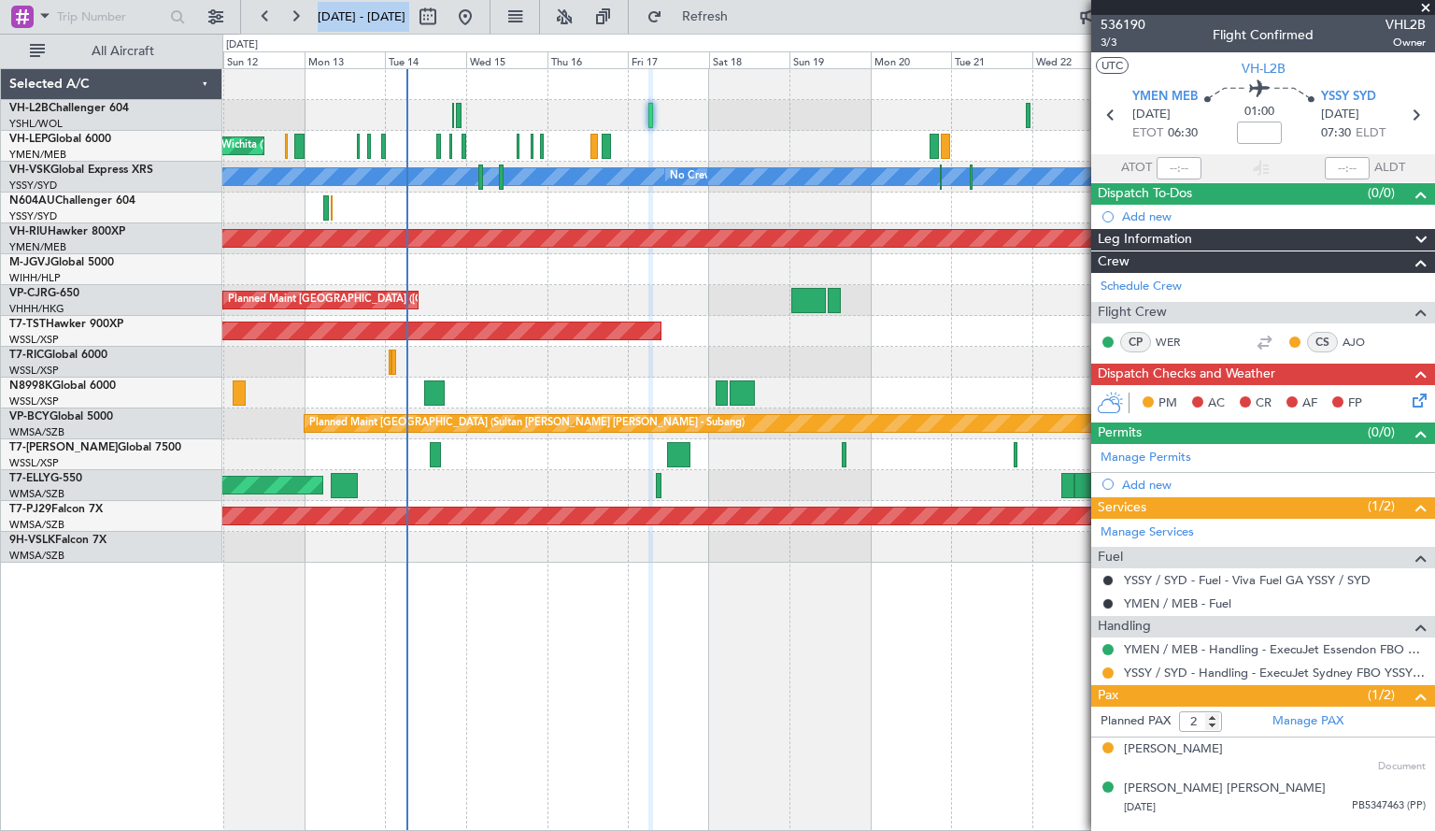
click at [985, 104] on div at bounding box center [828, 115] width 1213 height 31
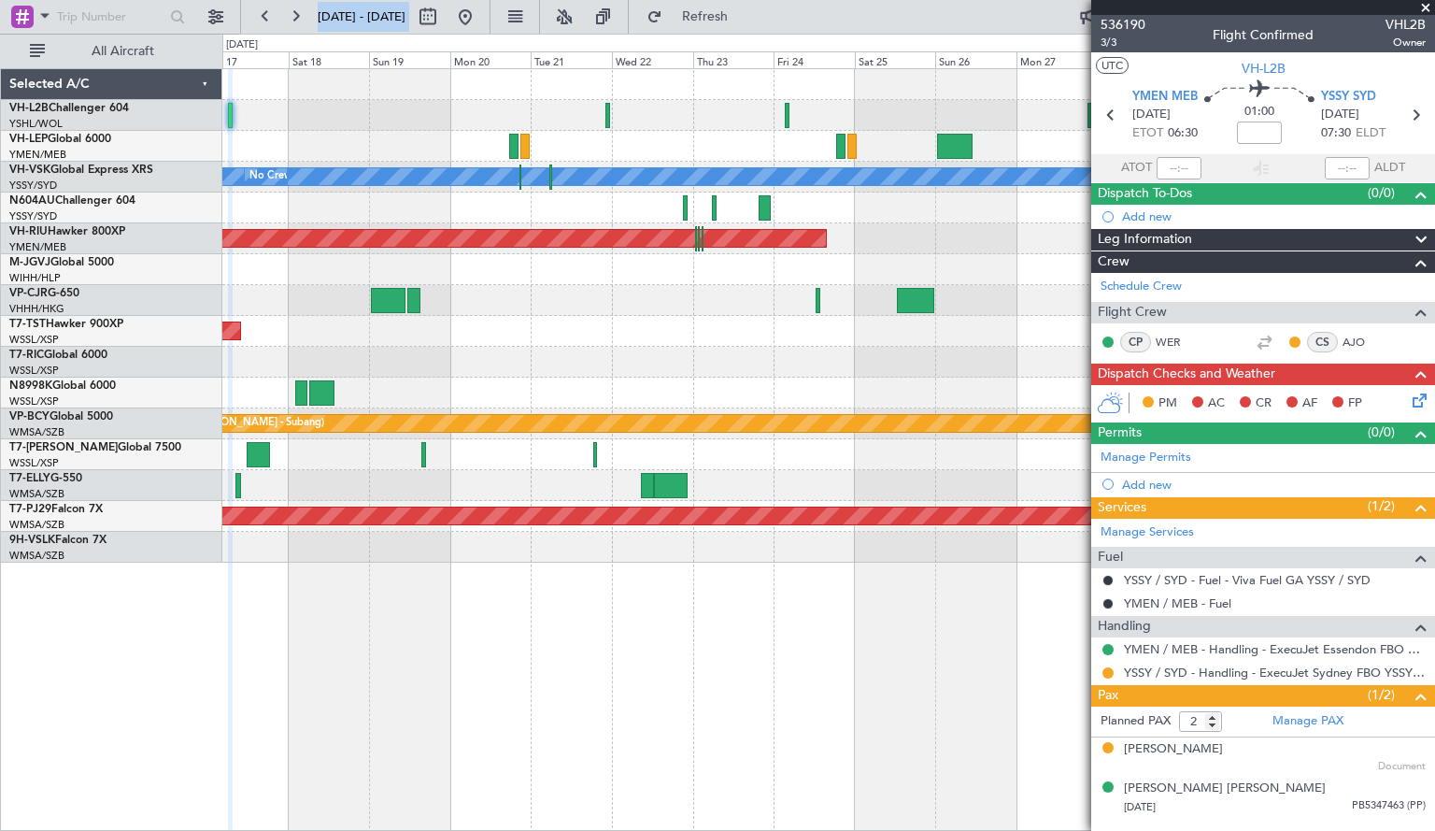
click at [449, 341] on div "Planned Maint [GEOGRAPHIC_DATA] (Seletar)" at bounding box center [828, 331] width 1213 height 31
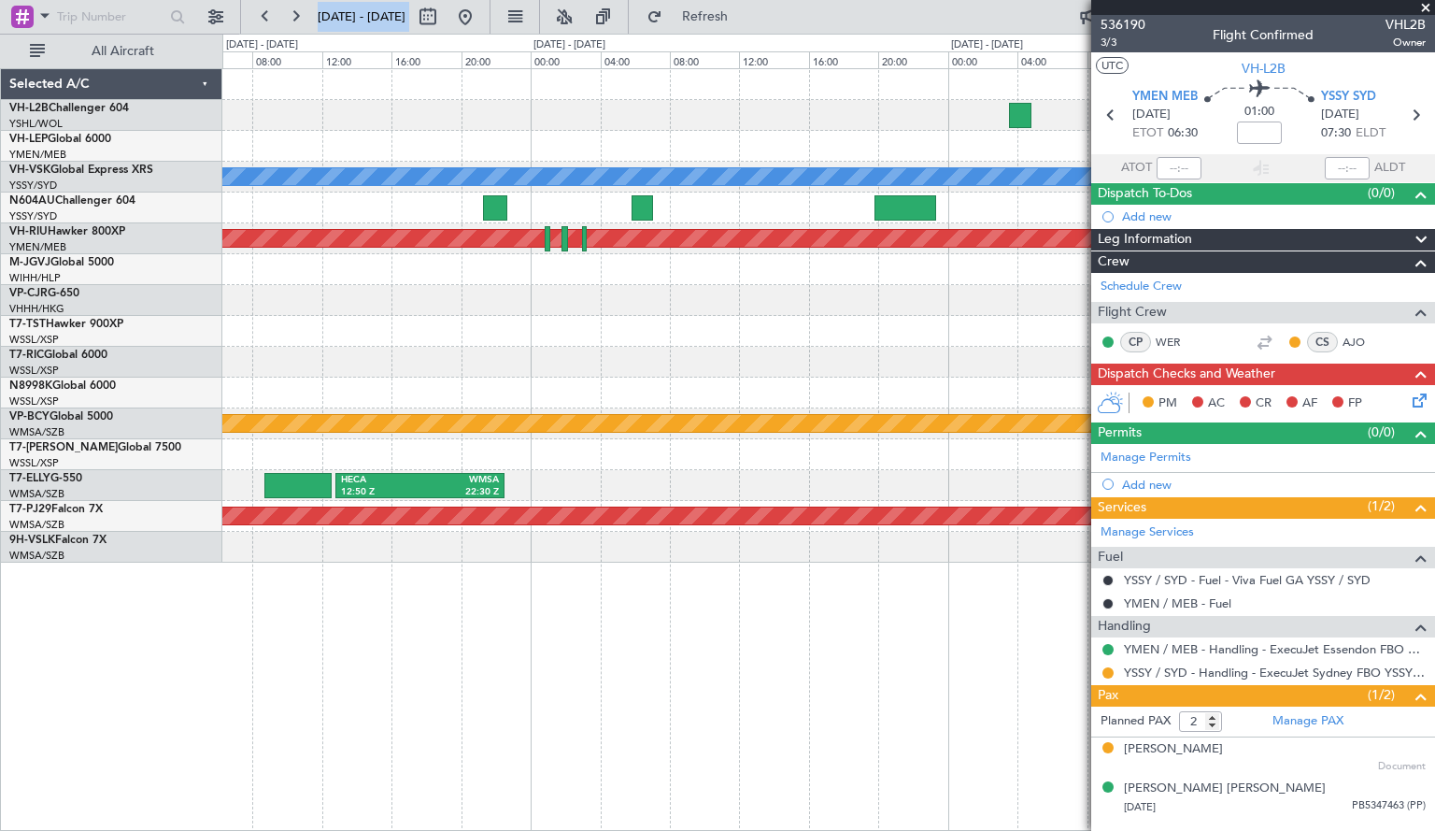
click at [554, 257] on div "[PERSON_NAME] Planned Maint [GEOGRAPHIC_DATA] ([GEOGRAPHIC_DATA]) LFLL 12:50 Z …" at bounding box center [828, 315] width 1213 height 493
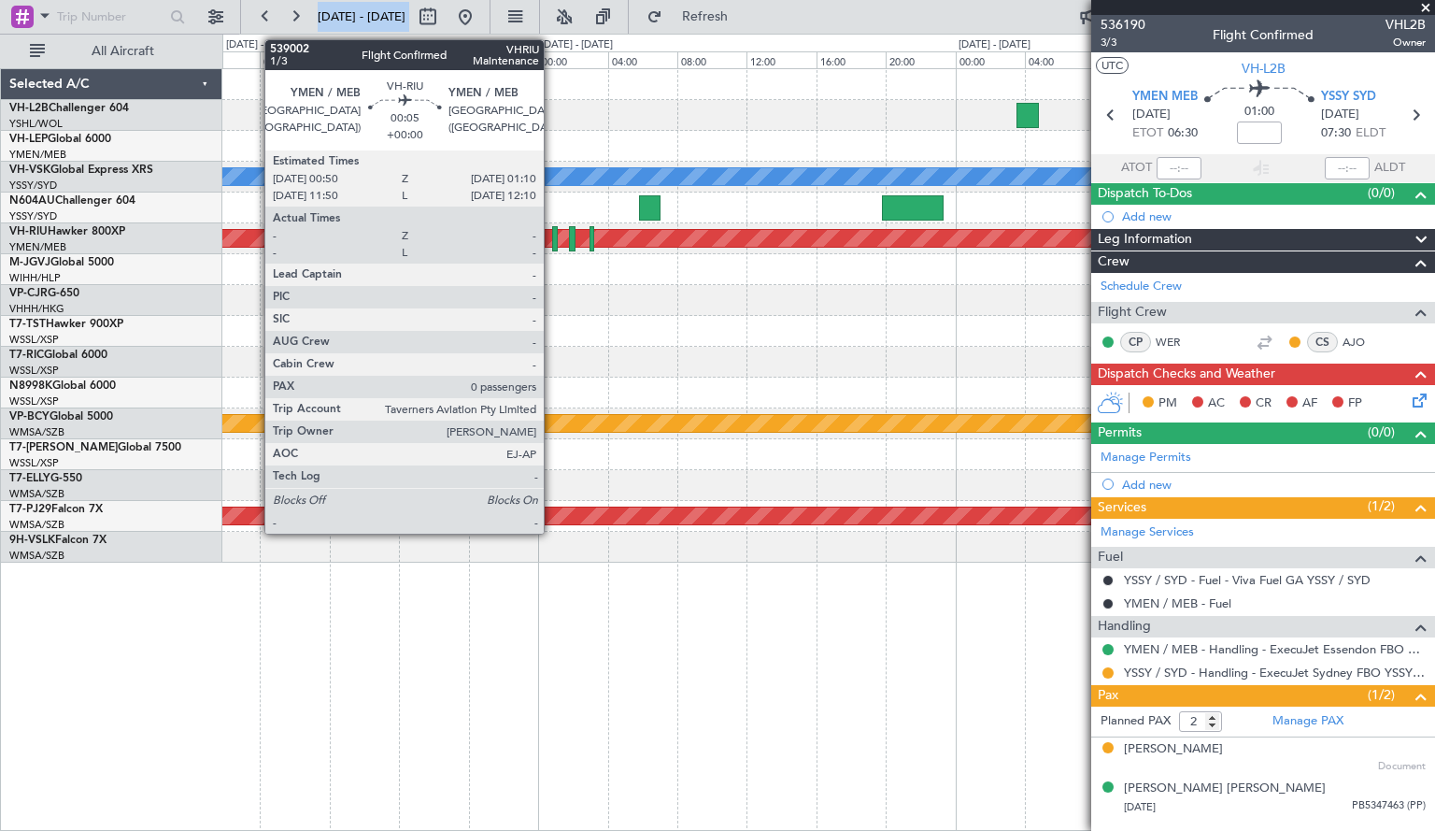
click at [553, 245] on div at bounding box center [555, 238] width 7 height 25
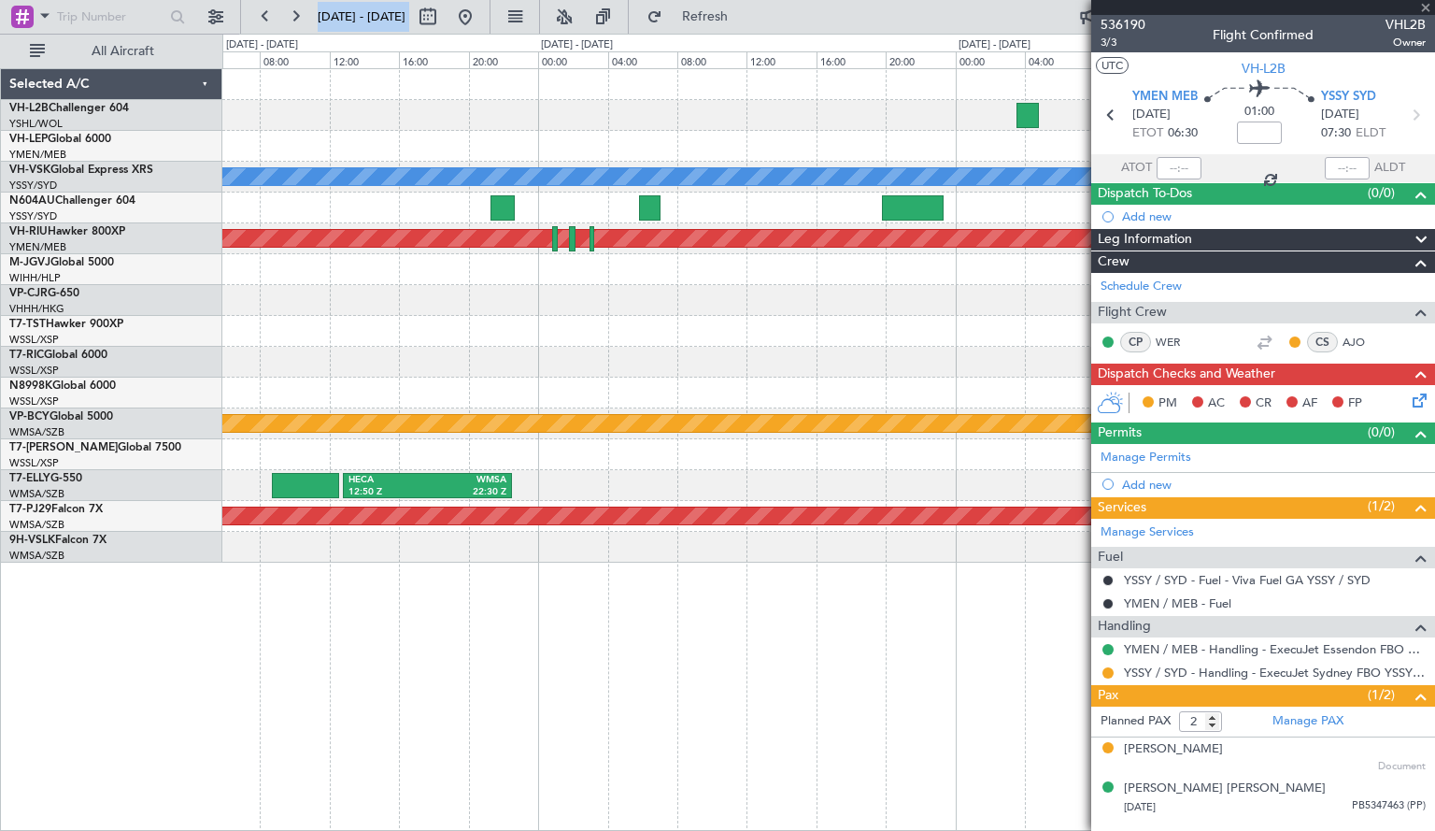
type input "0"
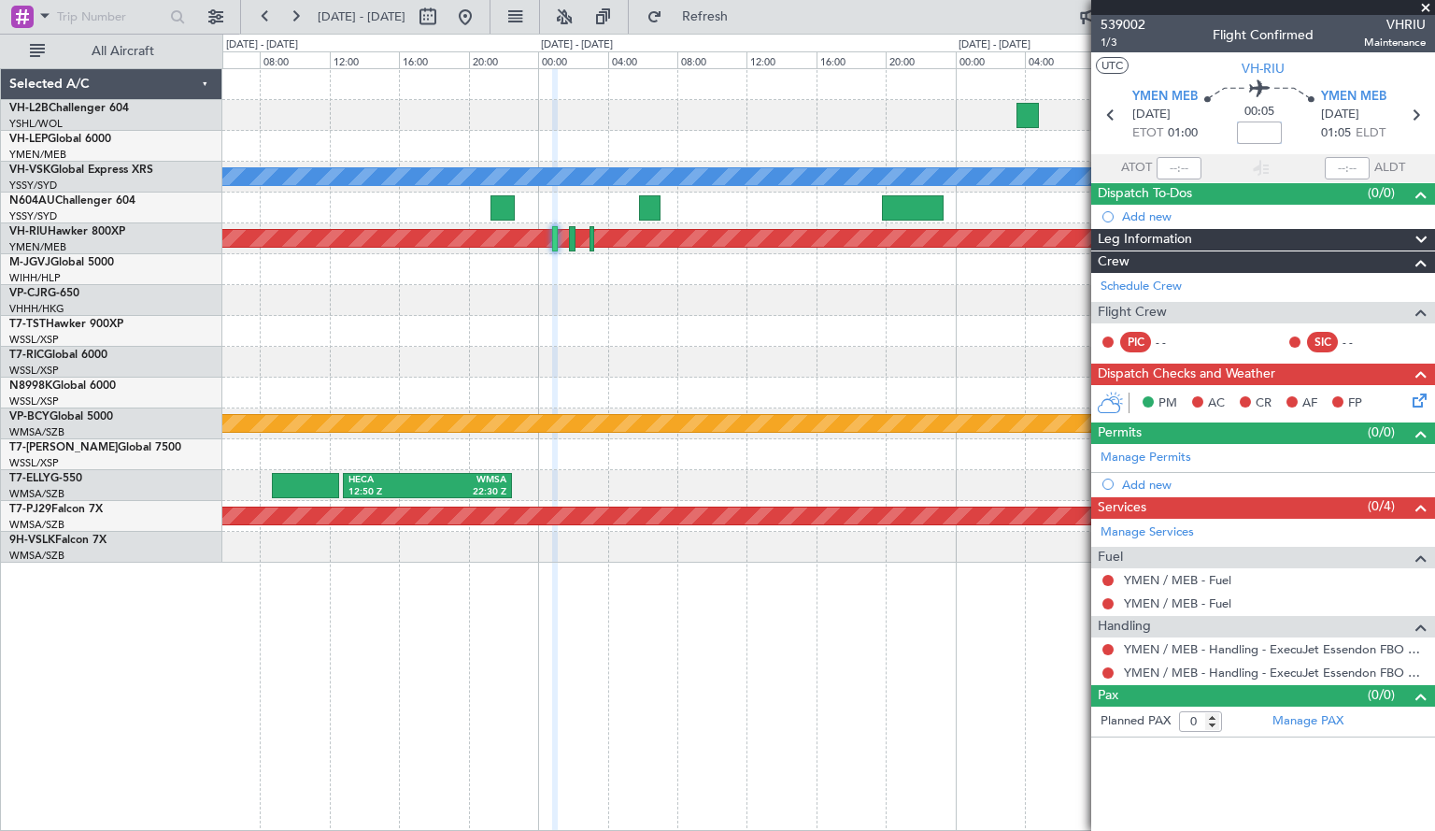
click at [1265, 134] on input at bounding box center [1259, 132] width 45 height 22
type input "+00:10"
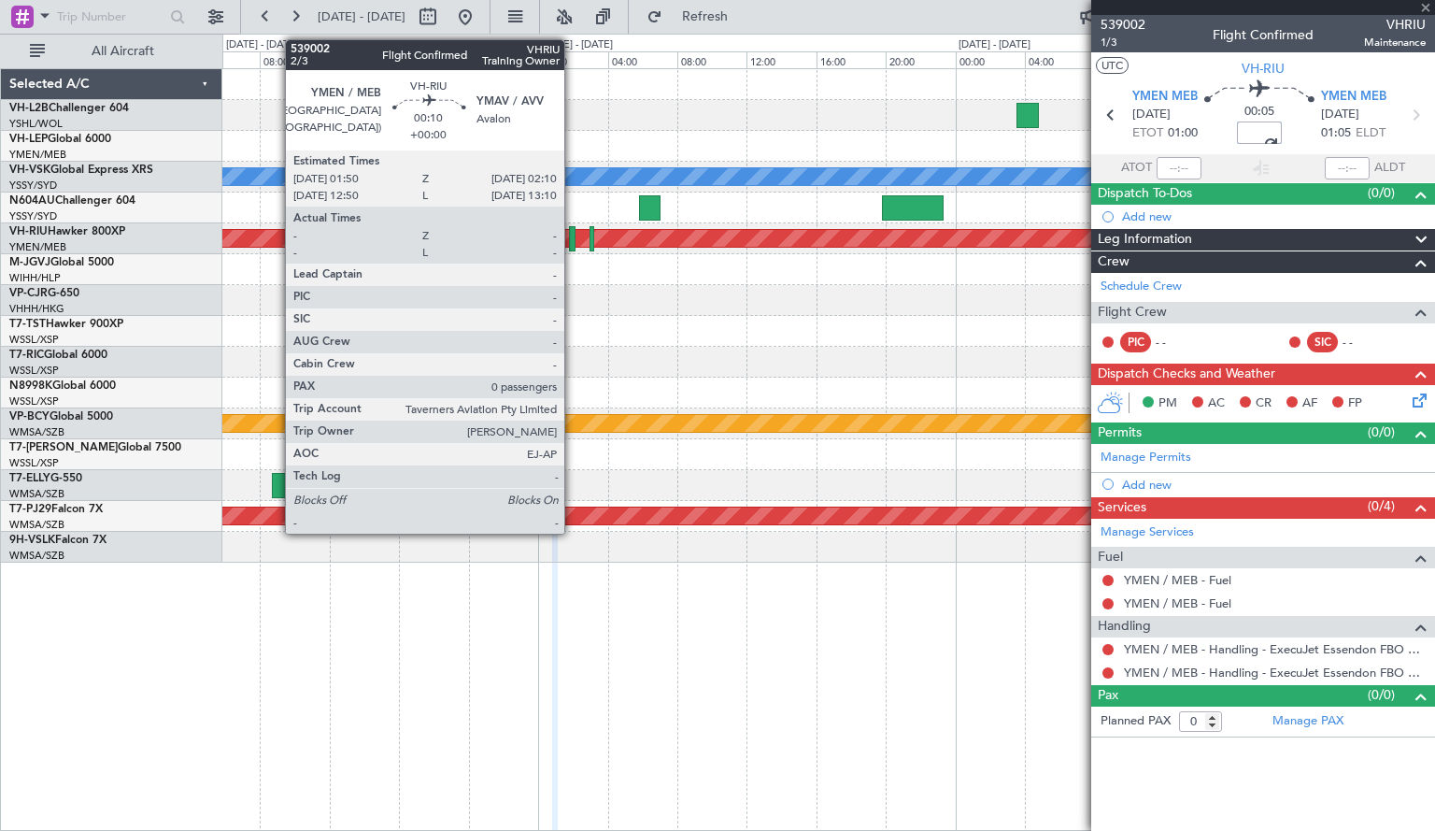
click at [574, 244] on div at bounding box center [572, 238] width 7 height 25
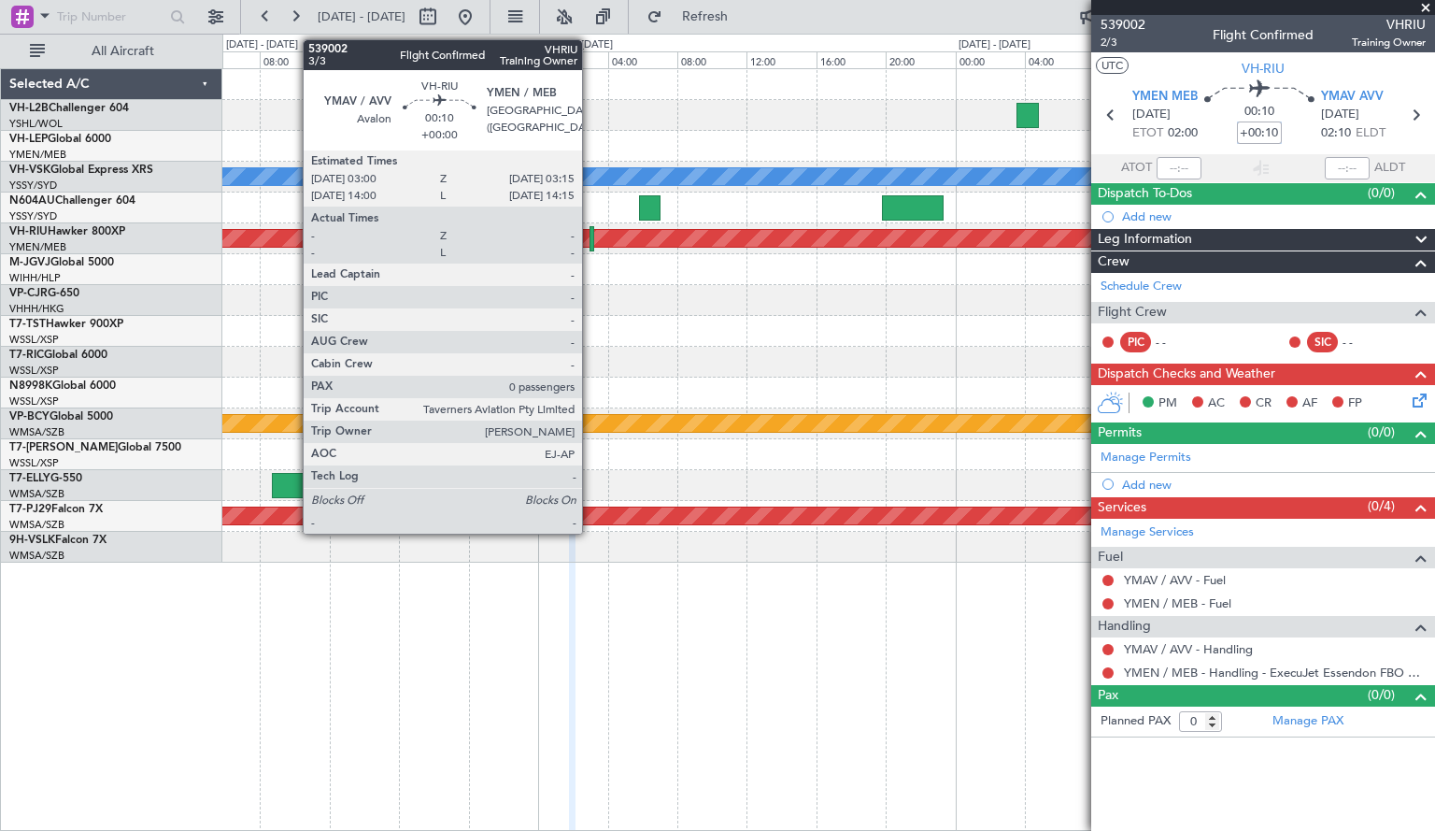
click at [591, 248] on div at bounding box center [592, 238] width 5 height 25
